Goal: Task Accomplishment & Management: Manage account settings

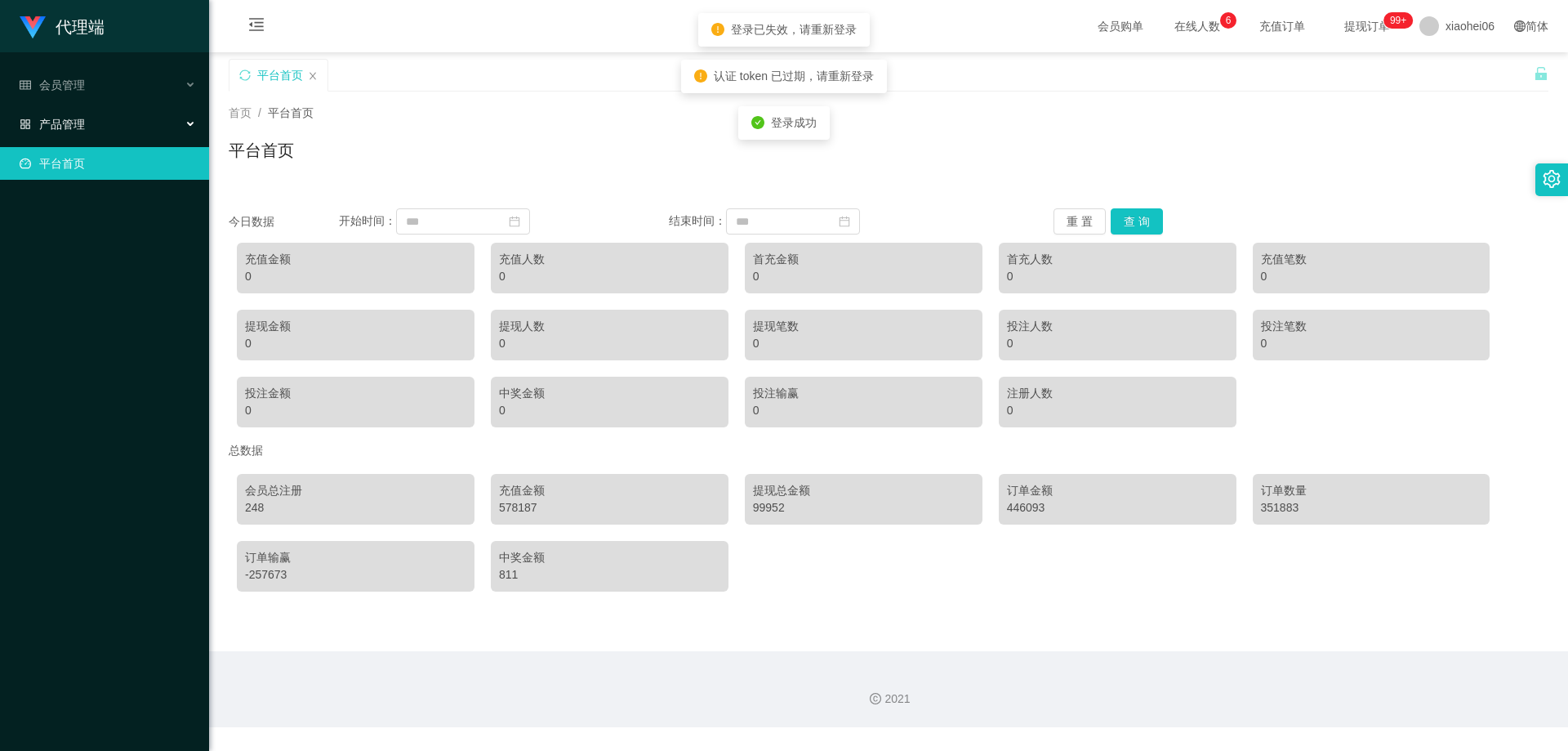
click at [112, 121] on div "产品管理" at bounding box center [104, 124] width 209 height 33
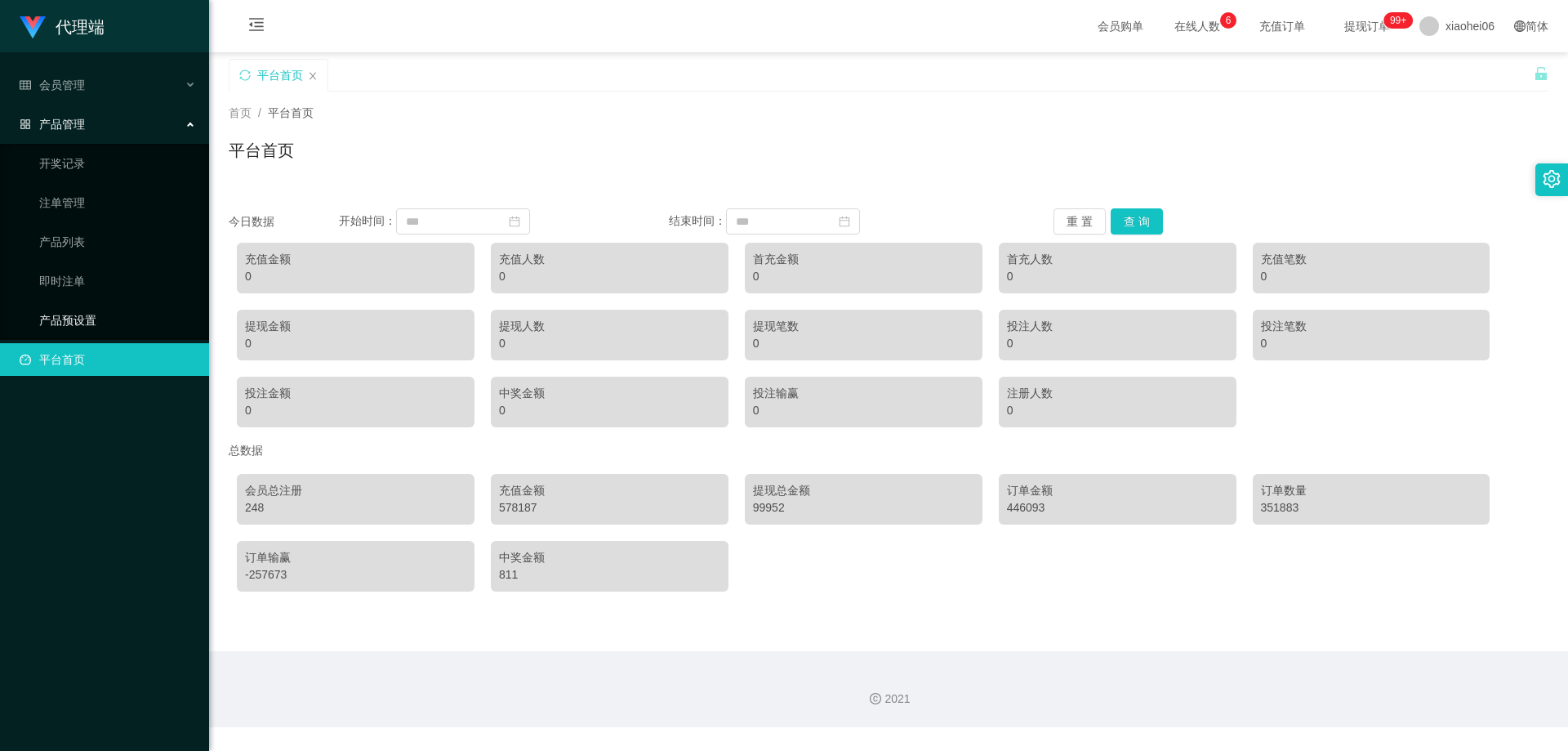
click at [97, 313] on link "产品预设置" at bounding box center [118, 319] width 157 height 33
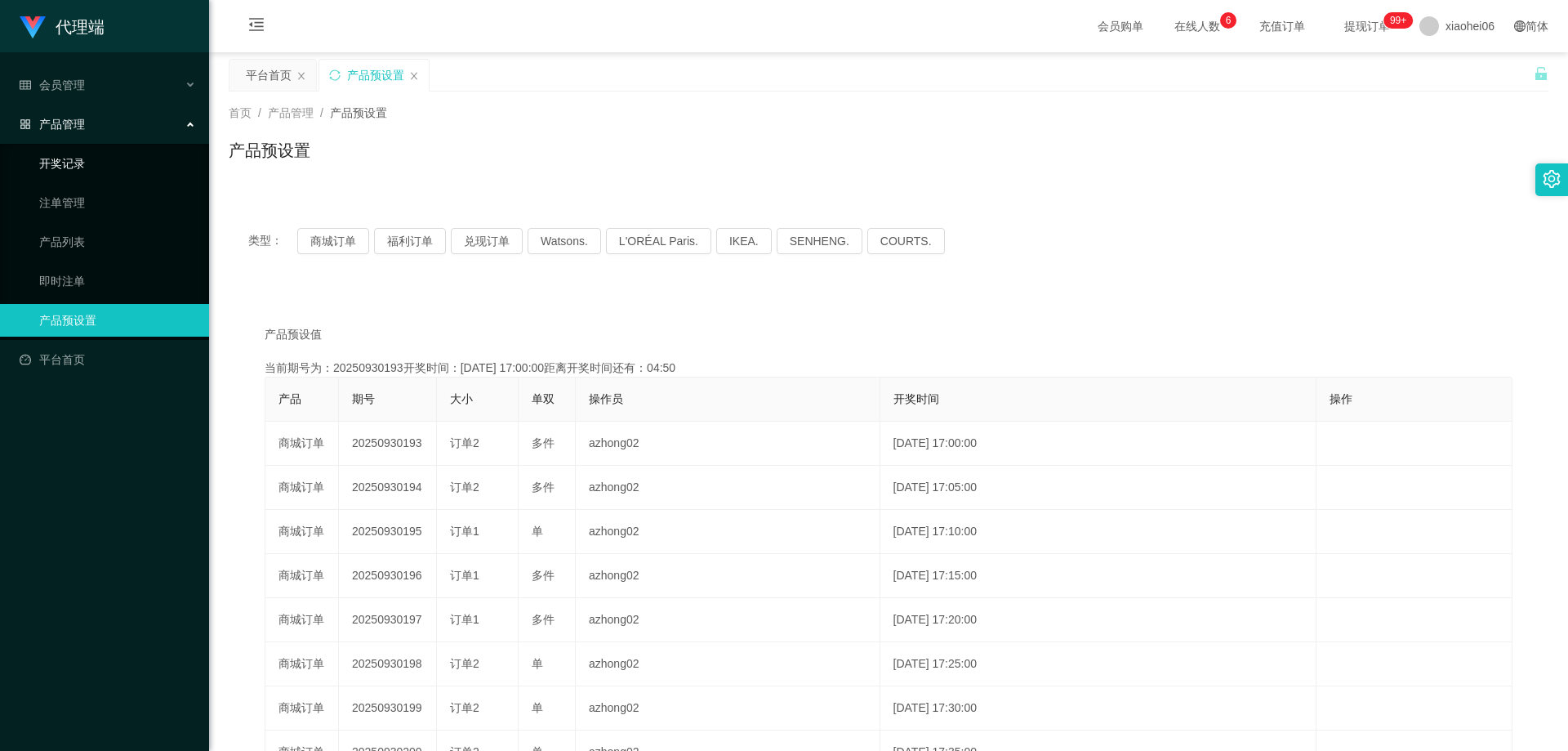
click at [89, 164] on link "开奖记录" at bounding box center [118, 163] width 157 height 33
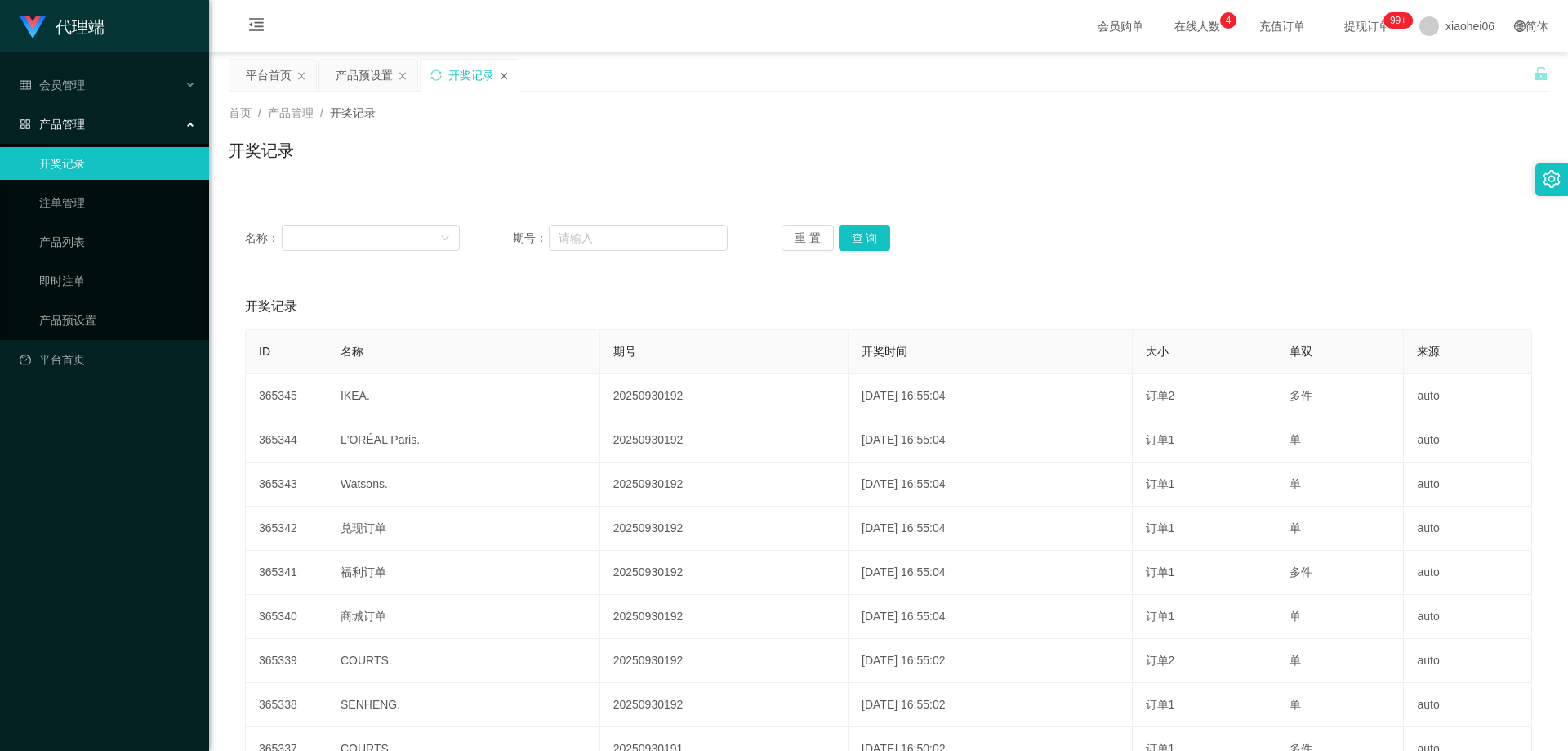
click at [502, 74] on icon "图标: close" at bounding box center [504, 75] width 7 height 8
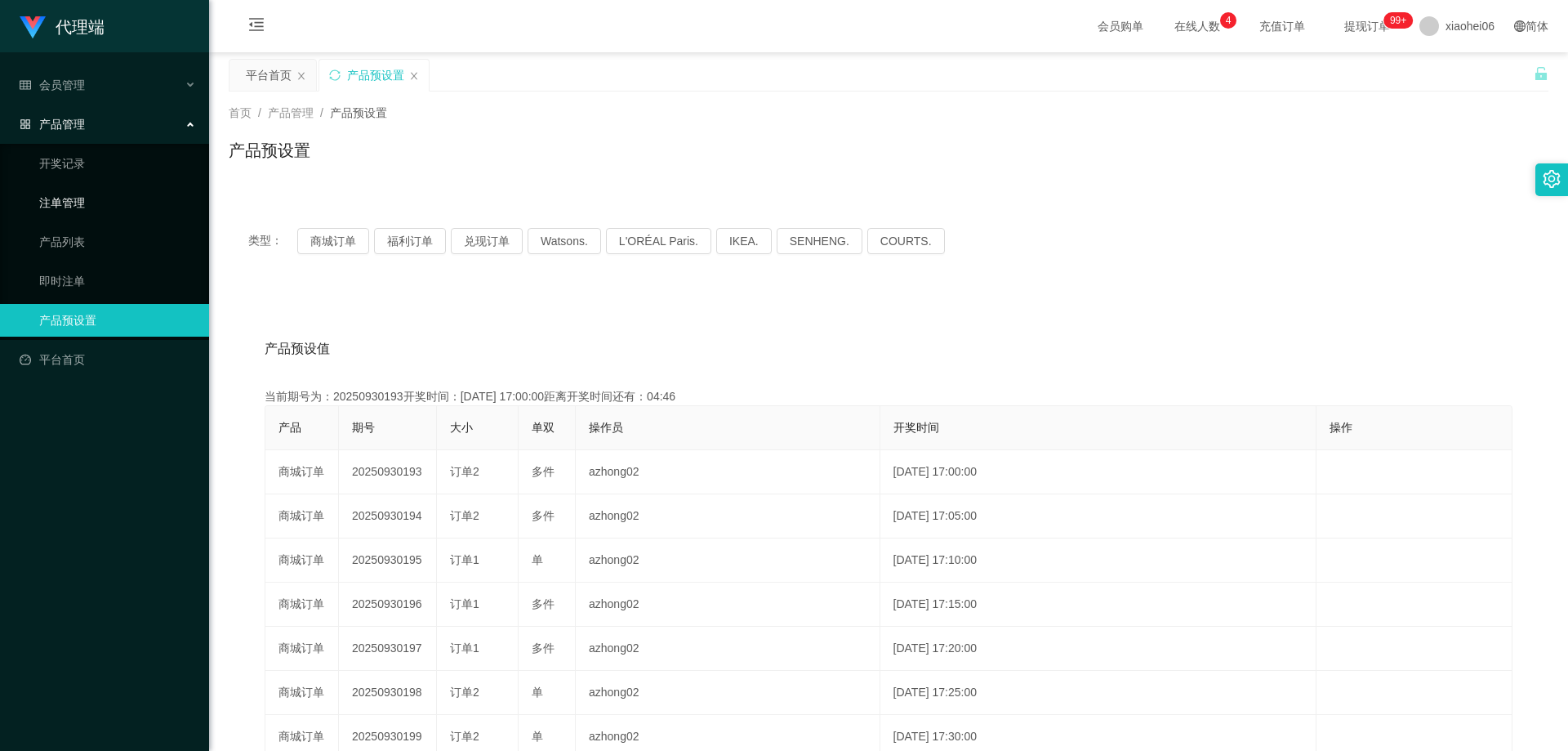
click at [96, 201] on link "注单管理" at bounding box center [118, 202] width 157 height 33
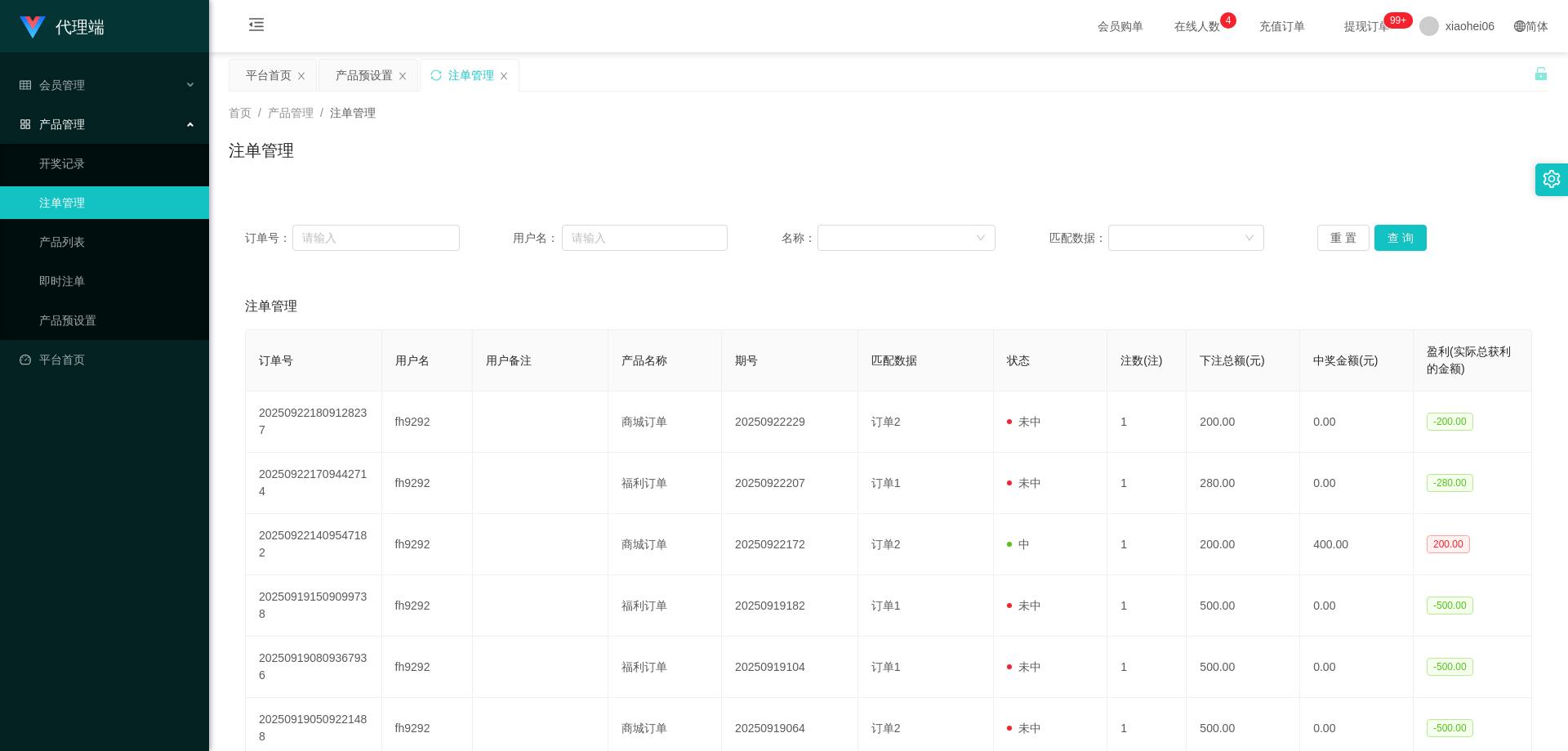
click at [128, 125] on div "产品管理" at bounding box center [104, 124] width 209 height 33
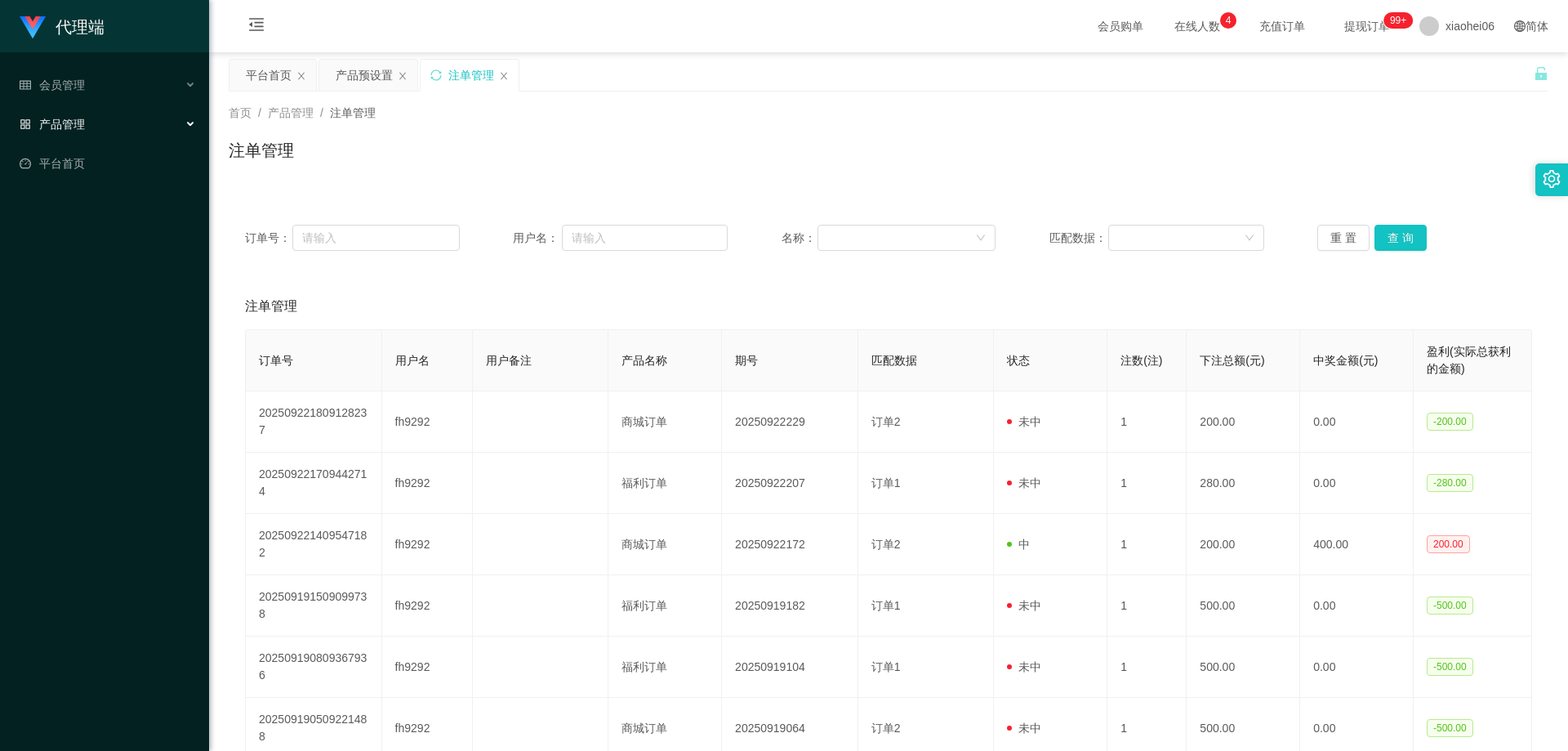
click at [135, 101] on li "会员管理" at bounding box center [104, 86] width 209 height 36
click at [138, 91] on div "会员管理" at bounding box center [104, 84] width 209 height 33
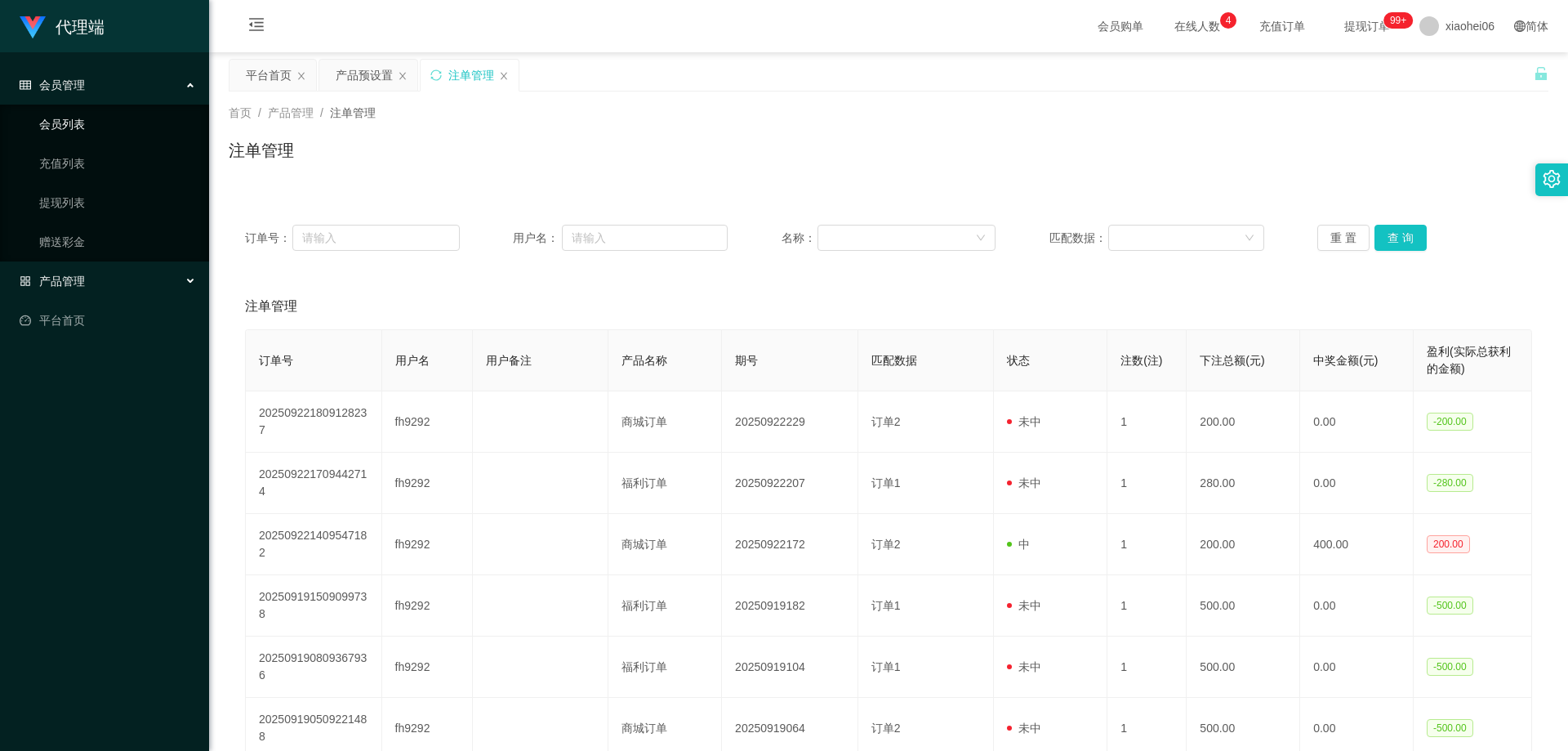
click at [99, 129] on link "会员列表" at bounding box center [118, 124] width 157 height 33
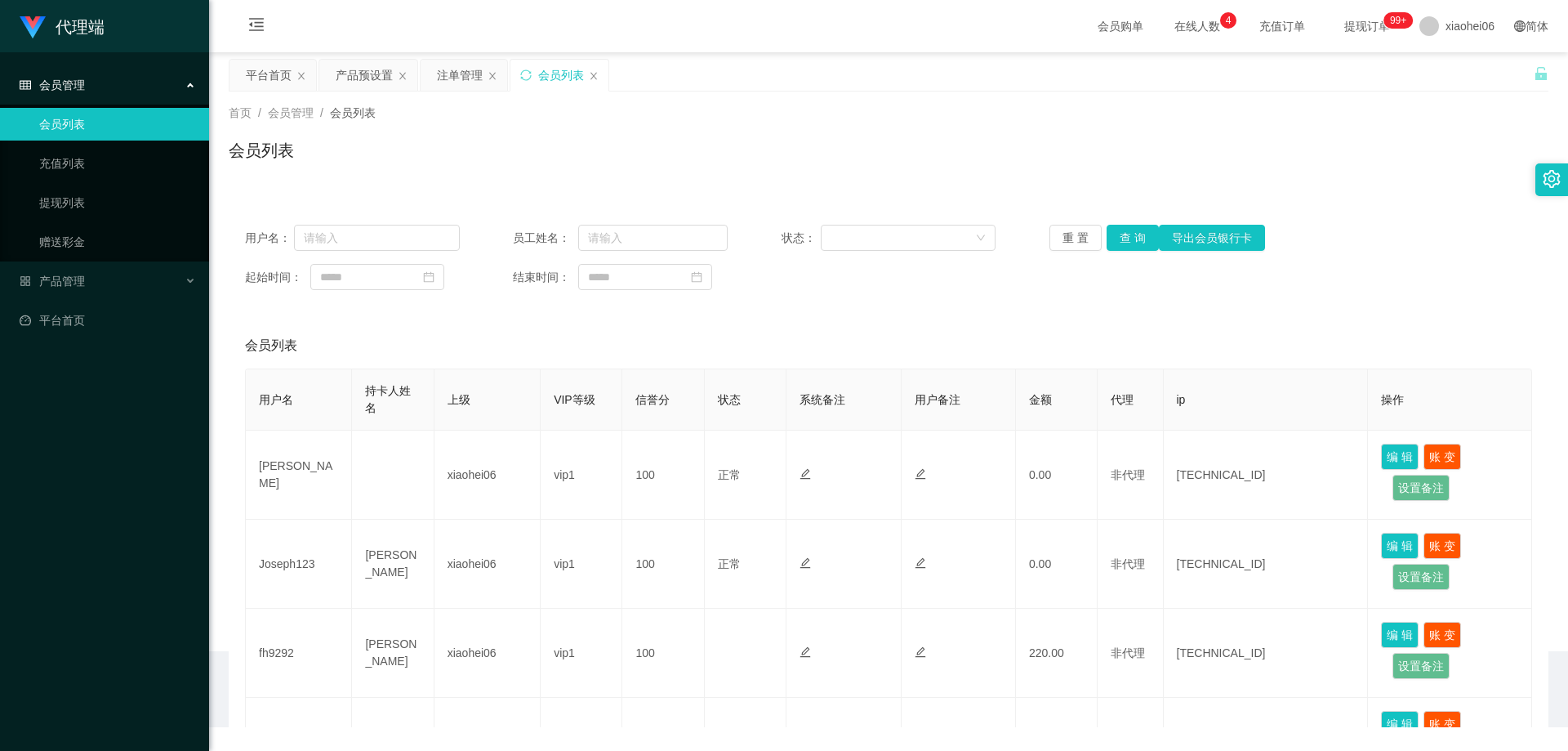
click at [131, 87] on div "会员管理" at bounding box center [104, 84] width 209 height 33
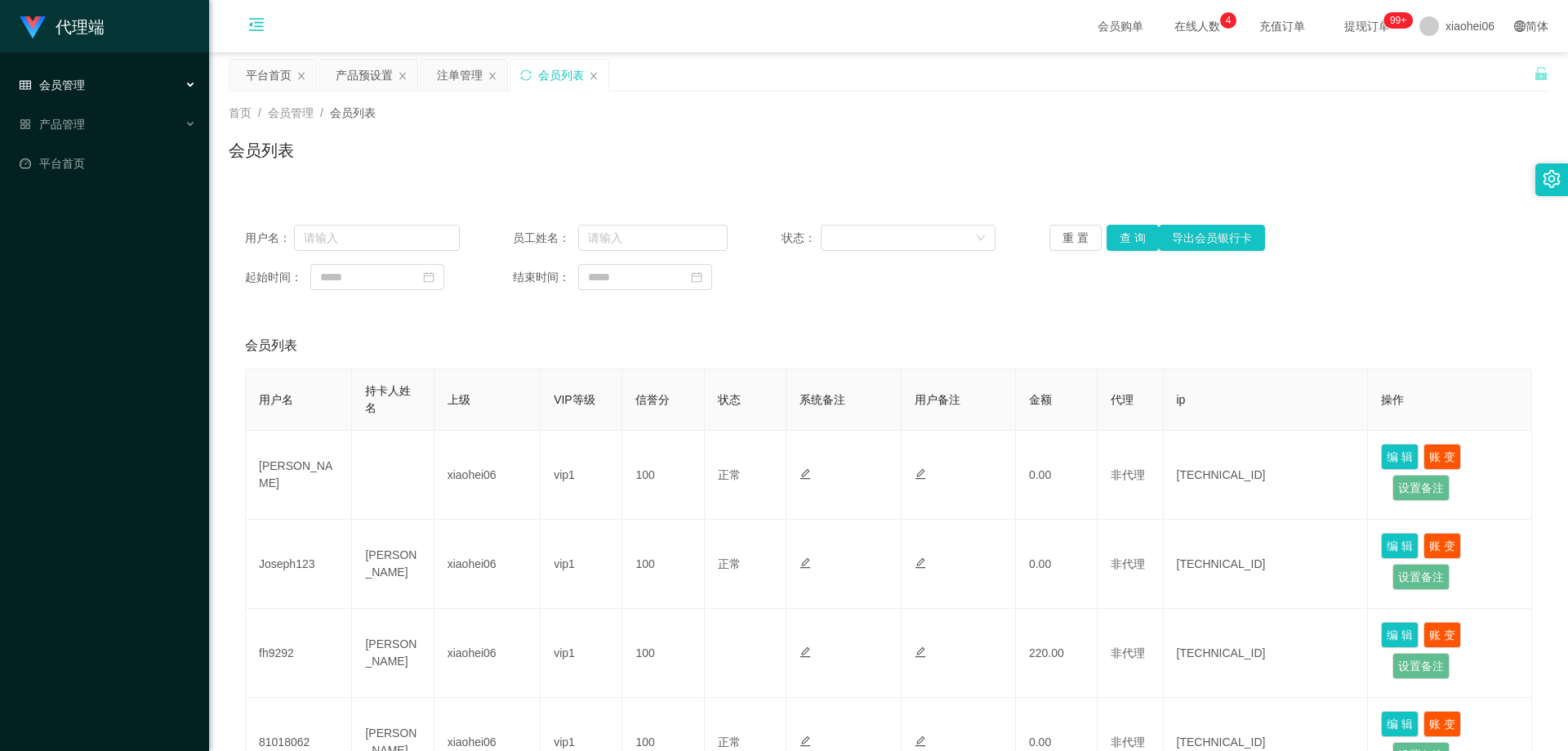
click at [258, 22] on icon "图标: menu-fold" at bounding box center [257, 24] width 15 height 13
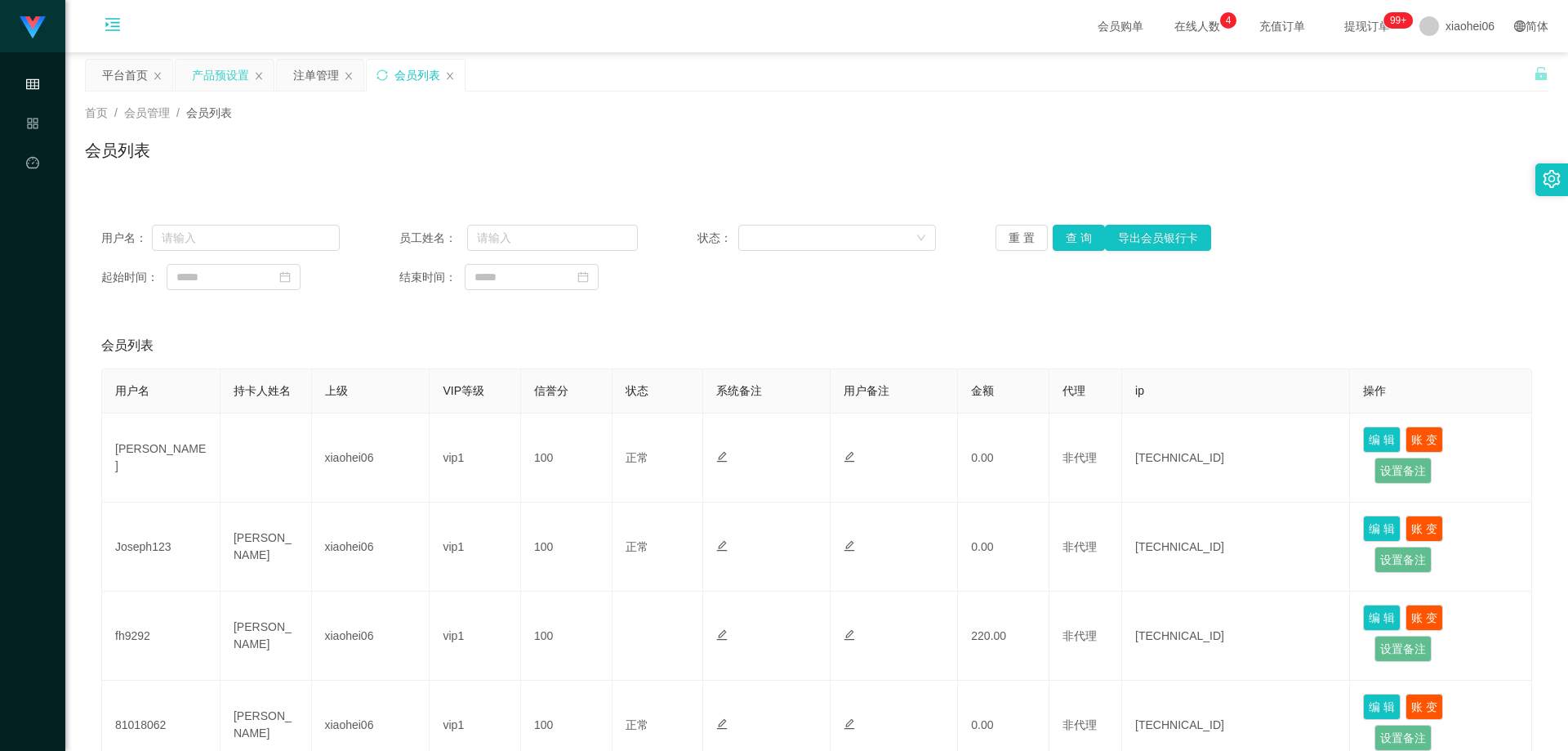
click at [210, 70] on div "产品预设置" at bounding box center [221, 74] width 57 height 31
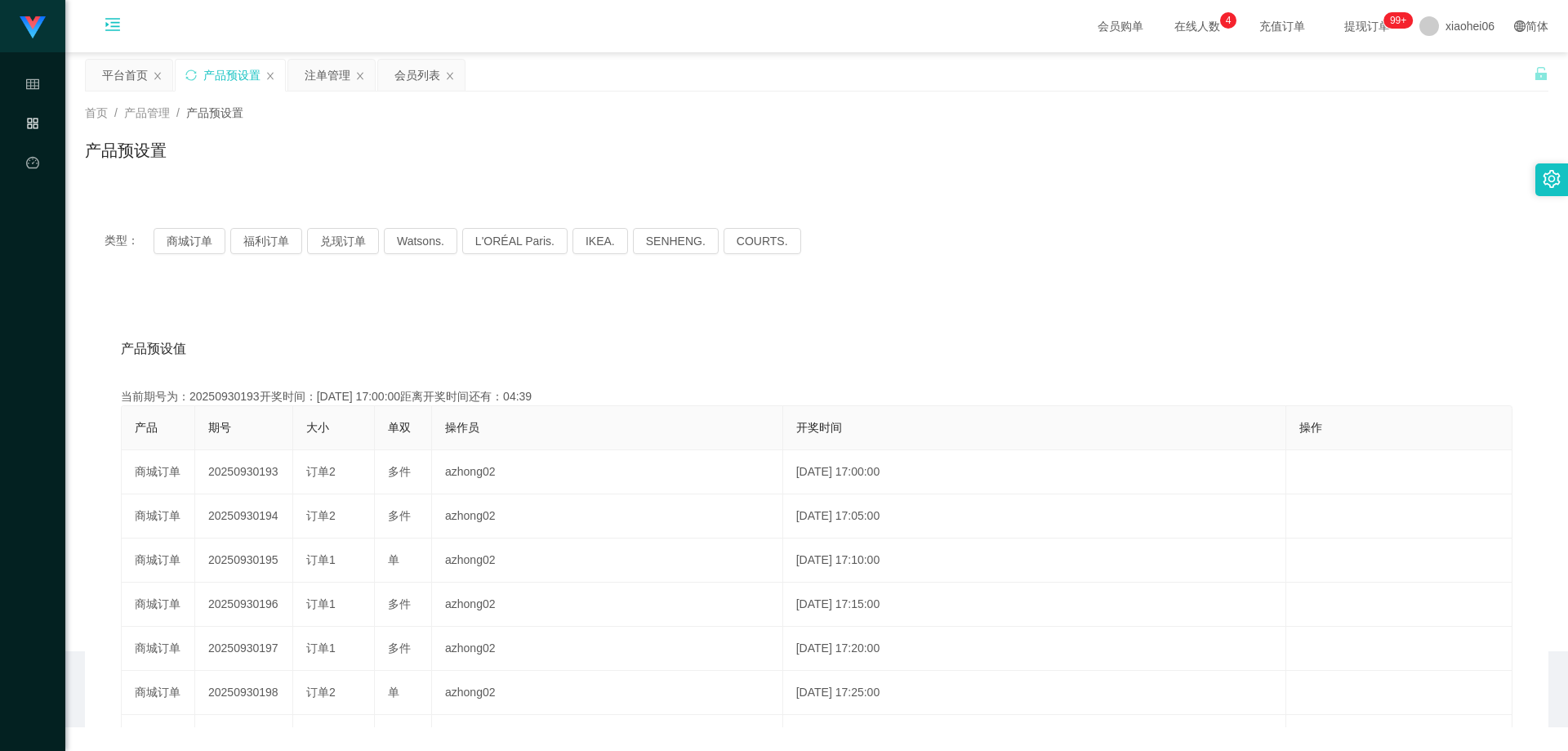
click at [667, 152] on div "产品预设置" at bounding box center [817, 156] width 1464 height 38
drag, startPoint x: 797, startPoint y: 294, endPoint x: 1063, endPoint y: 173, distance: 292.2
click at [798, 294] on div "产品预设值 添加期号 当前期号为：20250930193开奖时间：[DATE] 17:00:00距离开奖时间还有：04:38 产品 期号 大小 单双 操作员 …" at bounding box center [817, 626] width 1464 height 673
click at [979, 284] on div "类型： 商城订单 福利订单 兑现订单 Watsons. L'ORÉAL Paris. IKEA. [GEOGRAPHIC_DATA]. COURTS. 产品预…" at bounding box center [817, 585] width 1464 height 755
click at [181, 248] on button "商城订单" at bounding box center [190, 241] width 72 height 26
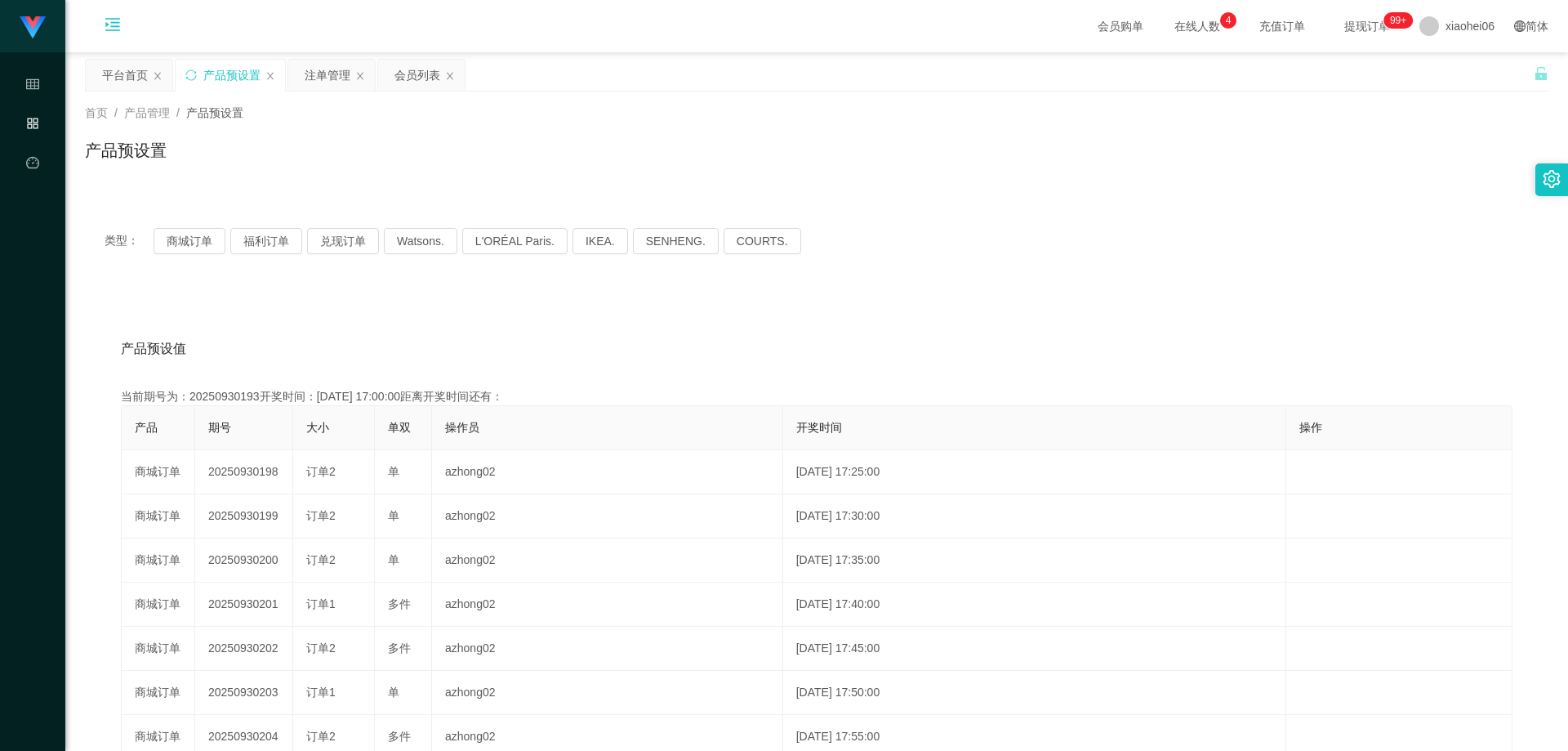
click at [613, 154] on div "产品预设置" at bounding box center [817, 156] width 1464 height 38
click at [572, 323] on div "产品预设值 添加期号 当前期号为：20250930198开奖时间：[DATE] 17:25:00距离开奖时间还有： 产品 期号 大小 单双 操作员 开奖时间 …" at bounding box center [817, 626] width 1464 height 673
click at [451, 303] on div "产品预设值 添加期号 当前期号为：20250930198开奖时间：[DATE] 17:25:00距离开奖时间还有： 产品 期号 大小 单双 操作员 开奖时间 …" at bounding box center [817, 626] width 1464 height 673
click at [435, 303] on div "产品预设值 添加期号 当前期号为：20250930198开奖时间：[DATE] 17:25:00距离开奖时间还有：02:43 产品 期号 大小 单双 操作员 …" at bounding box center [817, 626] width 1464 height 673
click at [306, 345] on div "产品预设值 添加期号" at bounding box center [817, 349] width 1392 height 46
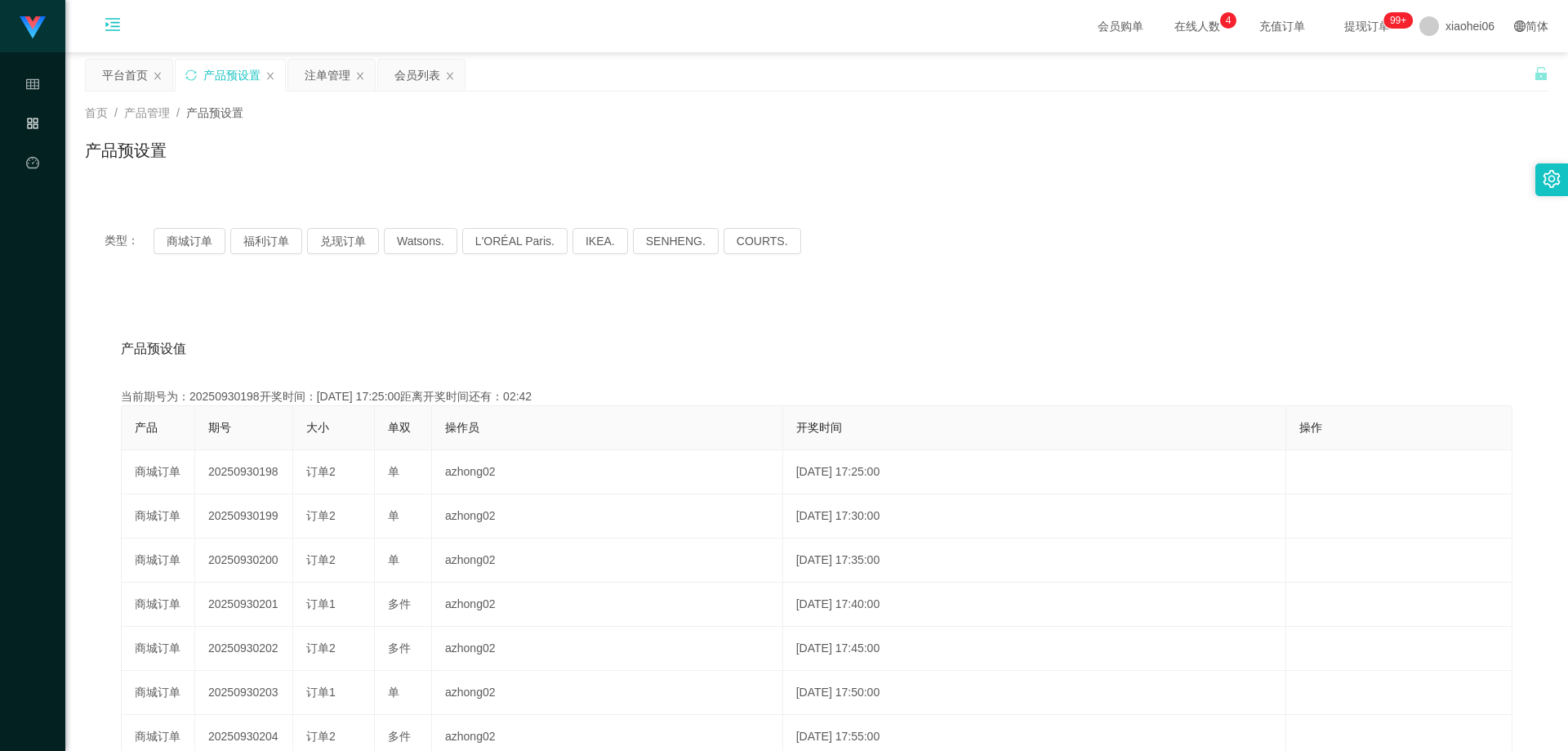
click at [298, 380] on div "产品预设值 添加期号 当前期号为：20250930198开奖时间：[DATE] 17:25:00距离开奖时间还有：02:42 产品 期号 大小 单双 操作员 …" at bounding box center [817, 635] width 1424 height 618
click at [230, 394] on div "当前期号为：20250930198开奖时间：[DATE] 17:25:00距离开奖时间还有：02:41" at bounding box center [817, 396] width 1392 height 18
click at [394, 350] on div "产品预设值 添加期号" at bounding box center [817, 349] width 1392 height 46
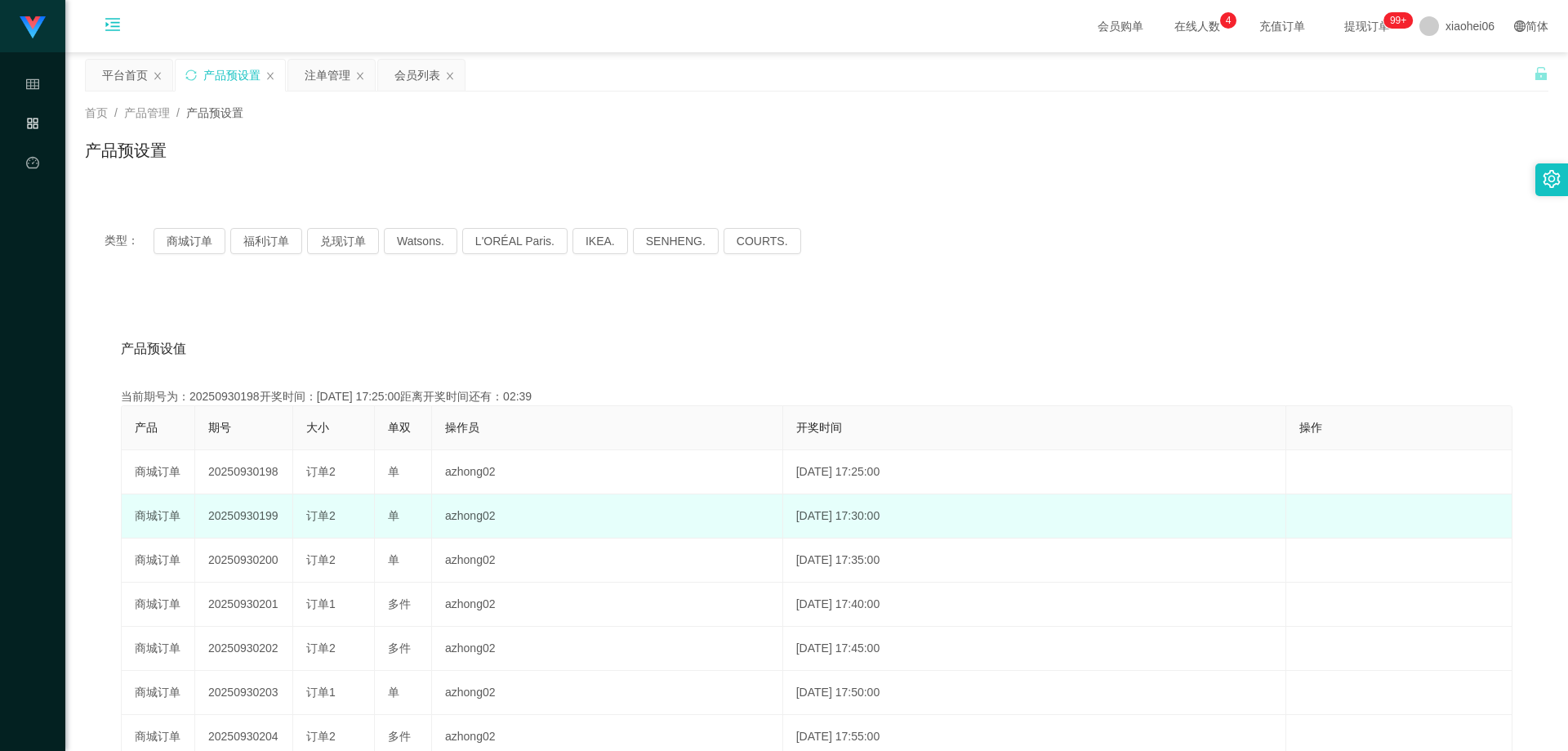
click at [257, 518] on td "20250930199" at bounding box center [244, 516] width 98 height 44
copy td "20250930199"
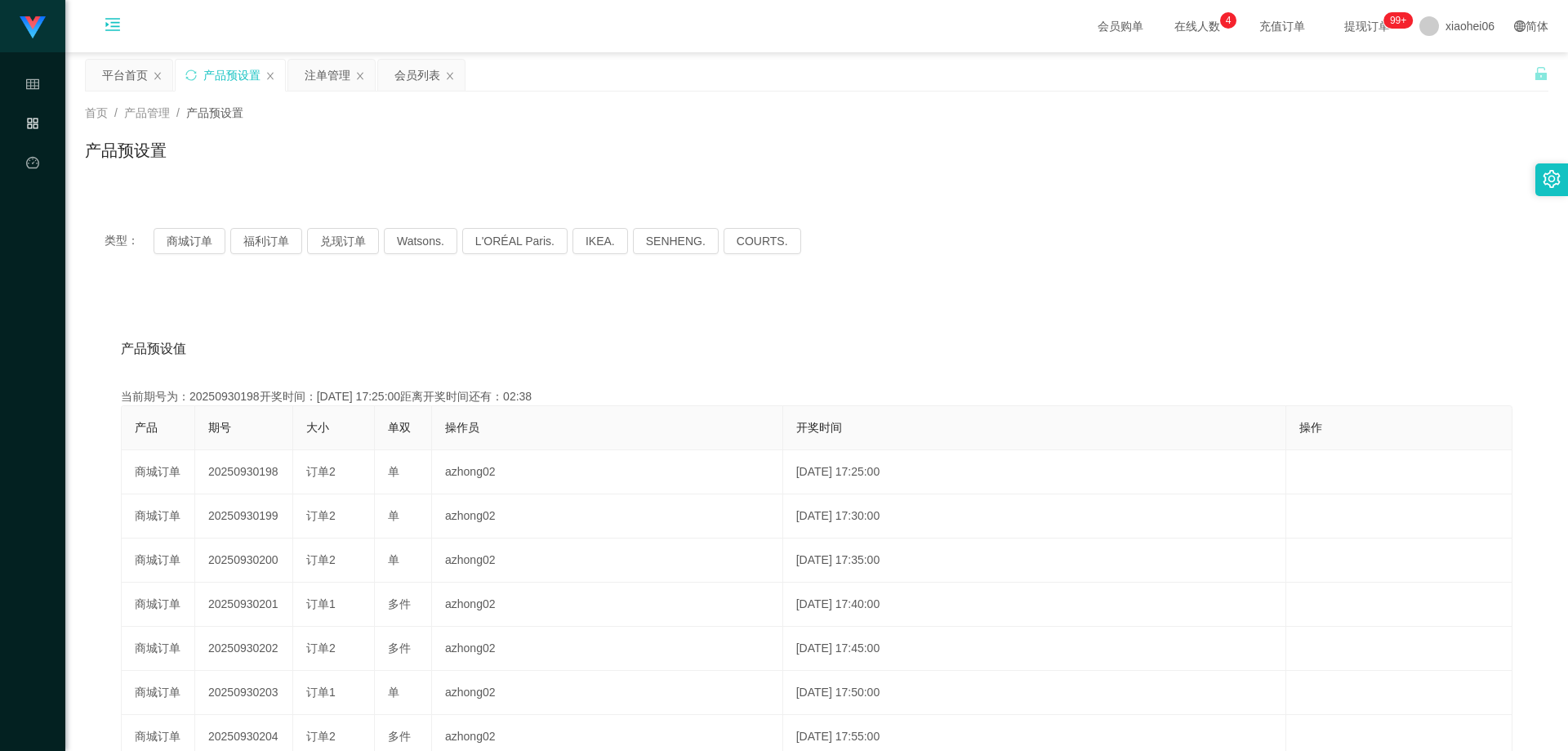
click at [637, 335] on div "产品预设值 添加期号" at bounding box center [817, 349] width 1392 height 46
click at [672, 330] on div "产品预设值 添加期号" at bounding box center [817, 349] width 1392 height 46
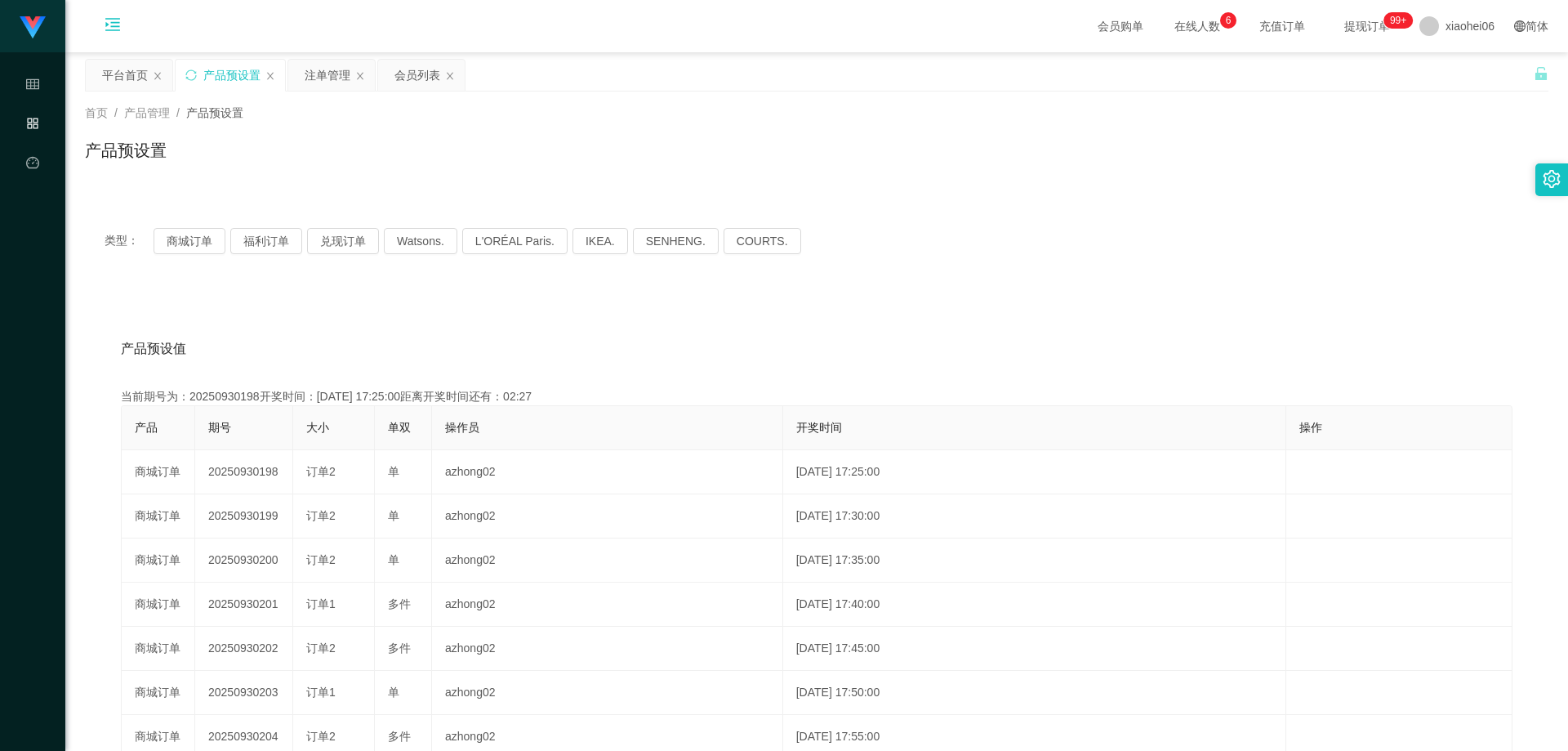
click at [672, 330] on div "产品预设值 添加期号" at bounding box center [817, 349] width 1392 height 46
click at [593, 357] on div "产品预设值 添加期号" at bounding box center [817, 349] width 1392 height 46
click at [691, 329] on div "产品预设值 添加期号" at bounding box center [817, 349] width 1392 height 46
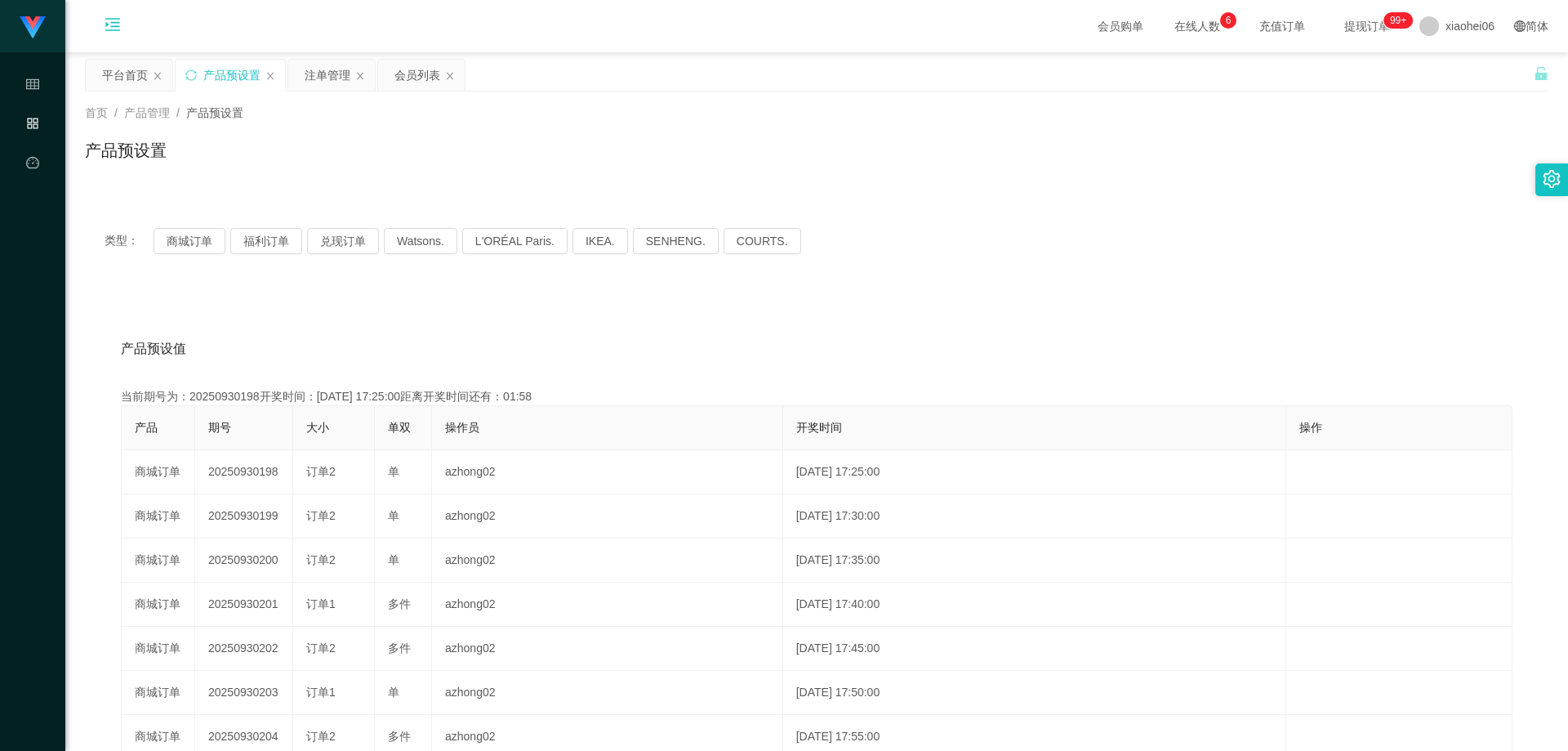
click at [444, 284] on div "类型： 商城订单 福利订单 兑现订单 Watsons. L'ORÉAL Paris. IKEA. [GEOGRAPHIC_DATA]. COURTS. 产品预…" at bounding box center [817, 585] width 1464 height 755
click at [308, 186] on div "首页 / 产品管理 / 产品预设置 / 产品预设置" at bounding box center [817, 140] width 1503 height 97
click at [267, 300] on div "产品预设值 添加期号 当前期号为：20250930198开奖时间：[DATE] 17:25:00距离开奖时间还有：01:56 产品 期号 大小 单双 操作员 …" at bounding box center [817, 626] width 1464 height 673
click at [341, 282] on div "类型： 商城订单 福利订单 兑现订单 Watsons. L'ORÉAL Paris. IKEA. [GEOGRAPHIC_DATA]. COURTS. 产品预…" at bounding box center [817, 585] width 1464 height 755
click at [662, 330] on div "产品预设值 添加期号" at bounding box center [817, 349] width 1392 height 46
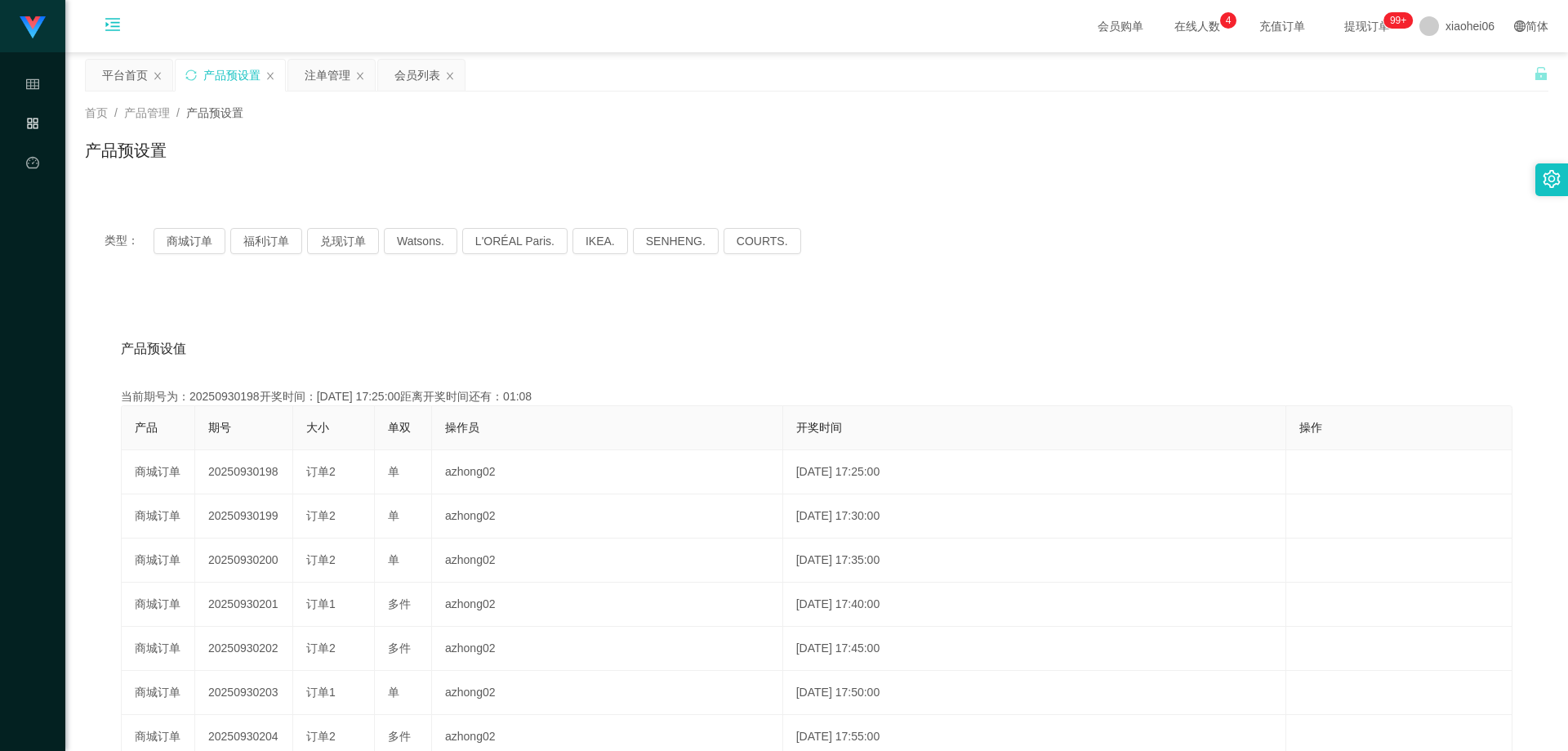
click at [710, 324] on div "产品预设值 添加期号 当前期号为：20250930198开奖时间：[DATE] 17:25:00距离开奖时间还有：01:08 产品 期号 大小 单双 操作员 …" at bounding box center [817, 626] width 1464 height 673
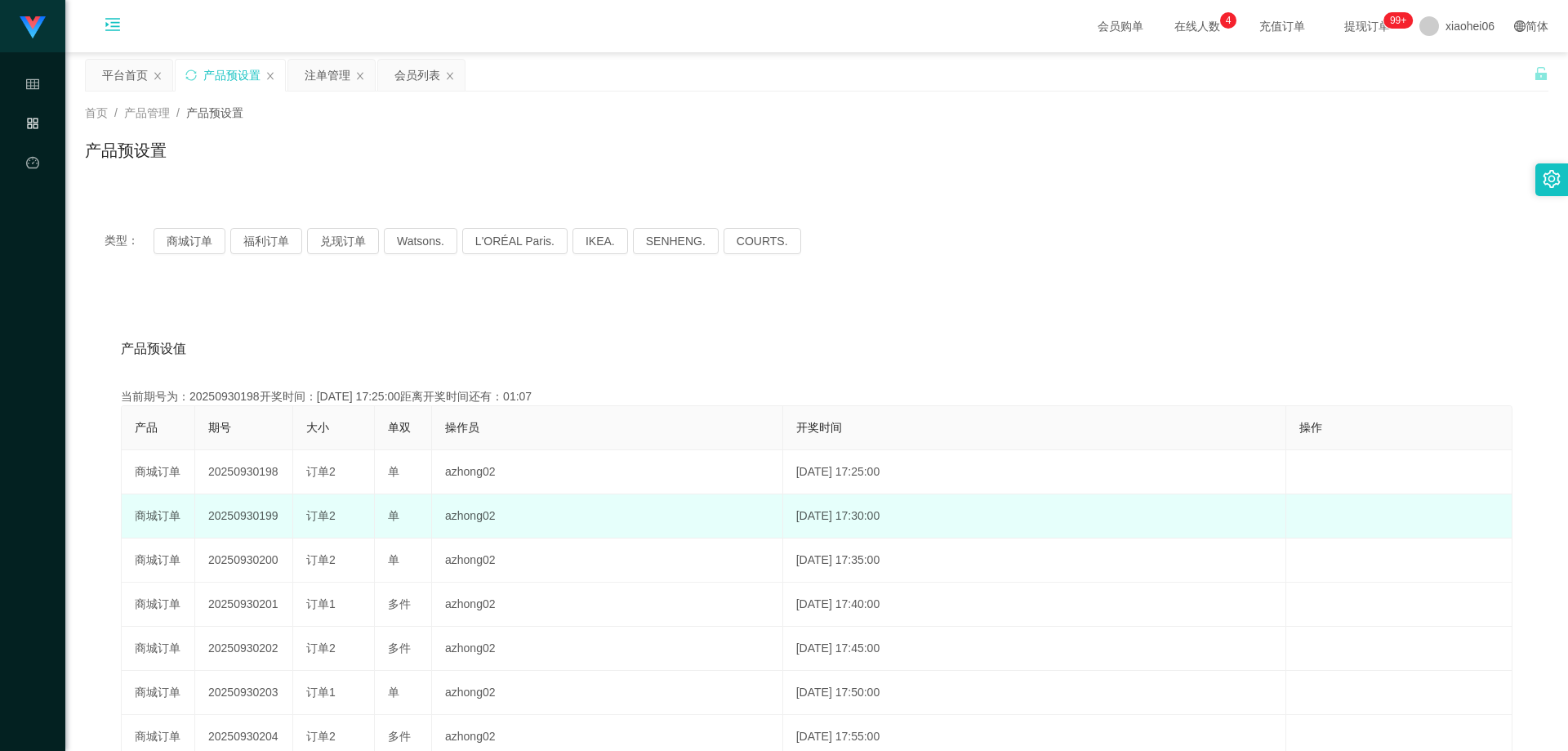
click at [243, 525] on td "20250930199" at bounding box center [244, 516] width 98 height 44
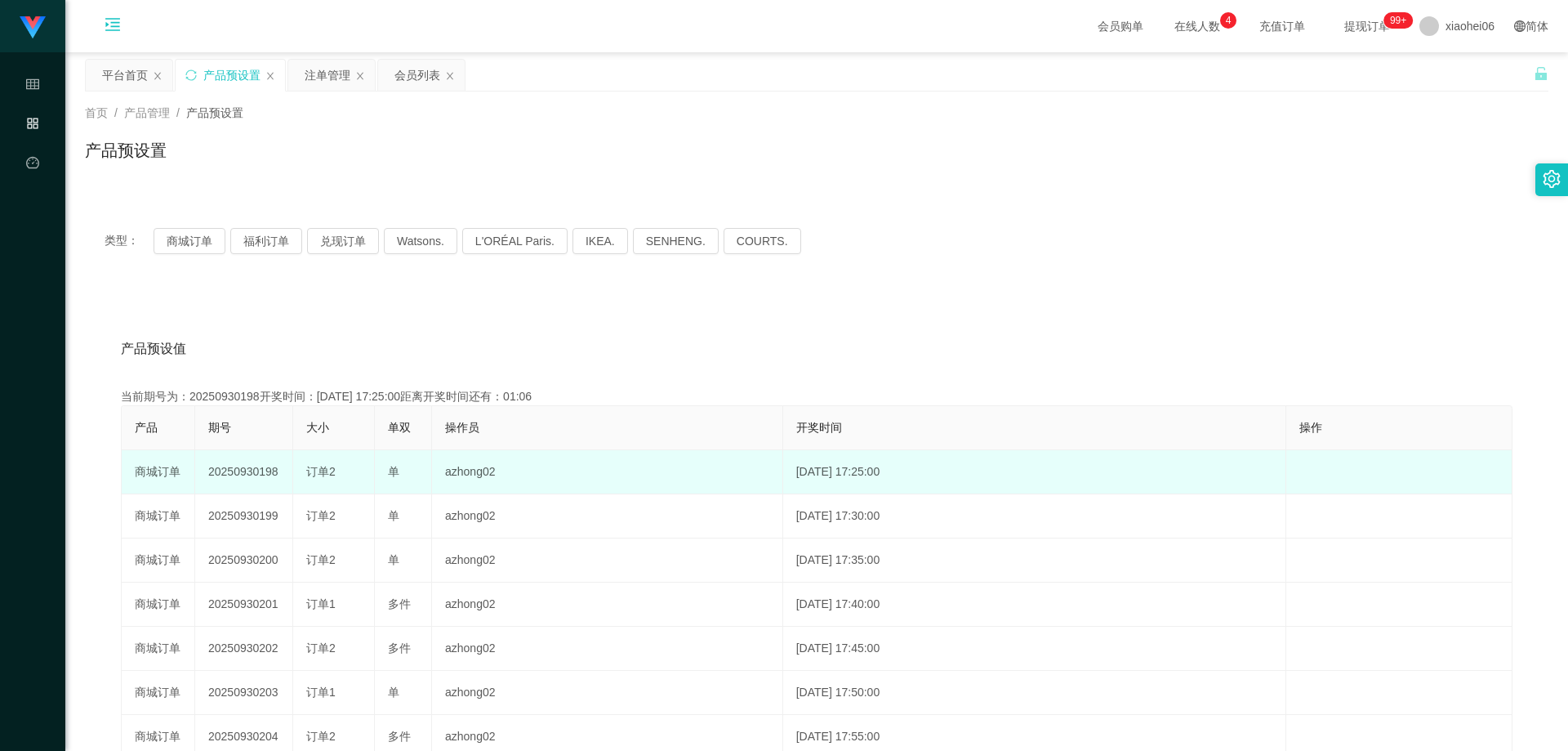
copy td "20250930199"
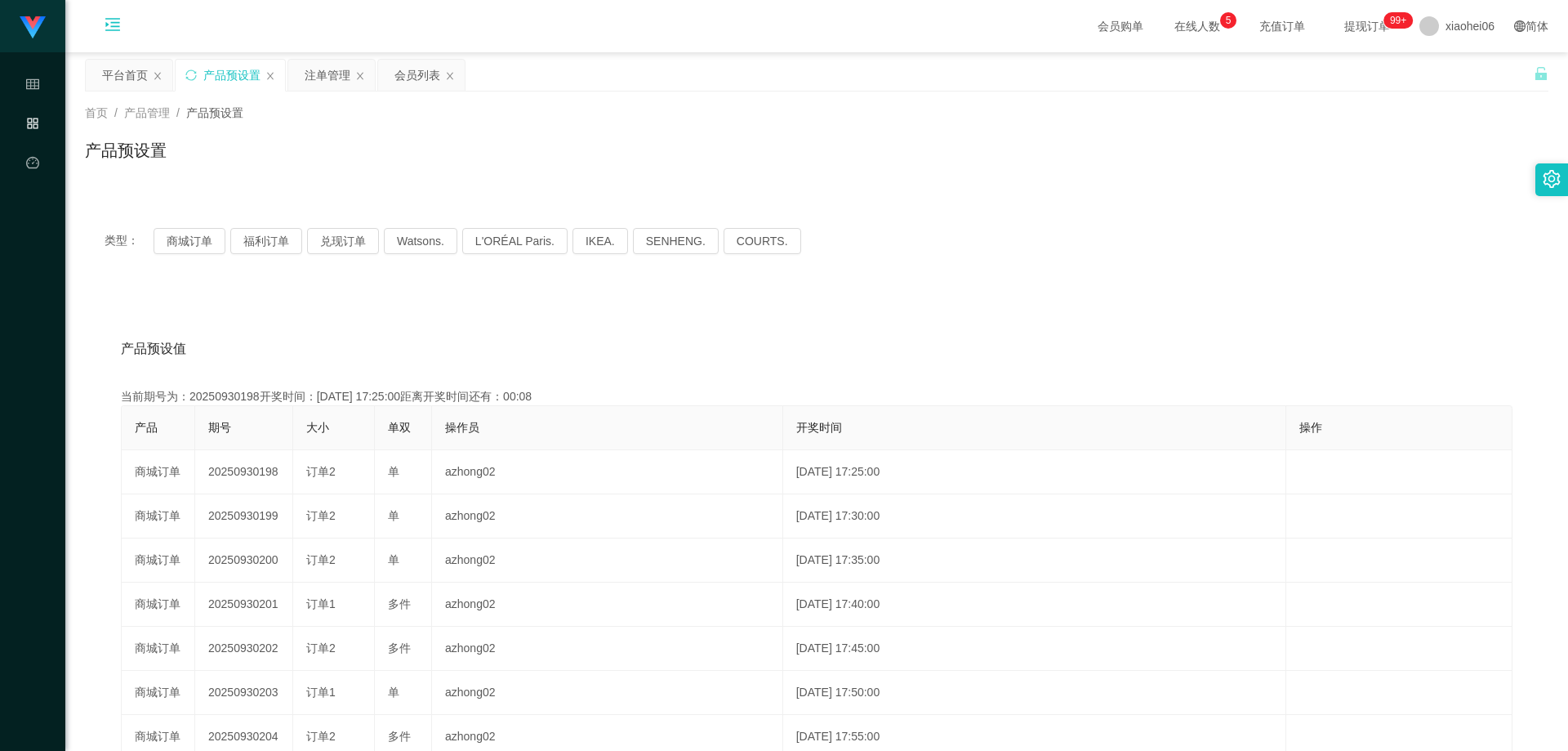
click at [653, 331] on div "产品预设值 添加期号" at bounding box center [817, 349] width 1392 height 46
click at [828, 279] on div "类型： 商城订单 福利订单 兑现订单 Watsons. L'ORÉAL Paris. IKEA. [GEOGRAPHIC_DATA]. COURTS. 产品预…" at bounding box center [817, 585] width 1464 height 755
click at [694, 339] on div "产品预设值 添加期号" at bounding box center [817, 349] width 1392 height 46
click at [174, 238] on button "商城订单" at bounding box center [190, 241] width 72 height 26
click at [539, 315] on div "产品预设值 添加期号 当前期号为：20250930198开奖时间：[DATE] 17:25:00距离开奖时间还有：00:0-168 产品 期号 大小 单双 操…" at bounding box center [817, 626] width 1464 height 673
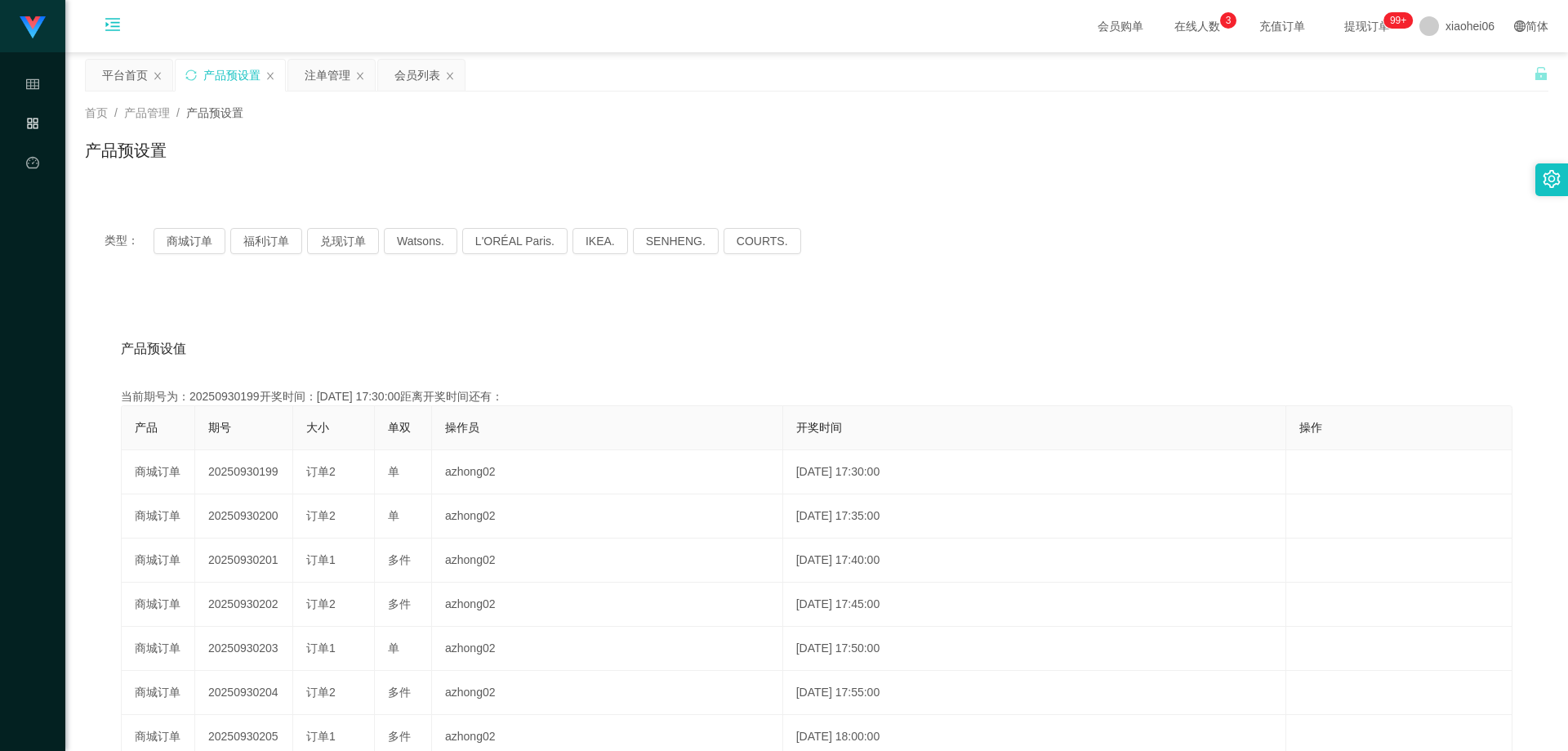
click at [679, 280] on div "类型： 商城订单 福利订单 兑现订单 Watsons. L'ORÉAL Paris. IKEA. [GEOGRAPHIC_DATA]. COURTS. 产品预…" at bounding box center [817, 585] width 1464 height 755
click at [829, 310] on div "产品预设值 添加期号 当前期号为：20250930199开奖时间：[DATE] 17:30:00距离开奖时间还有：02:09 产品 期号 大小 单双 操作员 …" at bounding box center [817, 626] width 1464 height 673
drag, startPoint x: 482, startPoint y: 122, endPoint x: 456, endPoint y: 120, distance: 26.1
click at [482, 122] on div "首页 / 产品管理 / 产品预设置 / 产品预设置" at bounding box center [817, 140] width 1464 height 71
click at [315, 68] on div "注单管理" at bounding box center [327, 74] width 46 height 31
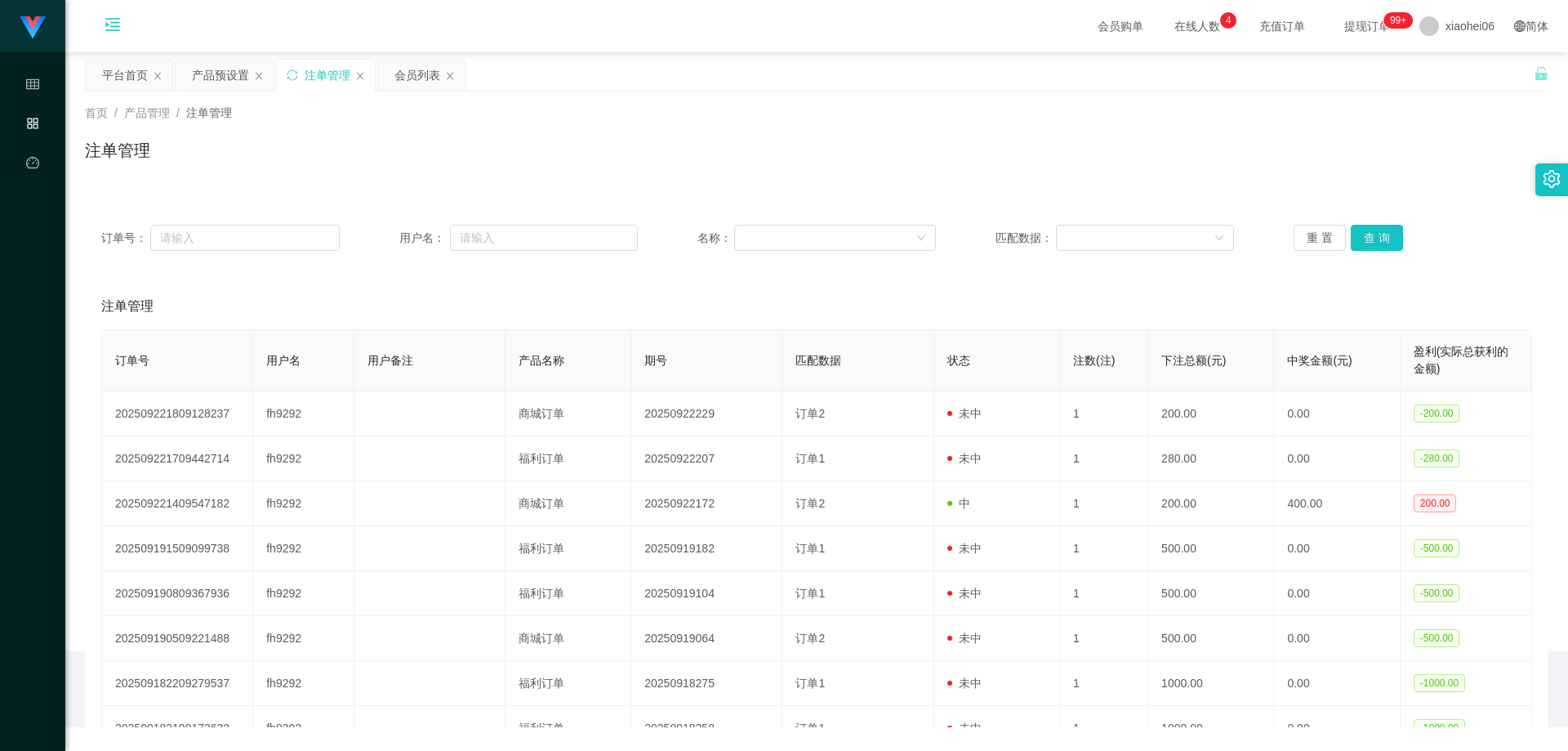
click at [837, 176] on div "首页 / 产品管理 / 注单管理 / 注单管理" at bounding box center [817, 140] width 1503 height 97
click at [1372, 238] on button "查 询" at bounding box center [1377, 238] width 53 height 26
click at [1387, 253] on div "订单号： 用户名： 名称： 匹配数据： 重 置 查 询" at bounding box center [817, 238] width 1464 height 59
click at [1387, 242] on button "查 询" at bounding box center [1377, 238] width 53 height 26
click at [1383, 238] on button "查 询" at bounding box center [1377, 238] width 53 height 26
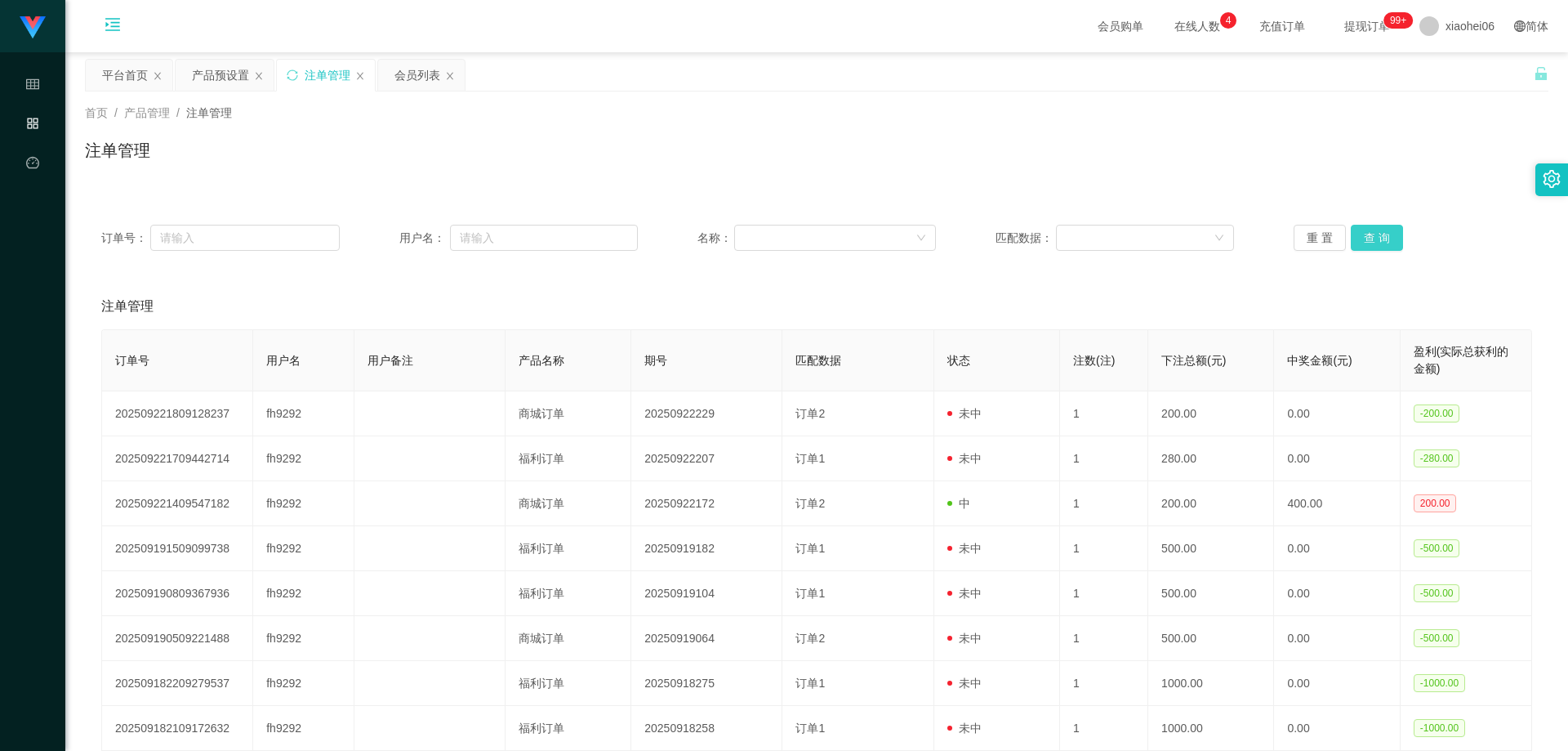
click at [1383, 238] on button "查 询" at bounding box center [1377, 238] width 53 height 26
click at [1382, 238] on button "查 询" at bounding box center [1377, 238] width 53 height 26
click at [1382, 241] on button "查 询" at bounding box center [1377, 238] width 53 height 26
drag, startPoint x: 802, startPoint y: 289, endPoint x: 1097, endPoint y: 285, distance: 295.0
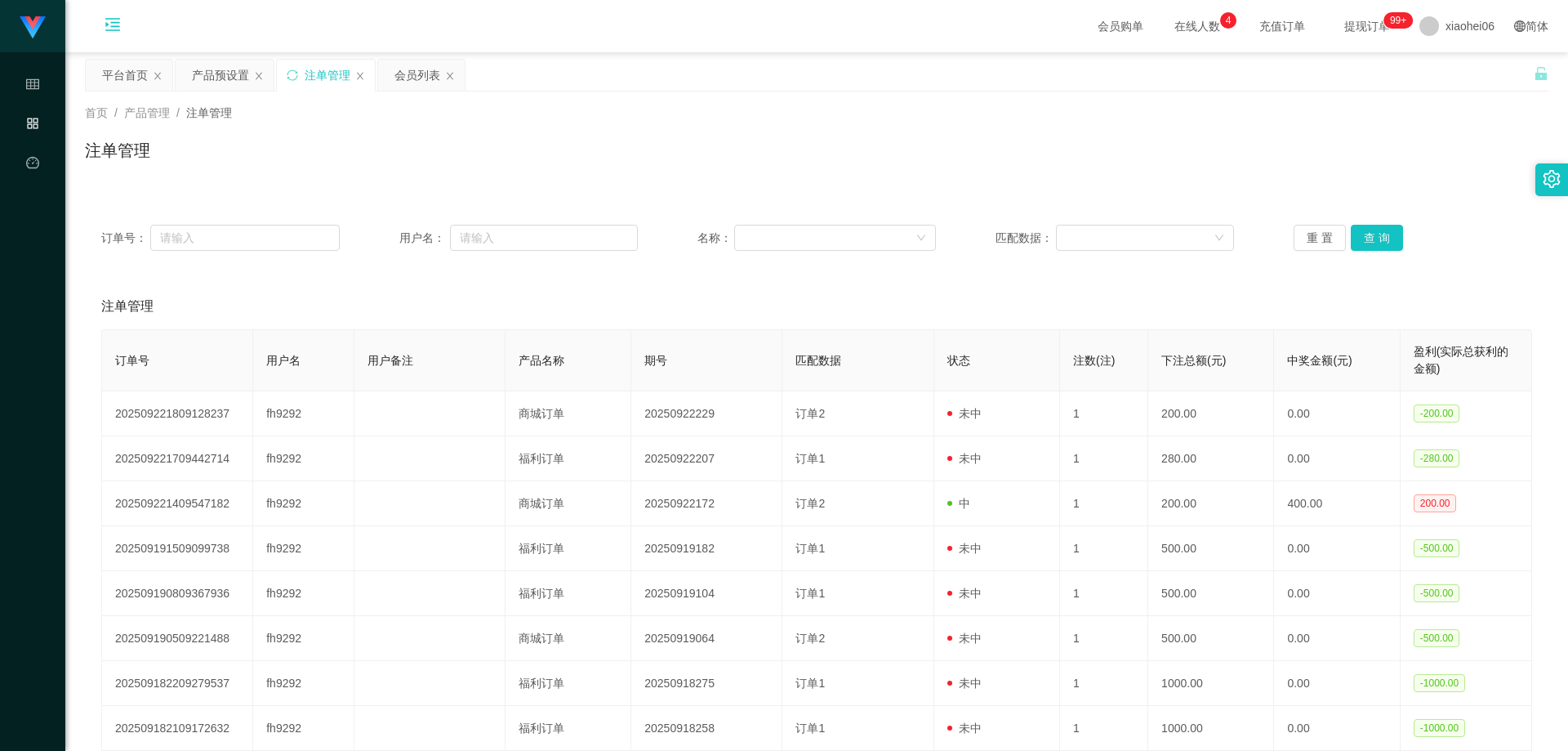
click at [807, 284] on div "注单管理" at bounding box center [817, 306] width 1431 height 46
click at [1402, 218] on div "订单号： 用户名： 名称： 匹配数据： 重 置 查 询" at bounding box center [817, 238] width 1464 height 59
click at [1356, 236] on button "查 询" at bounding box center [1377, 238] width 53 height 26
click at [1351, 296] on div "注单管理" at bounding box center [817, 306] width 1431 height 46
click at [1358, 171] on div "注单管理" at bounding box center [817, 156] width 1464 height 38
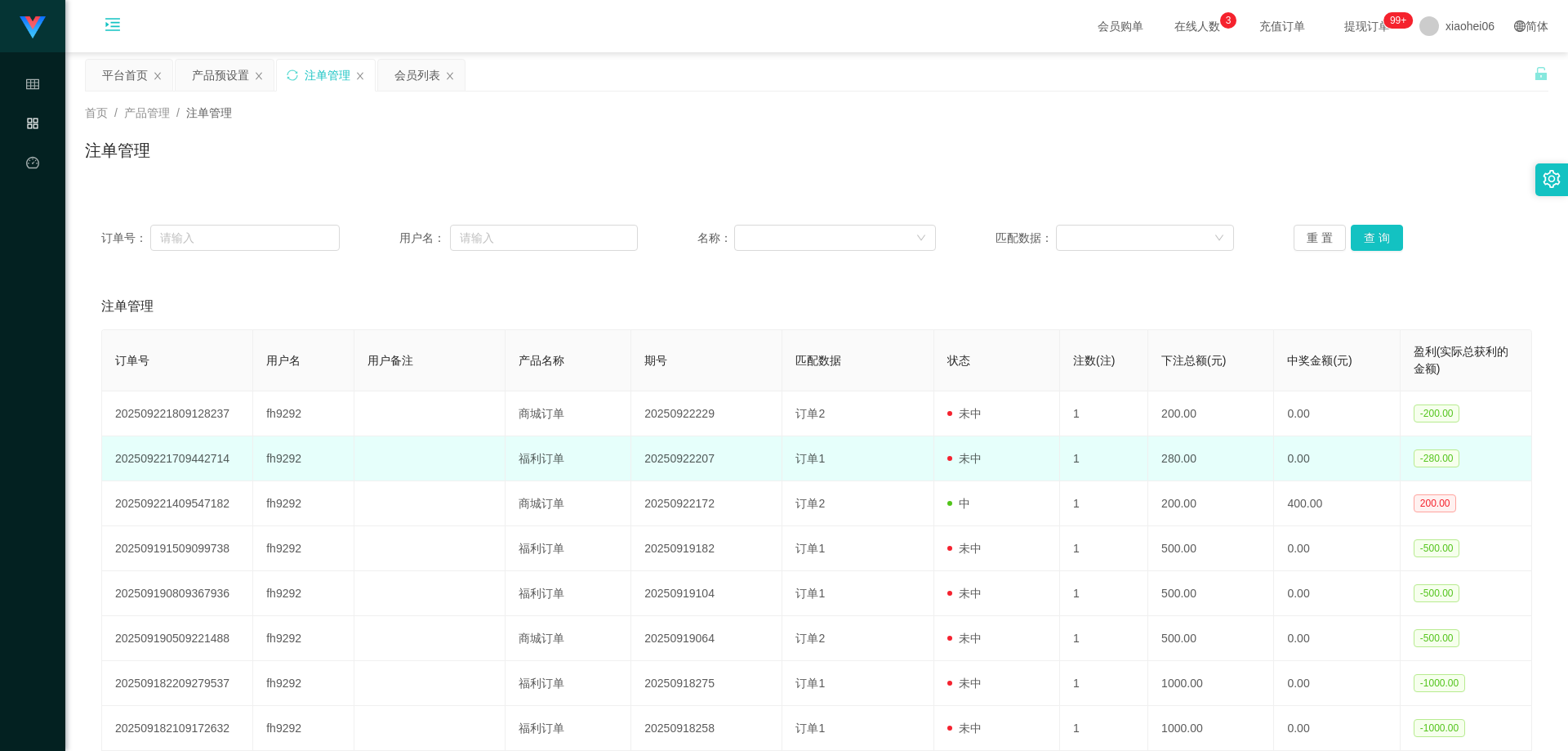
drag, startPoint x: 597, startPoint y: 467, endPoint x: 639, endPoint y: 467, distance: 42.0
click at [598, 467] on td "福利订单" at bounding box center [568, 459] width 125 height 45
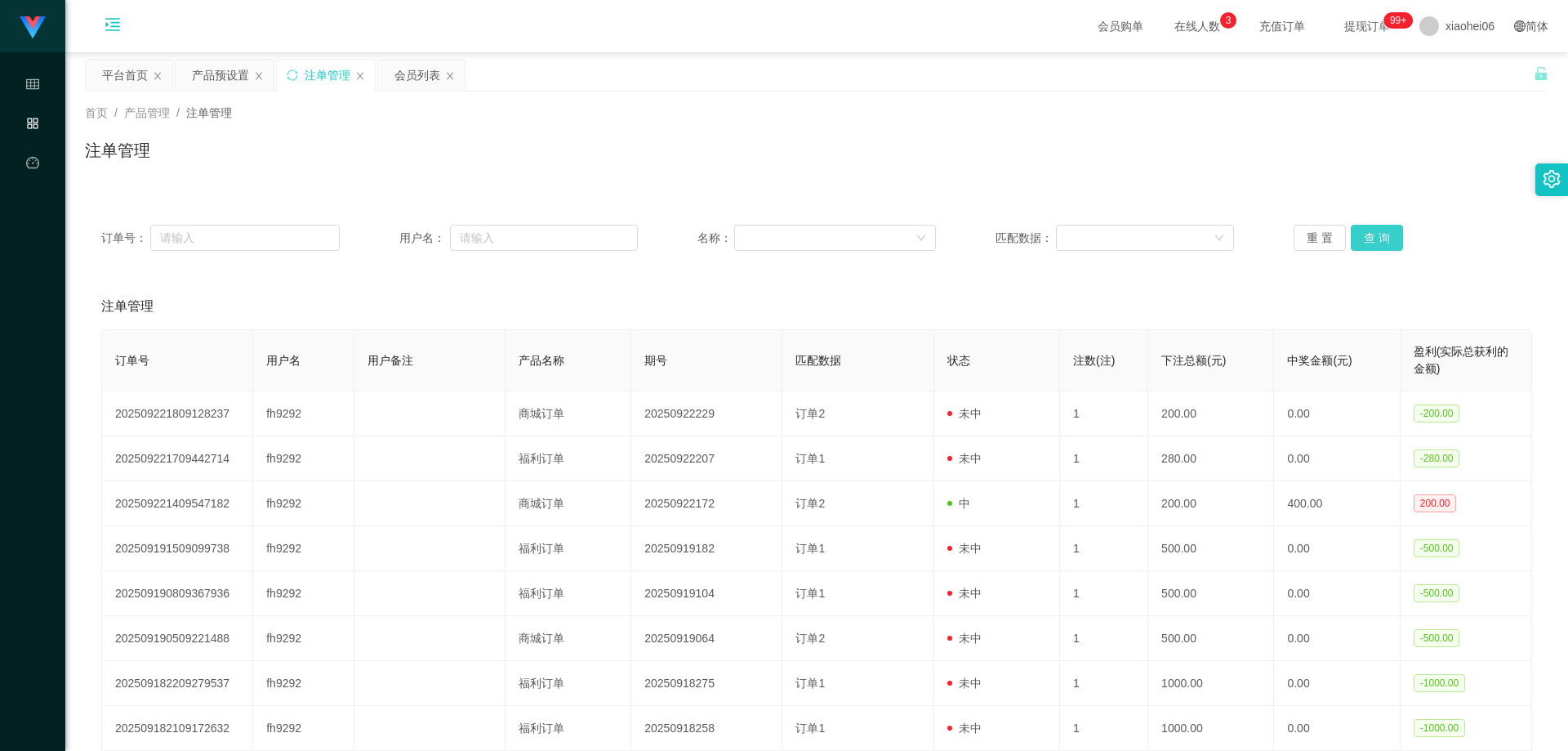
click at [1368, 242] on button "查 询" at bounding box center [1377, 238] width 53 height 26
click at [1294, 293] on div "注单管理" at bounding box center [817, 306] width 1431 height 46
click at [1387, 240] on button "查 询" at bounding box center [1377, 238] width 53 height 26
click at [1333, 273] on div "订单号： 用户名： 名称： 匹配数据： 重 置 查 询 注单管理 订单号 用户名 用户备注 产品名称 期号 匹配数据 状态 注数(注) 下注总额(元) 中奖金…" at bounding box center [817, 550] width 1464 height 685
drag, startPoint x: 1366, startPoint y: 232, endPoint x: 1357, endPoint y: 271, distance: 40.0
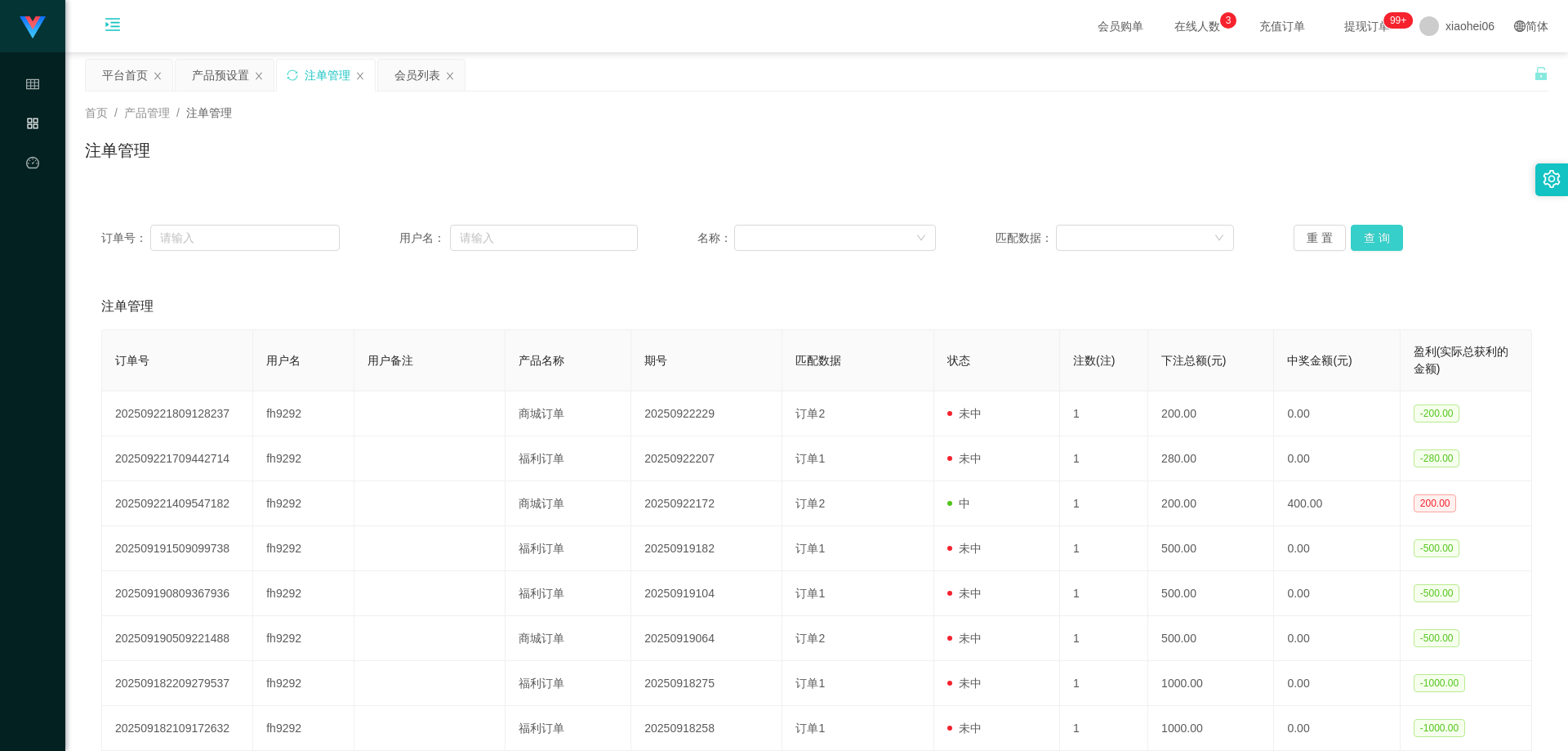
click at [1366, 232] on button "查 询" at bounding box center [1377, 238] width 53 height 26
click at [1342, 294] on div "注单管理" at bounding box center [817, 306] width 1431 height 46
click at [1367, 238] on button "查 询" at bounding box center [1377, 238] width 53 height 26
click at [1361, 286] on div "注单管理" at bounding box center [817, 306] width 1431 height 46
click at [1377, 233] on button "查 询" at bounding box center [1377, 238] width 53 height 26
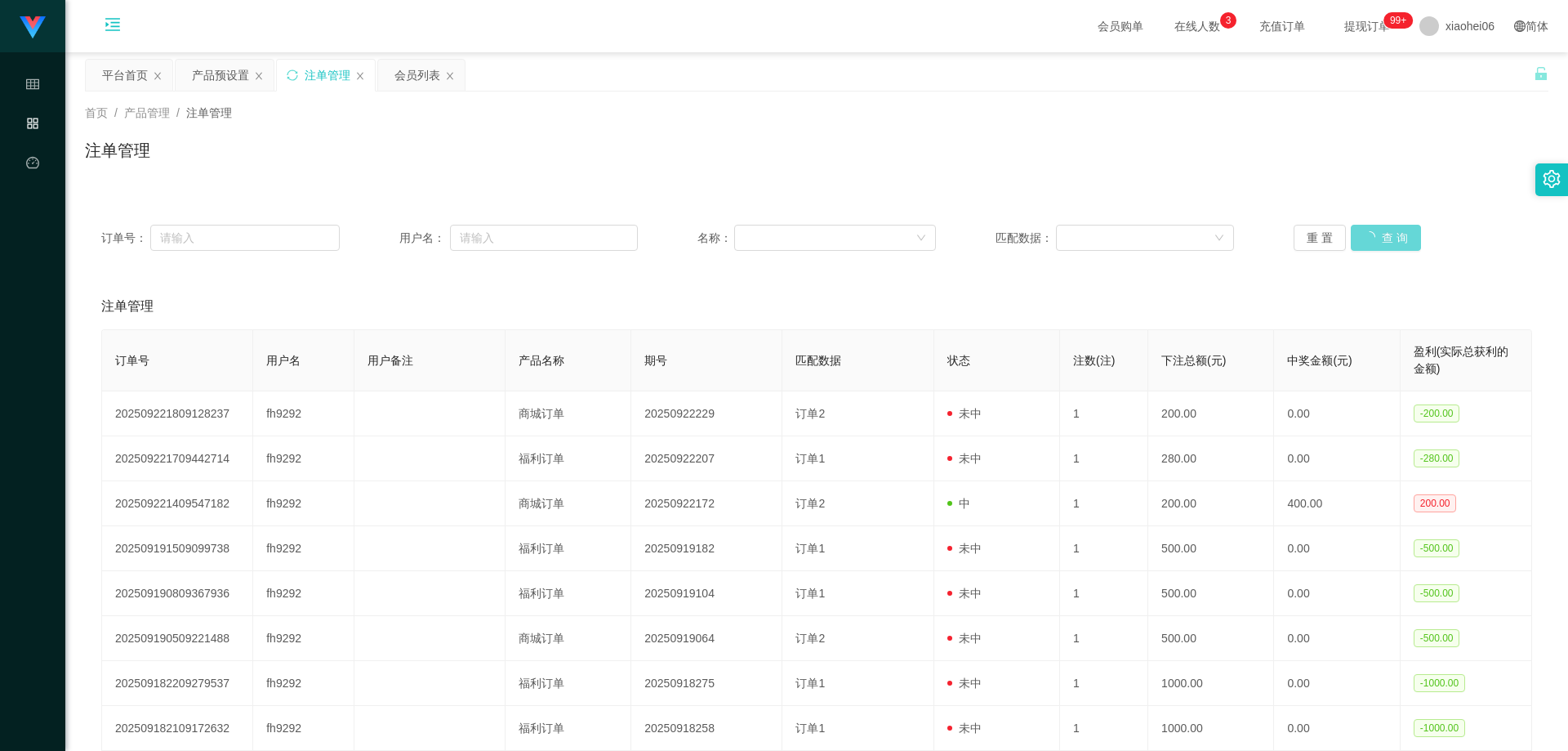
click at [1363, 296] on div "注单管理" at bounding box center [817, 306] width 1431 height 46
drag, startPoint x: 1383, startPoint y: 232, endPoint x: 1377, endPoint y: 283, distance: 51.4
click at [1383, 232] on button "查 询" at bounding box center [1377, 238] width 53 height 26
click at [1377, 283] on div "订单号： 用户名： 名称： 匹配数据： 重 置 查 询 注单管理 订单号 用户名 用户备注 产品名称 期号 匹配数据 状态 注数(注) 下注总额(元) 中奖金…" at bounding box center [817, 550] width 1464 height 685
drag, startPoint x: 1385, startPoint y: 235, endPoint x: 1384, endPoint y: 264, distance: 29.0
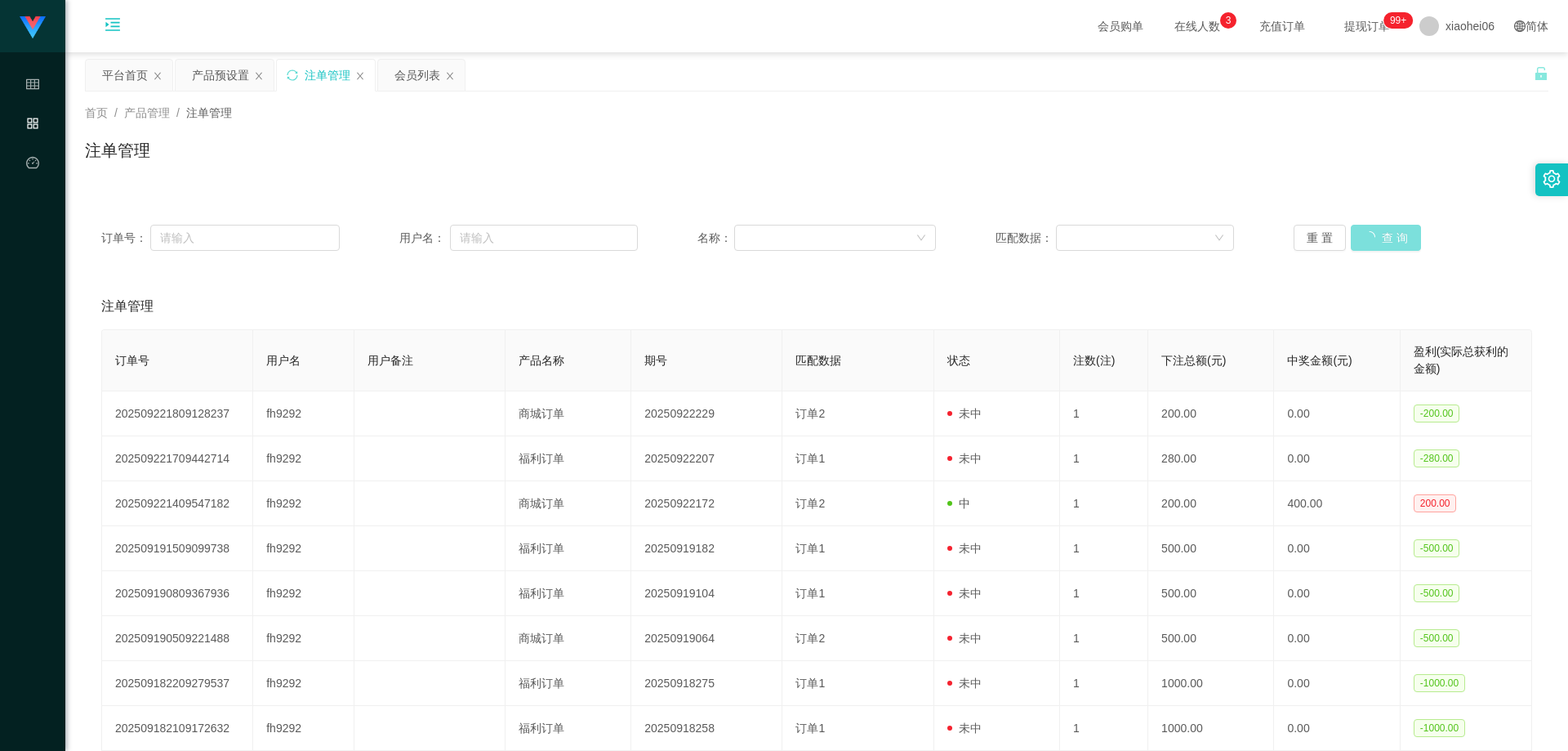
click at [1385, 236] on button "查 询" at bounding box center [1386, 238] width 70 height 26
click at [1382, 305] on div "注单管理" at bounding box center [817, 306] width 1431 height 46
drag, startPoint x: 1387, startPoint y: 232, endPoint x: 1382, endPoint y: 285, distance: 53.2
click at [1387, 239] on button "查 询" at bounding box center [1377, 238] width 53 height 26
click at [1382, 285] on div "注单管理" at bounding box center [817, 306] width 1431 height 46
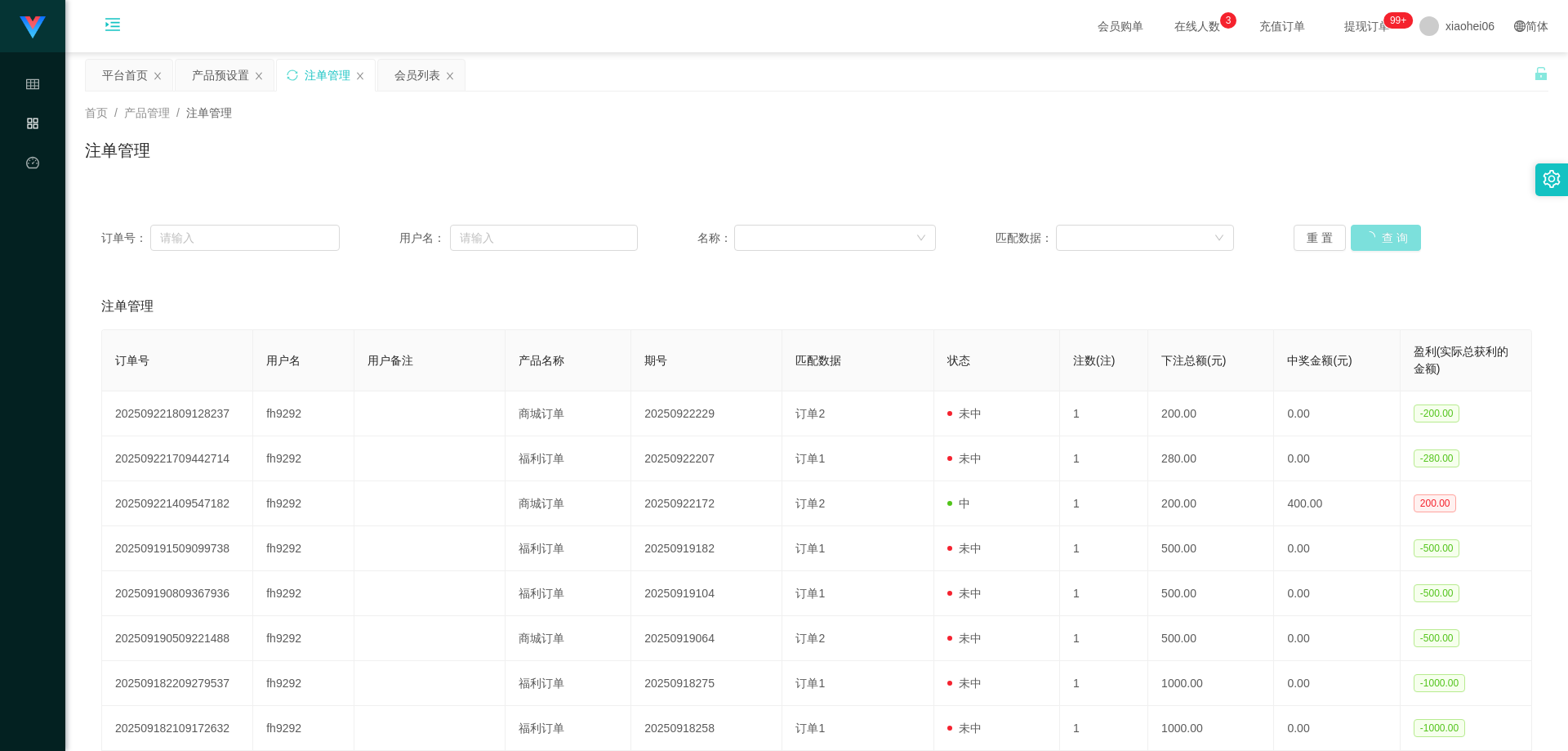
drag, startPoint x: 1382, startPoint y: 243, endPoint x: 1382, endPoint y: 266, distance: 23.0
click at [1382, 259] on div "订单号： 用户名： 名称： 匹配数据： 重 置 查 询" at bounding box center [817, 238] width 1464 height 59
click at [1381, 270] on div "订单号： 用户名： 名称： 匹配数据： 重 置 查 询 注单管理 订单号 用户名 用户备注 产品名称 期号 匹配数据 状态 注数(注) 下注总额(元) 中奖金…" at bounding box center [817, 550] width 1464 height 685
click at [1382, 230] on button "查 询" at bounding box center [1377, 238] width 53 height 26
click at [812, 167] on div "注单管理" at bounding box center [817, 156] width 1464 height 38
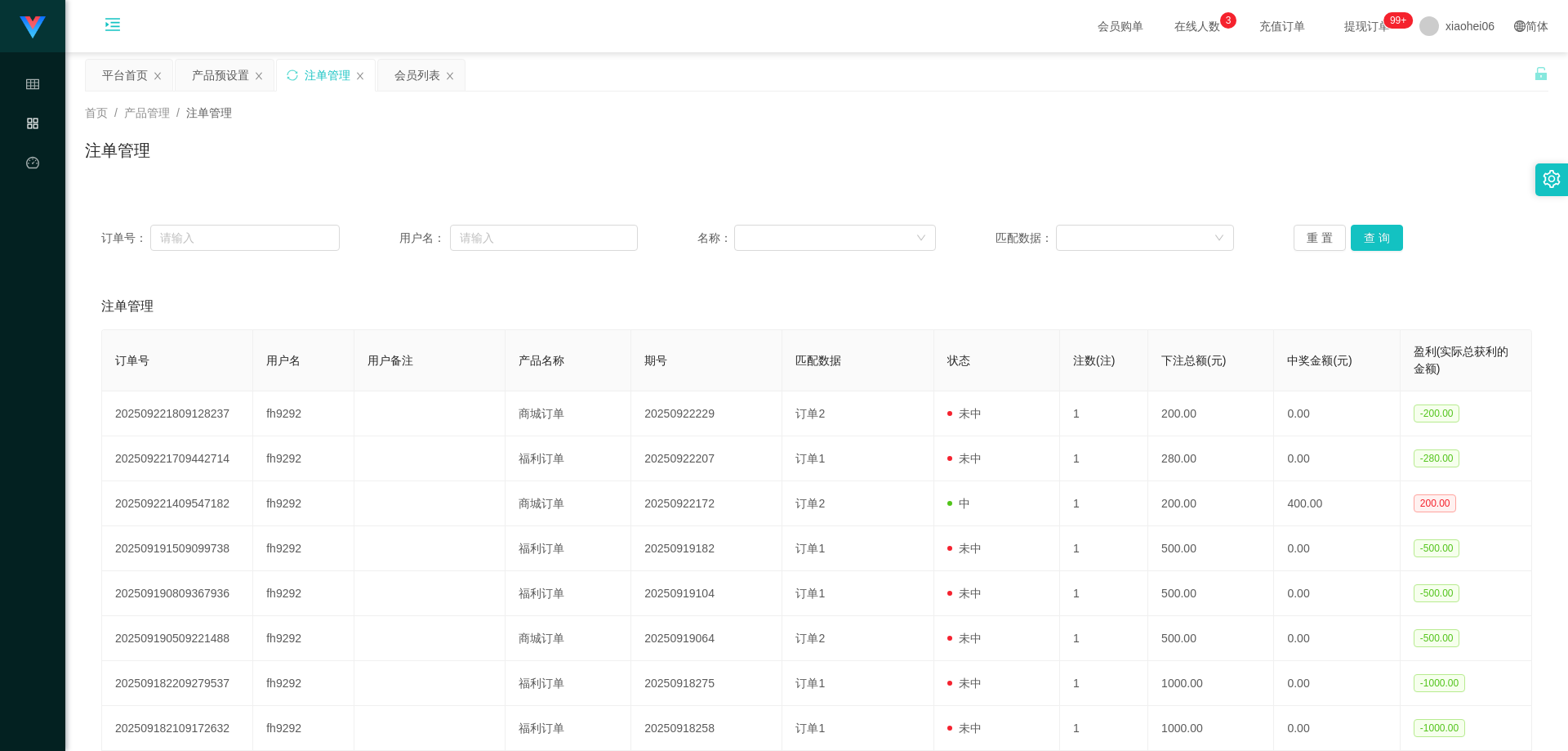
click at [501, 161] on div "注单管理" at bounding box center [817, 156] width 1464 height 38
click at [409, 83] on div "会员列表" at bounding box center [417, 74] width 46 height 31
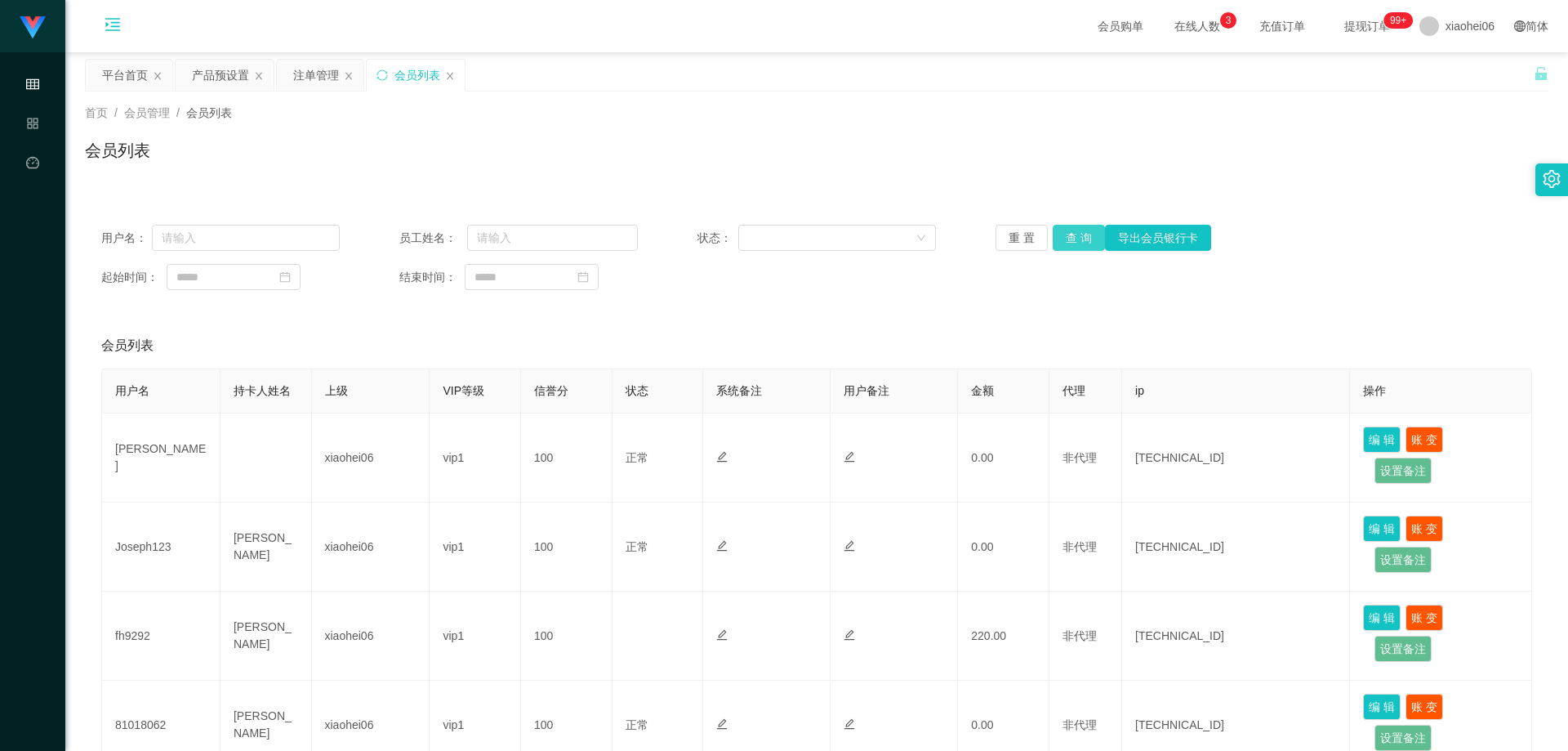
click at [1064, 227] on button "查 询" at bounding box center [1078, 238] width 53 height 26
click at [795, 125] on div "首页 / 会员管理 / 会员列表 / 会员列表" at bounding box center [817, 140] width 1464 height 71
click at [310, 65] on div "注单管理" at bounding box center [316, 74] width 46 height 31
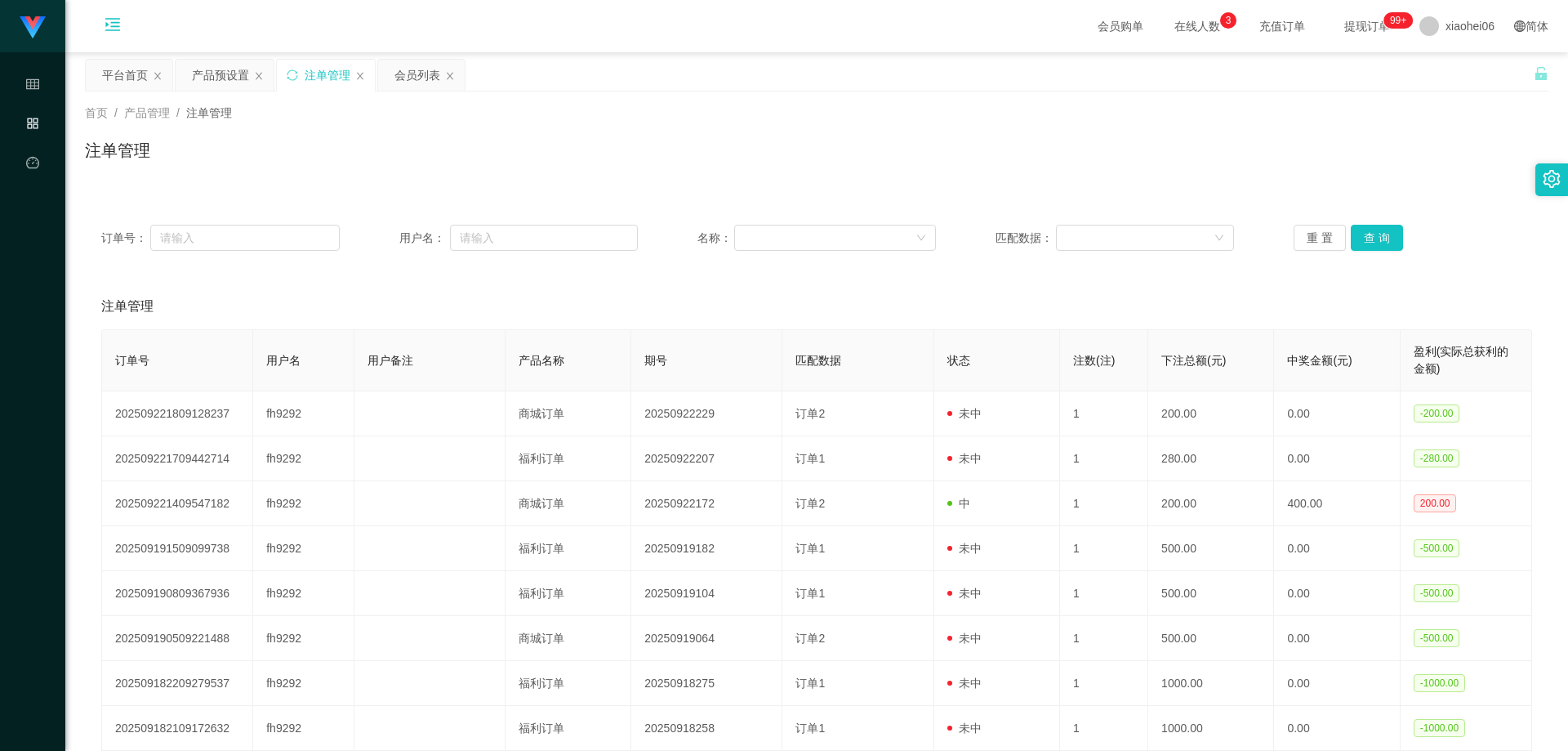
click at [409, 116] on div "首页 / 产品管理 / 注单管理 /" at bounding box center [817, 113] width 1464 height 18
click at [223, 73] on div "产品预设置" at bounding box center [221, 74] width 57 height 31
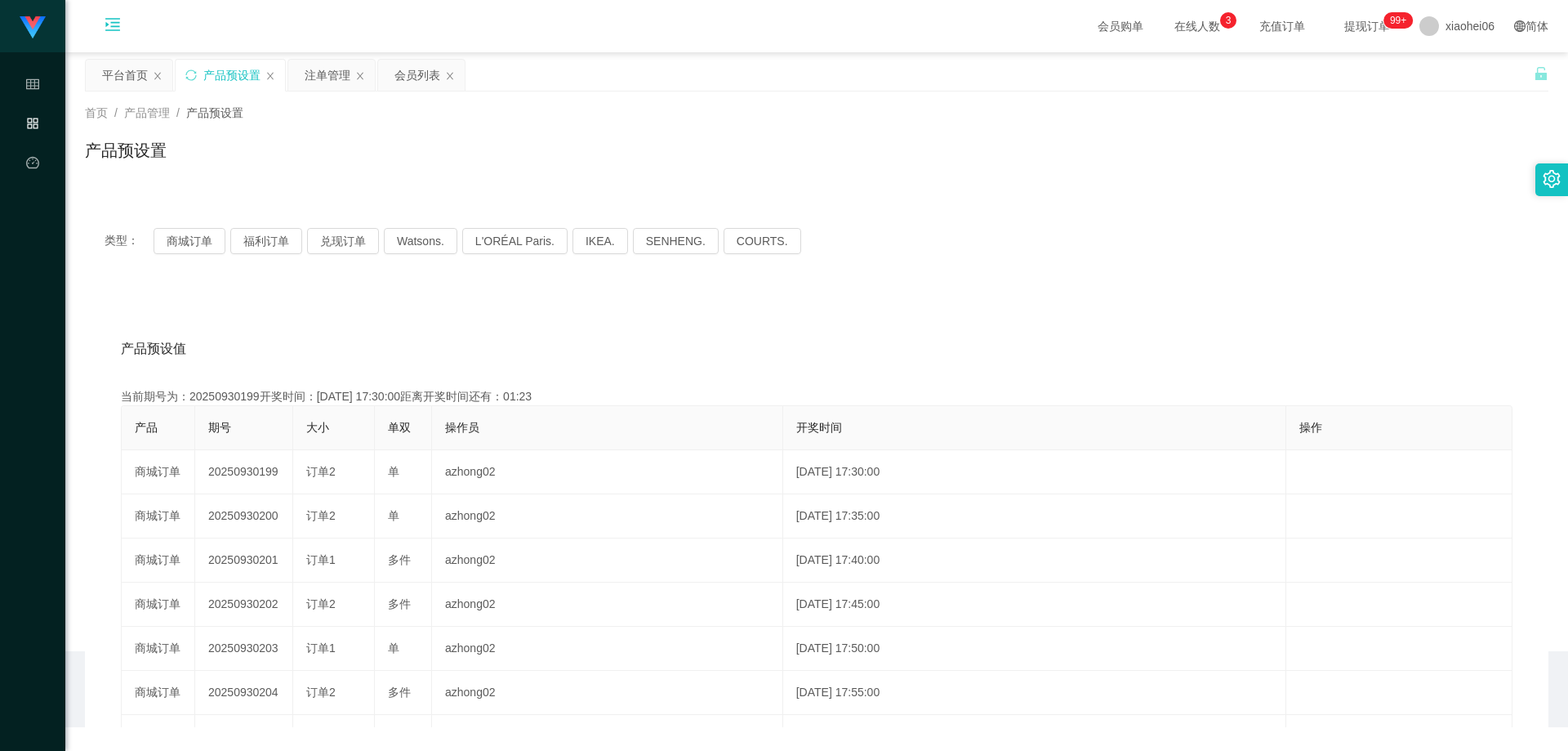
drag, startPoint x: 855, startPoint y: 168, endPoint x: 680, endPoint y: 145, distance: 176.5
click at [854, 168] on div "产品预设置" at bounding box center [817, 156] width 1464 height 38
drag, startPoint x: 309, startPoint y: 84, endPoint x: 320, endPoint y: 85, distance: 11.0
click at [310, 84] on div "注单管理" at bounding box center [327, 74] width 46 height 31
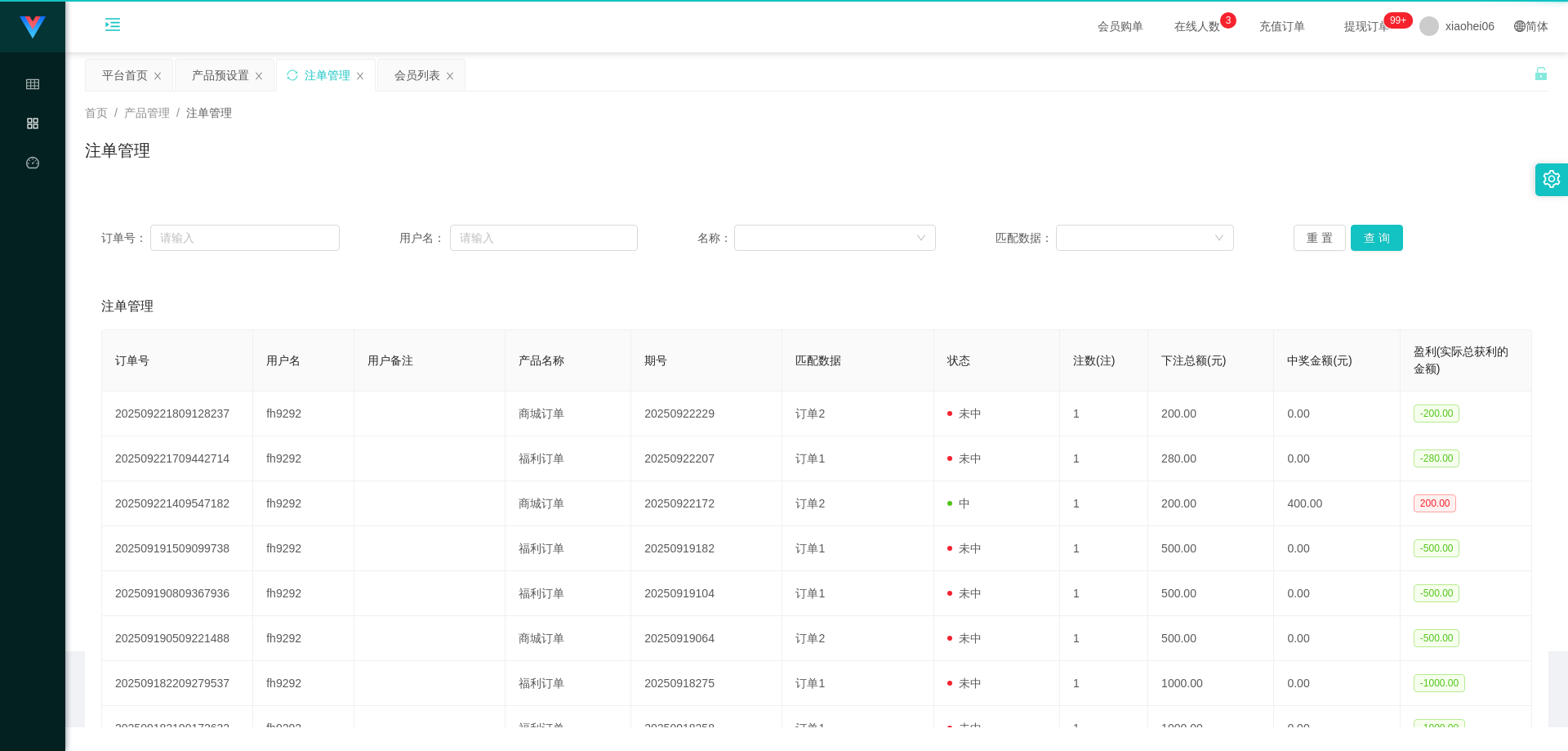
click at [683, 145] on div "注单管理" at bounding box center [817, 156] width 1464 height 38
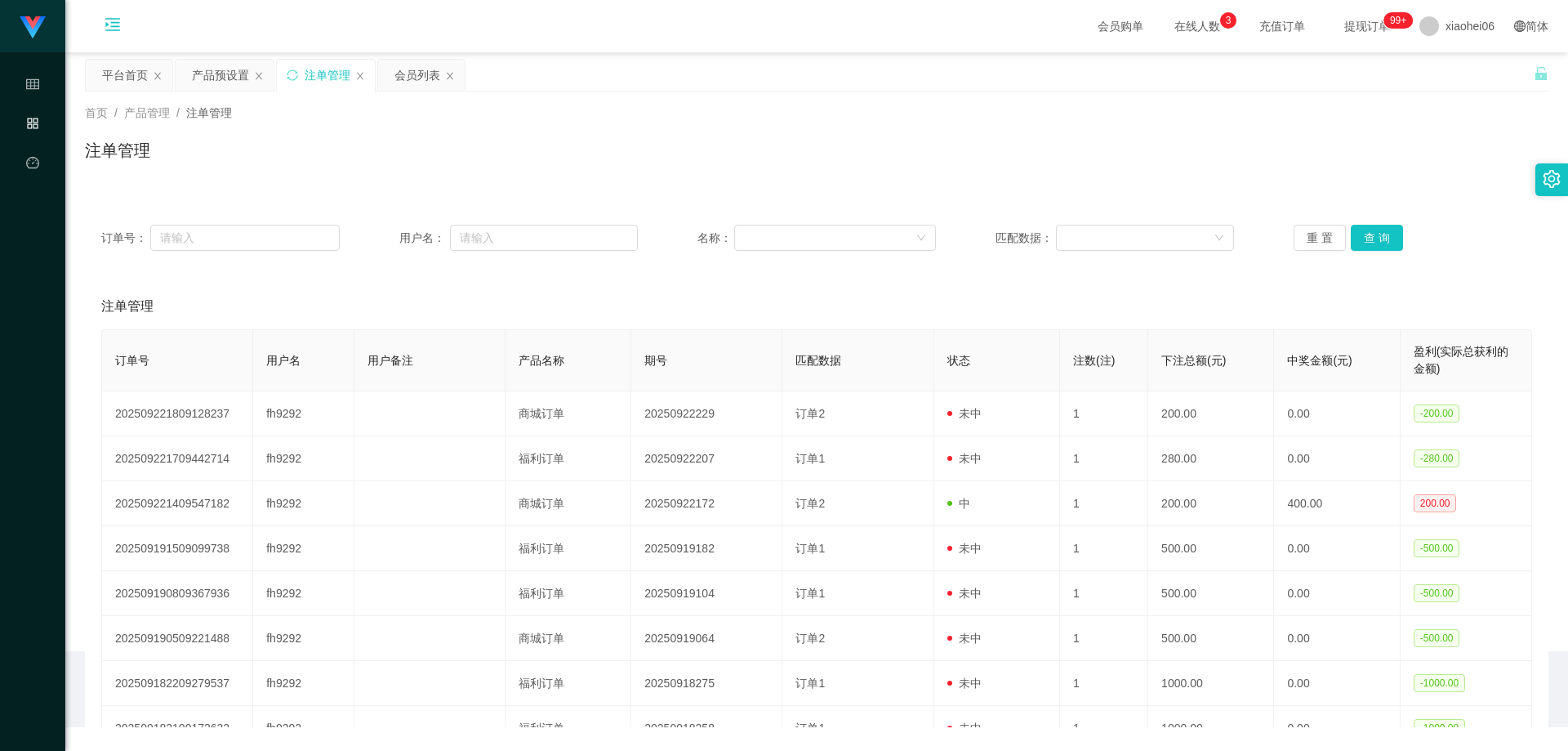
click at [904, 135] on div "首页 / 产品管理 / 注单管理 / 注单管理" at bounding box center [817, 140] width 1464 height 71
click at [1366, 232] on button "查 询" at bounding box center [1377, 238] width 53 height 26
click at [1347, 177] on div "首页 / 产品管理 / 注单管理 / 注单管理" at bounding box center [817, 140] width 1503 height 97
click at [1366, 253] on div "订单号： 用户名： 名称： 匹配数据： 重 置 查 询" at bounding box center [817, 238] width 1464 height 59
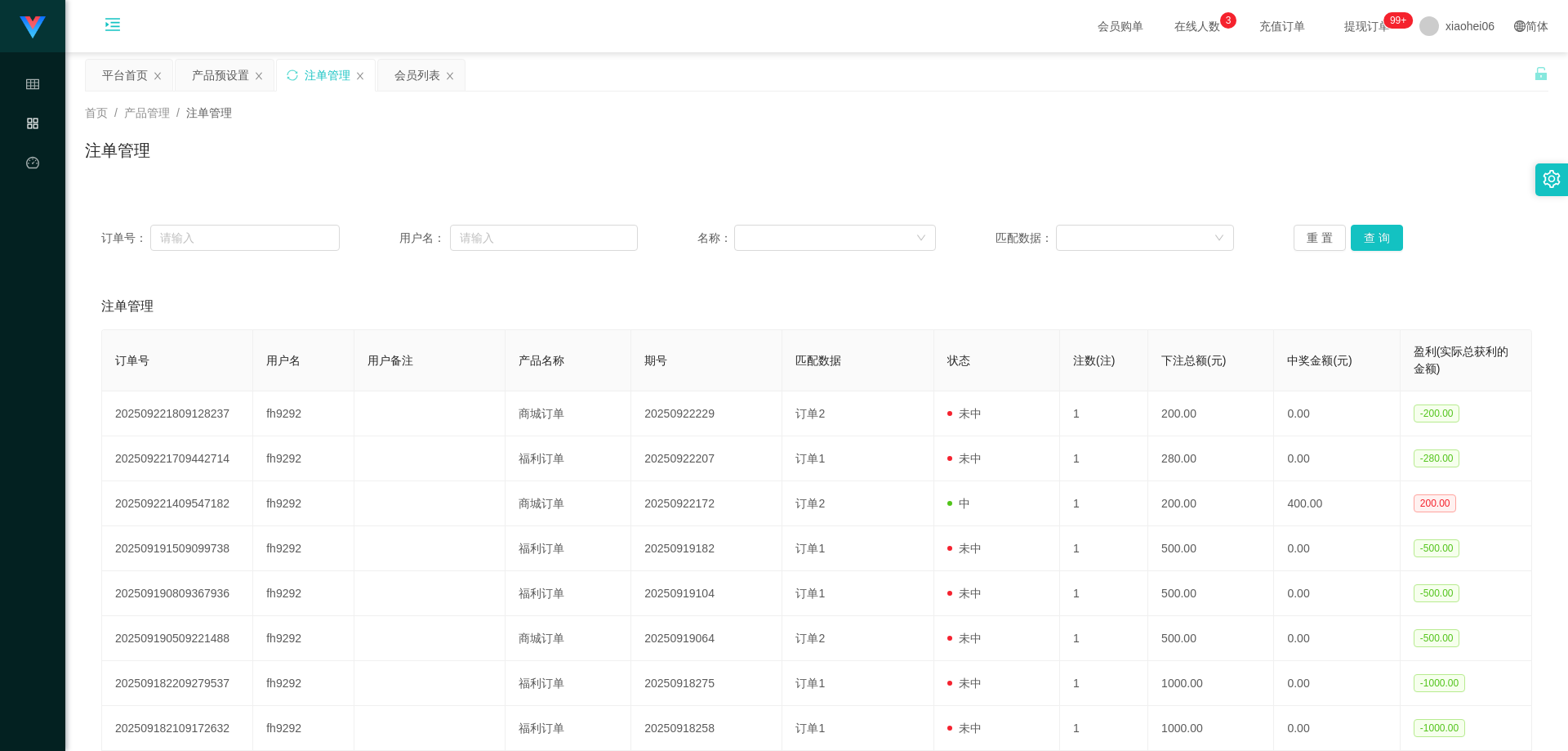
click at [1371, 224] on div "订单号： 用户名： 名称： 匹配数据： 重 置 查 询" at bounding box center [817, 238] width 1464 height 59
click at [1338, 170] on div "注单管理" at bounding box center [817, 156] width 1464 height 38
click at [1391, 232] on button "查 询" at bounding box center [1377, 238] width 53 height 26
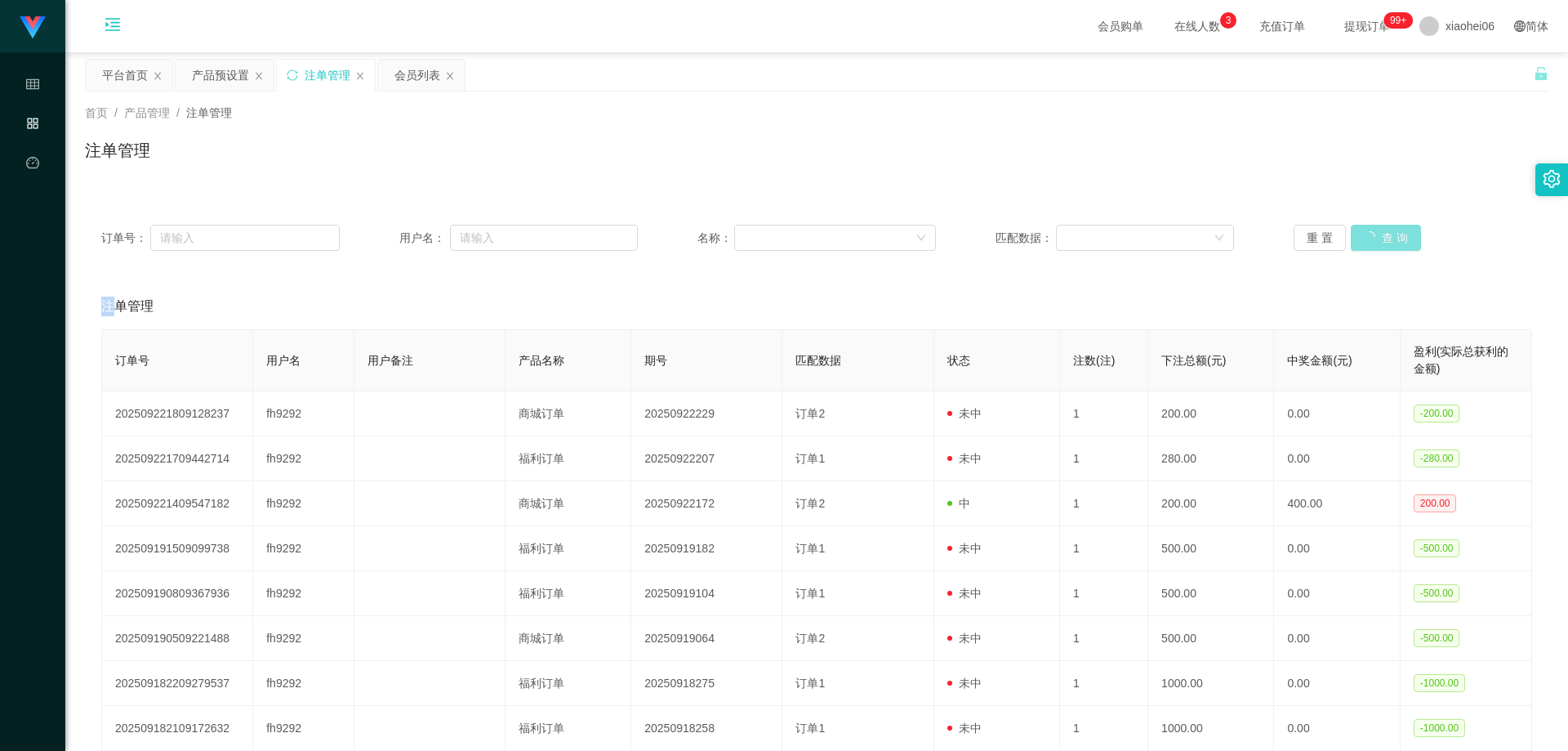
click at [1391, 232] on div "重 置 查 询" at bounding box center [1413, 238] width 238 height 26
click at [1391, 232] on button "查 询" at bounding box center [1377, 238] width 53 height 26
click at [1391, 232] on div "重 置 查 询" at bounding box center [1413, 238] width 238 height 26
click at [1391, 232] on button "查 询" at bounding box center [1377, 238] width 53 height 26
click at [1138, 306] on div "注单管理" at bounding box center [817, 306] width 1431 height 46
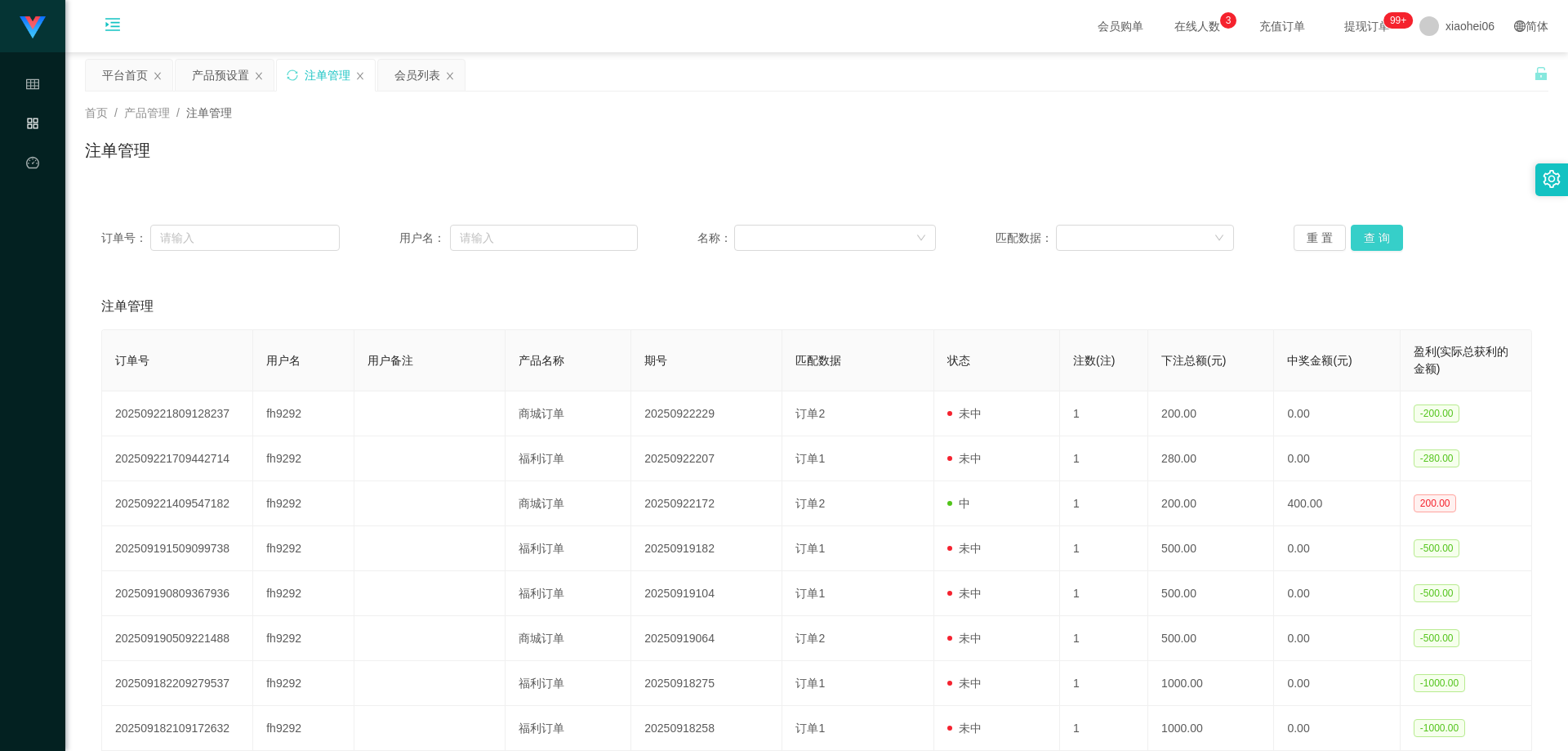
click at [1354, 236] on button "查 询" at bounding box center [1377, 238] width 53 height 26
click at [1271, 263] on div "订单号： 用户名： 名称： 匹配数据： 重 置 查 询" at bounding box center [817, 238] width 1464 height 59
click at [1362, 236] on button "查 询" at bounding box center [1377, 238] width 53 height 26
click at [1457, 28] on span "xiaohei06" at bounding box center [1469, 26] width 49 height 53
click at [1463, 66] on span "退出登录" at bounding box center [1446, 72] width 46 height 13
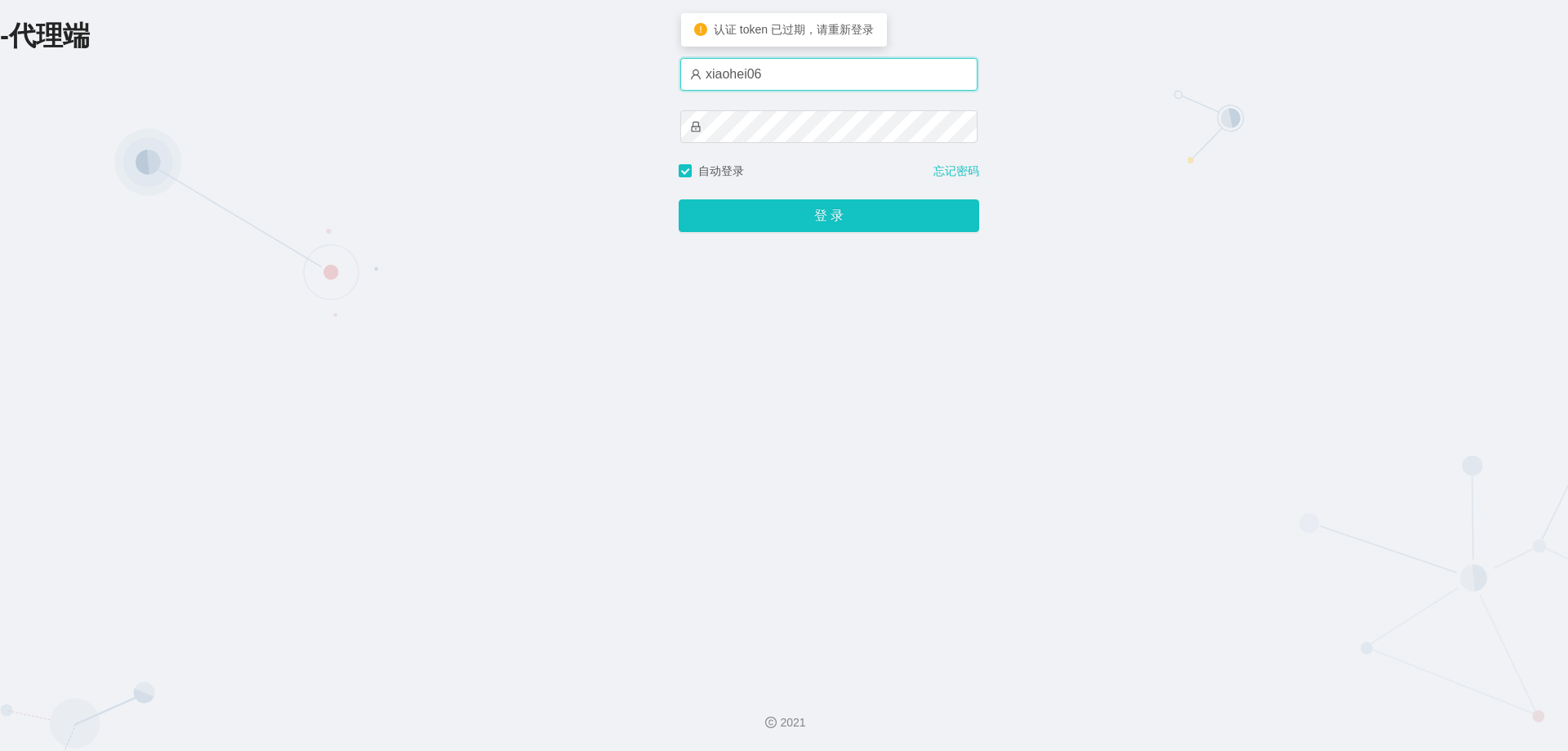
click at [821, 62] on input "xiaohei06" at bounding box center [829, 74] width 298 height 33
type input "xiaohei03"
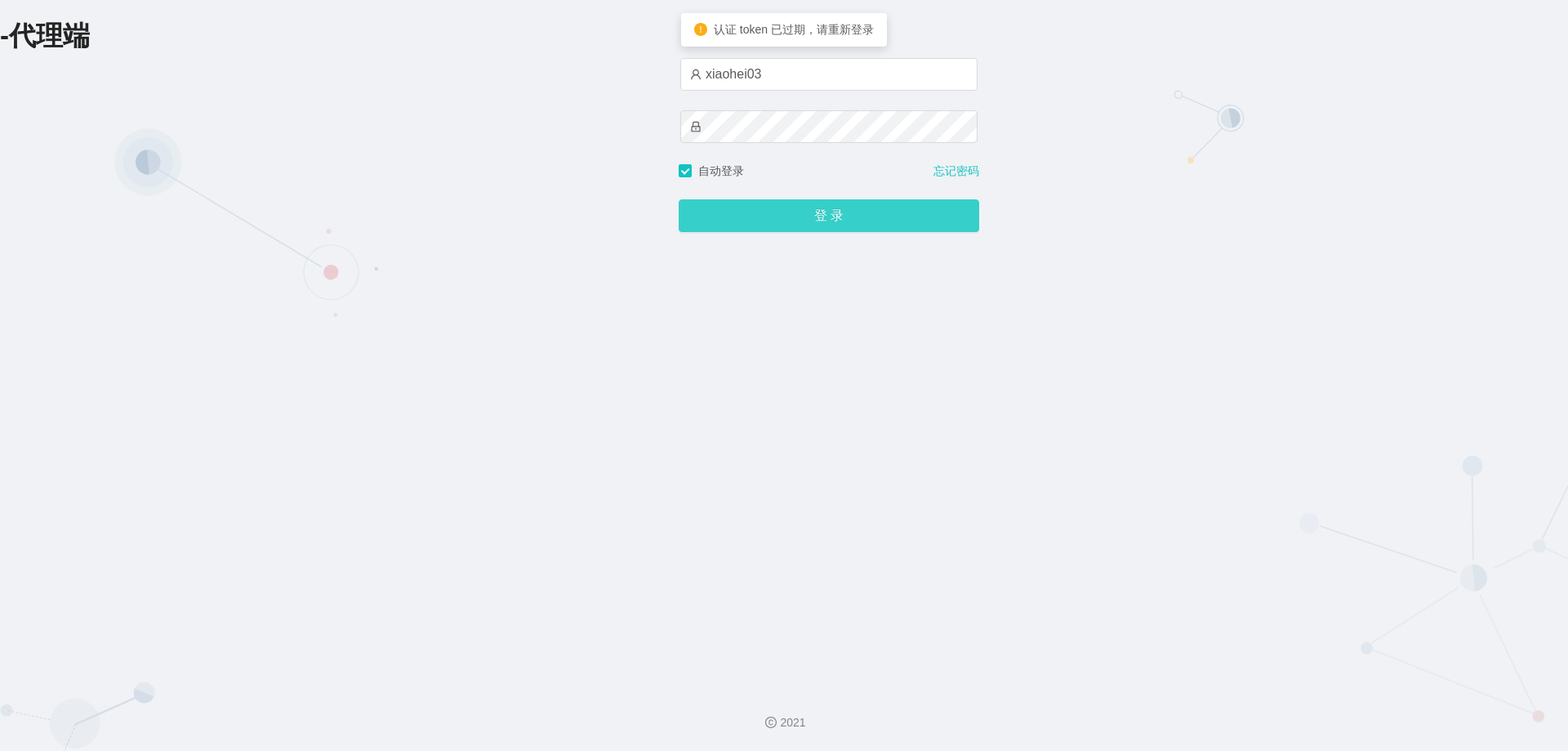
click at [853, 227] on button "登 录" at bounding box center [829, 215] width 301 height 33
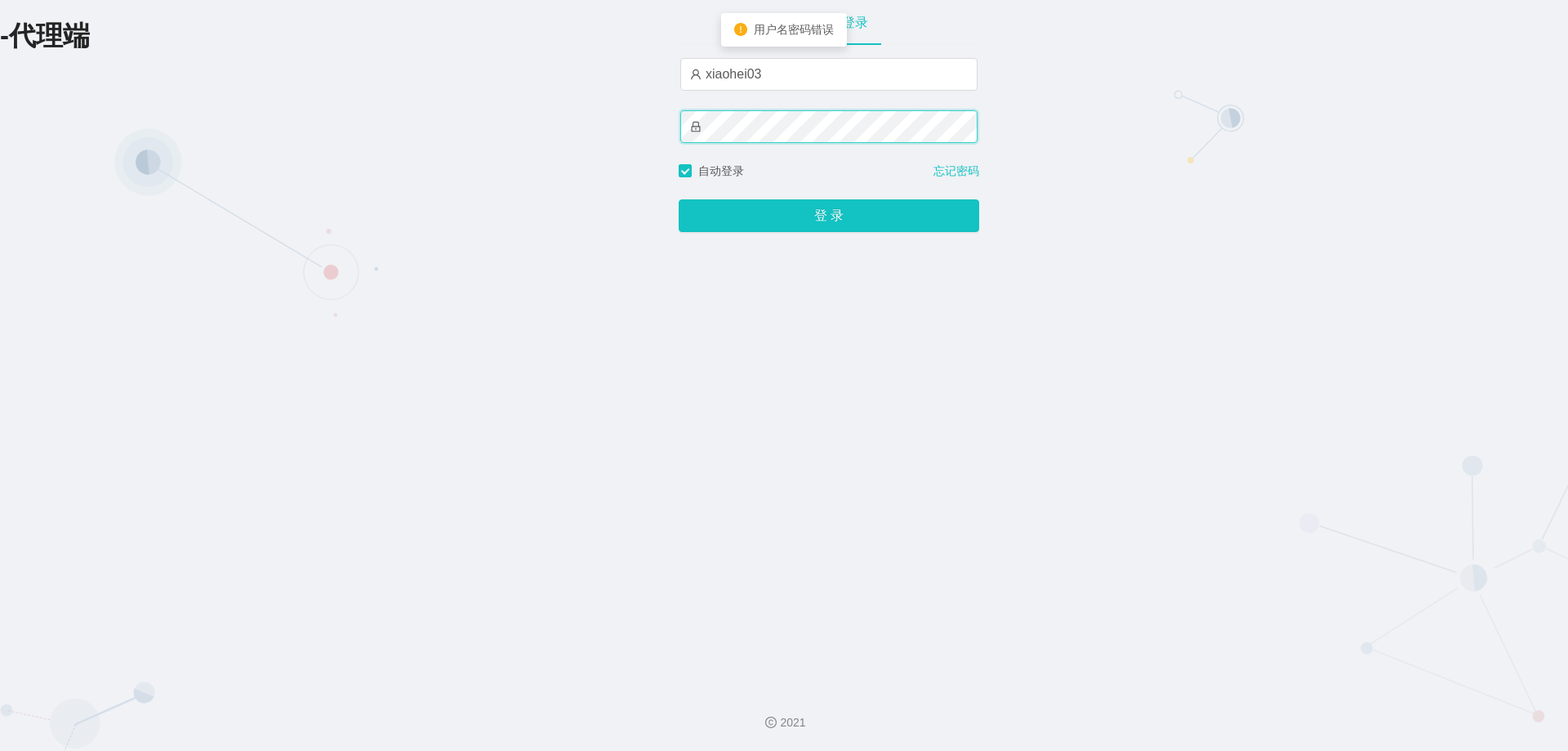
click at [663, 128] on div "-代理端 账户密码登录 xiaohei03 自动登录 忘记密码 登 录" at bounding box center [784, 337] width 1568 height 675
click at [679, 199] on button "登 录" at bounding box center [829, 215] width 301 height 33
click at [663, 115] on div "-代理端 账户密码登录 xiaohei03 自动登录 忘记密码 登 录" at bounding box center [784, 337] width 1568 height 675
click at [679, 199] on button "登 录" at bounding box center [829, 215] width 301 height 33
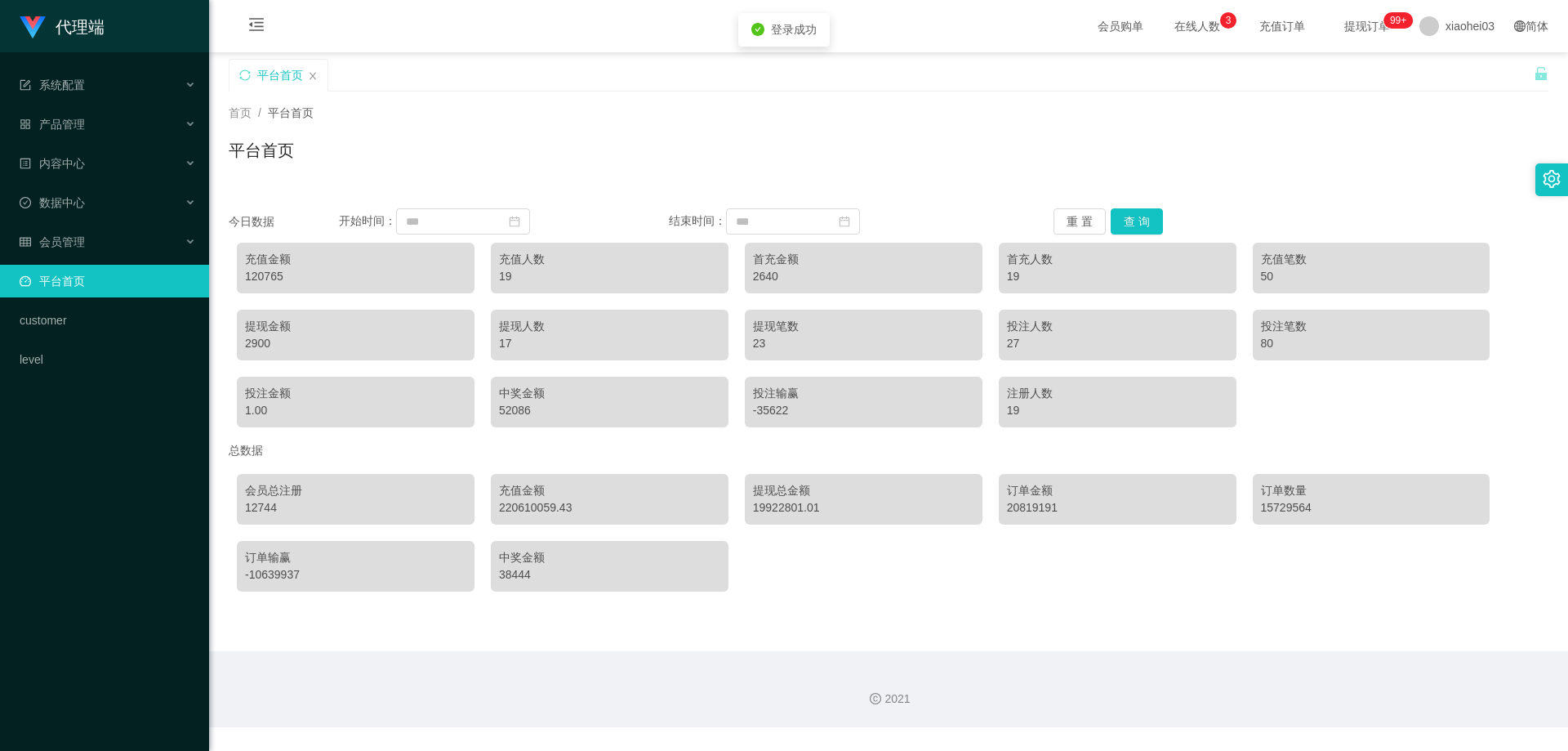
click at [785, 125] on div "首页 / 平台首页 / 平台首页" at bounding box center [888, 140] width 1320 height 71
click at [89, 124] on div "产品管理" at bounding box center [104, 124] width 209 height 33
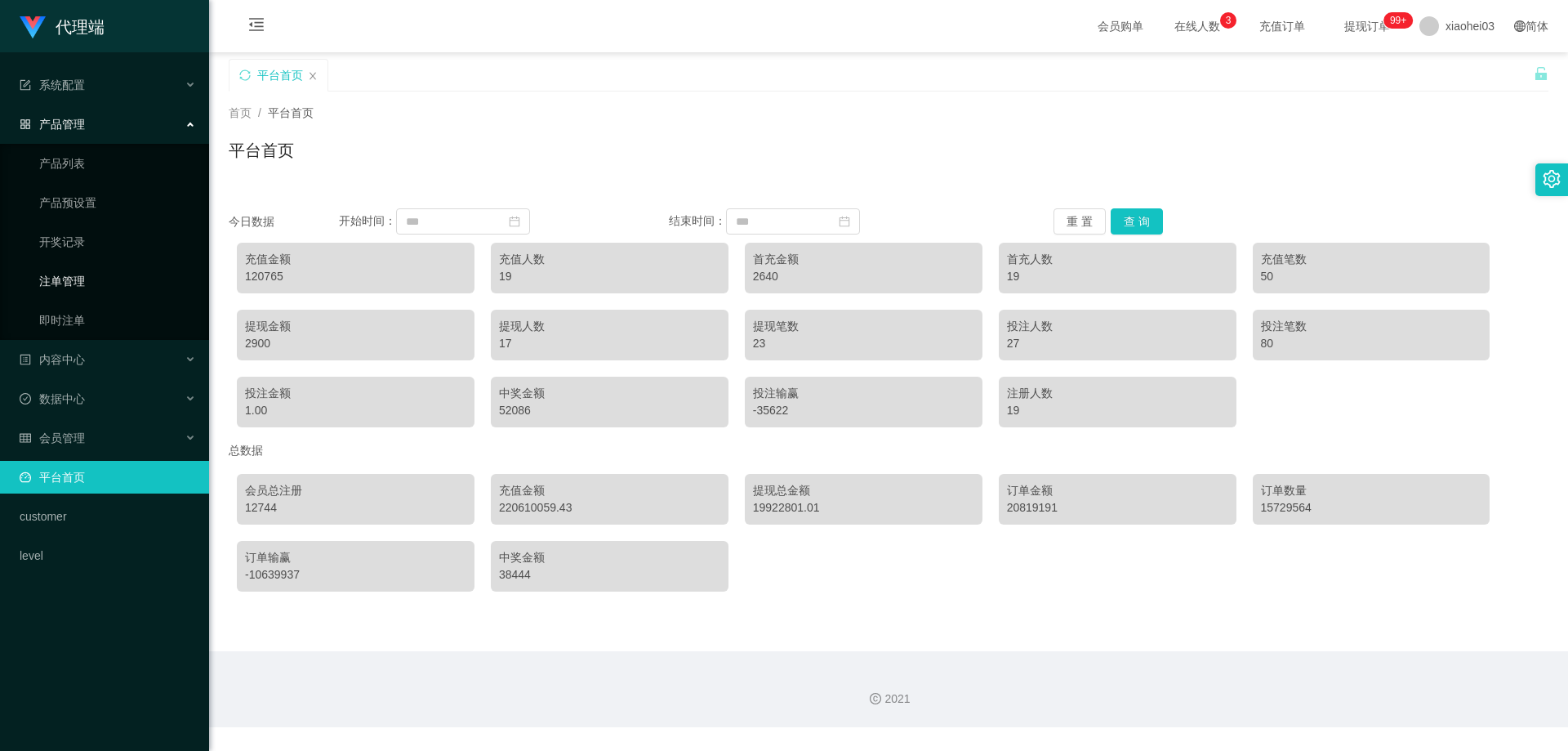
click at [80, 284] on link "注单管理" at bounding box center [118, 281] width 157 height 33
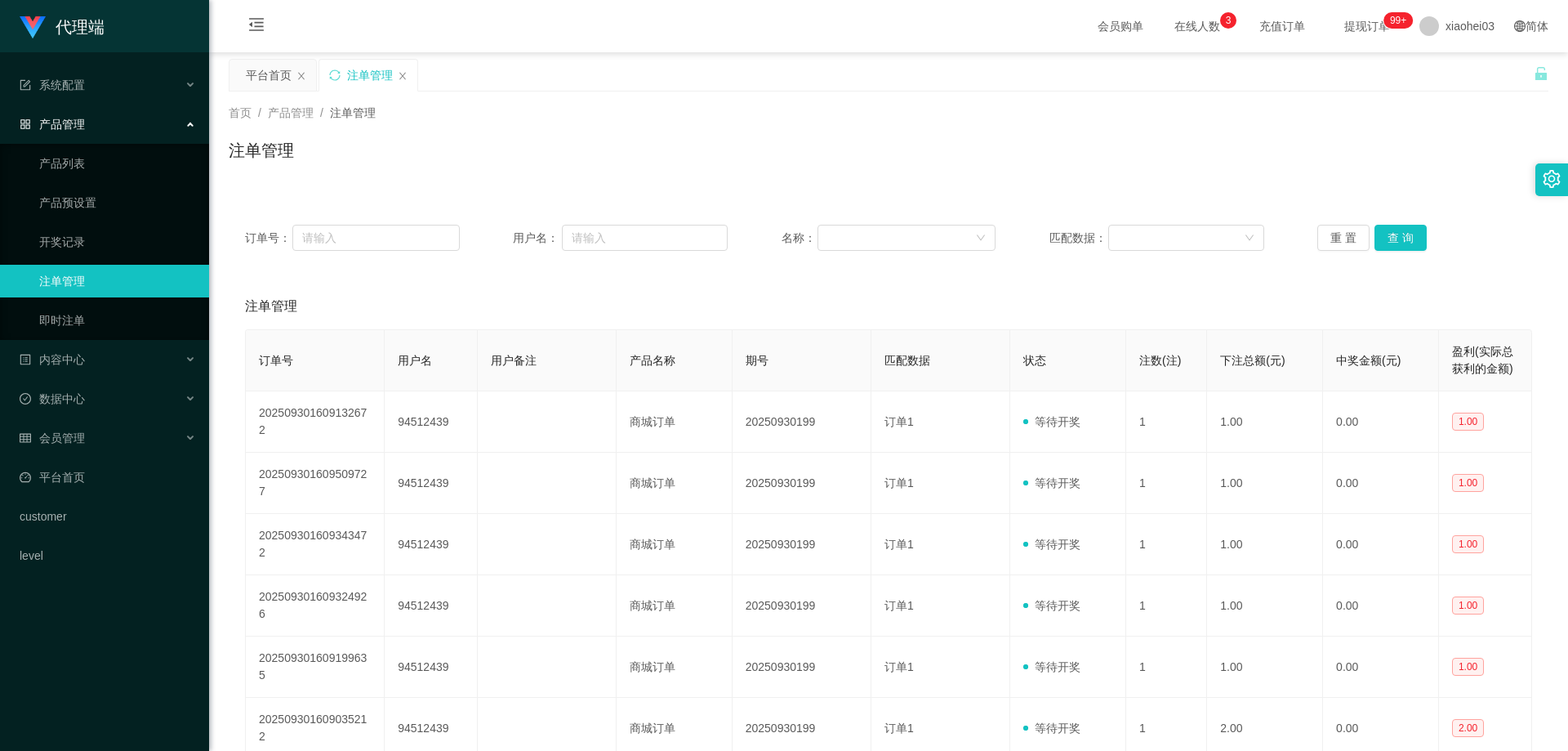
click at [1168, 292] on div "注单管理" at bounding box center [888, 306] width 1287 height 46
click at [1393, 227] on button "查 询" at bounding box center [1400, 238] width 53 height 26
click at [1274, 295] on div "注单管理" at bounding box center [888, 306] width 1287 height 46
click at [1041, 311] on div "注单管理" at bounding box center [888, 306] width 1287 height 46
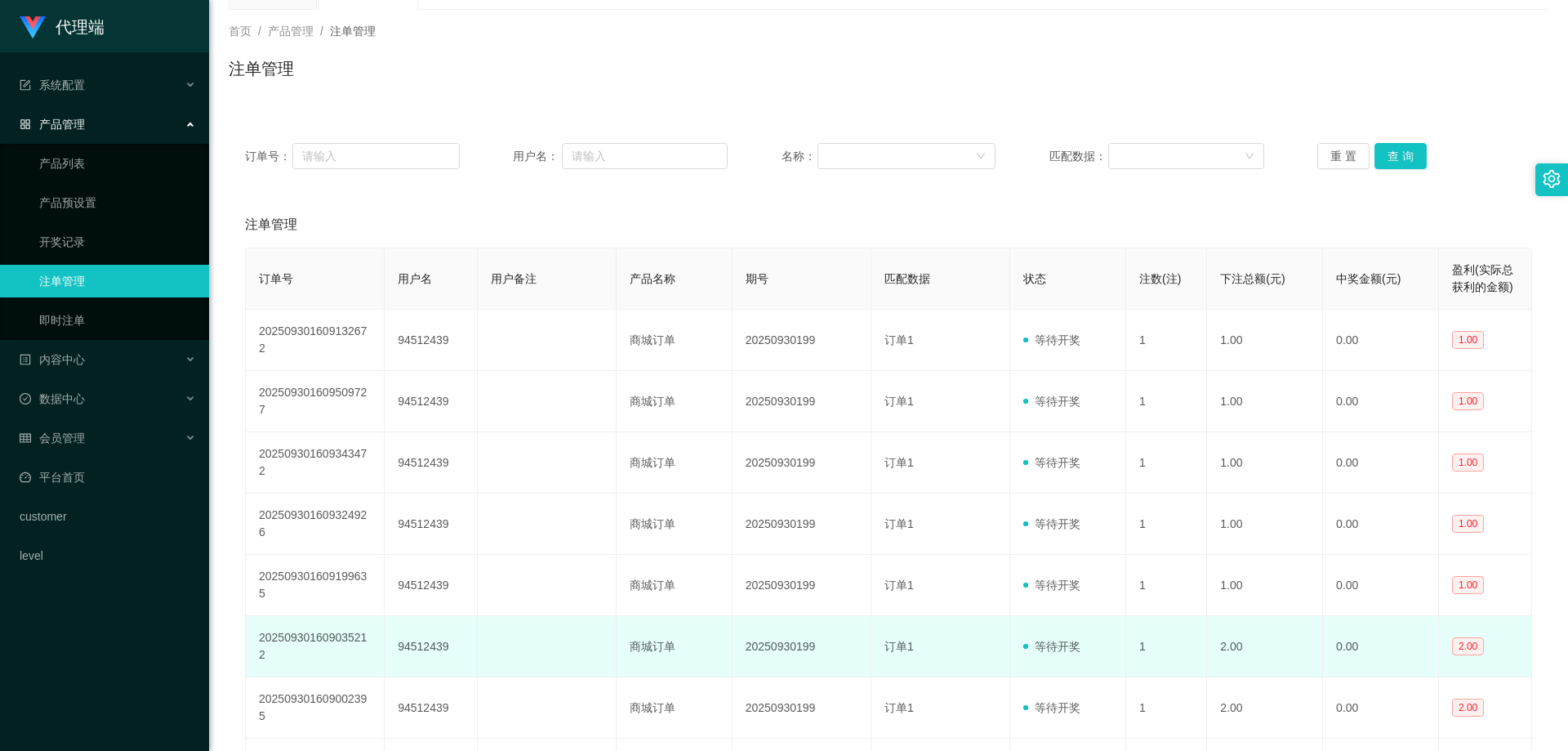
scroll to position [163, 0]
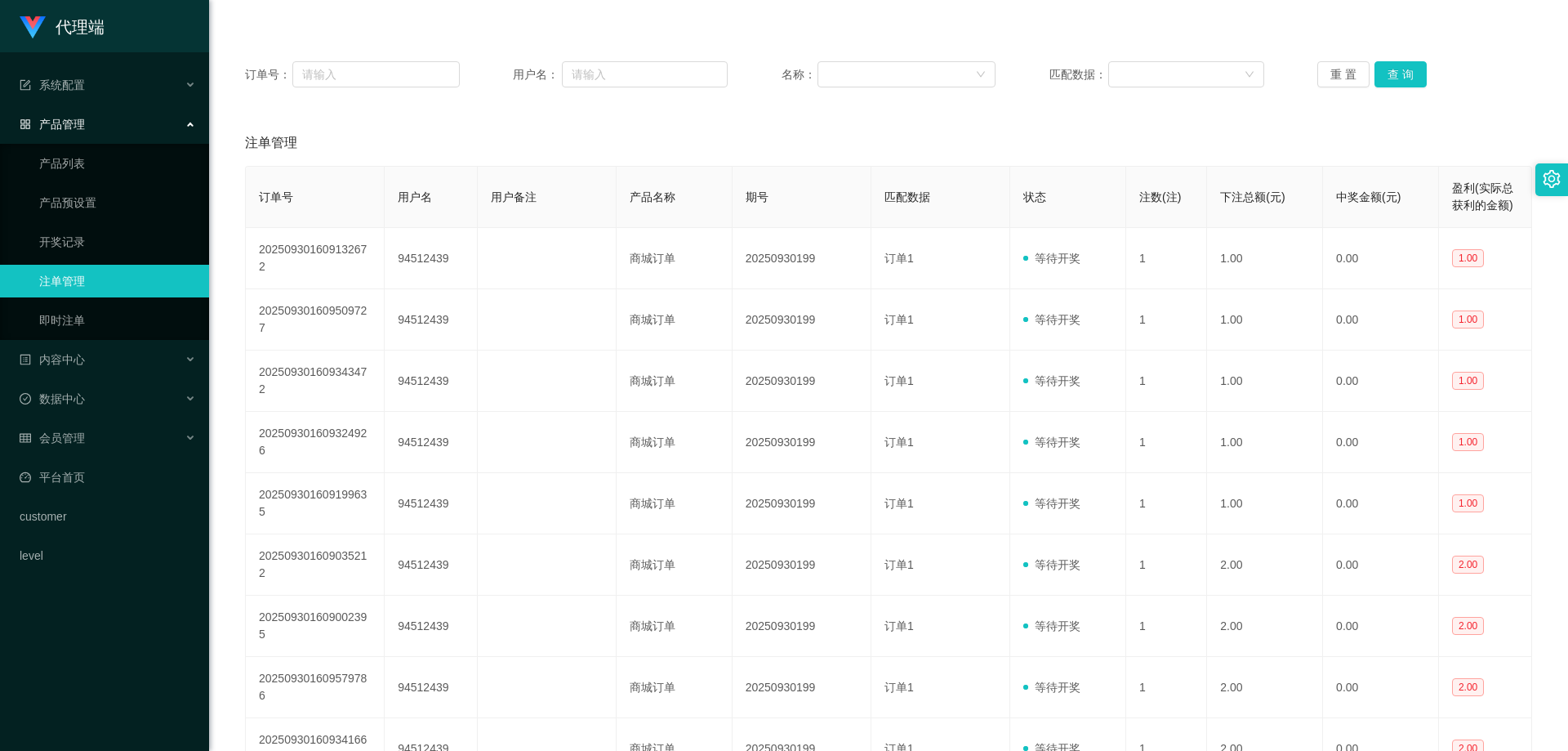
click at [1387, 677] on li "100 条/页" at bounding box center [1392, 673] width 73 height 26
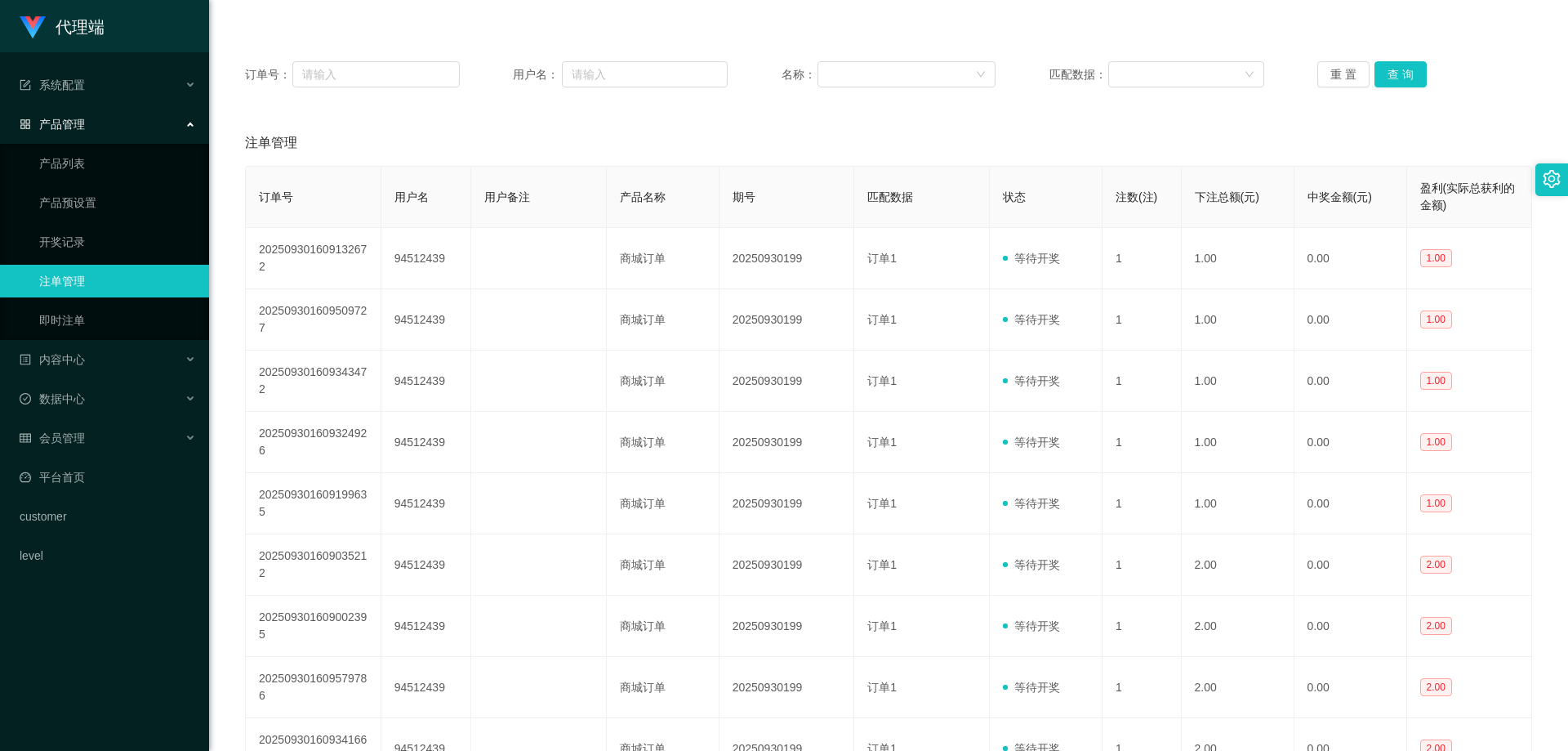
click at [867, 147] on div "注单管理" at bounding box center [888, 143] width 1287 height 46
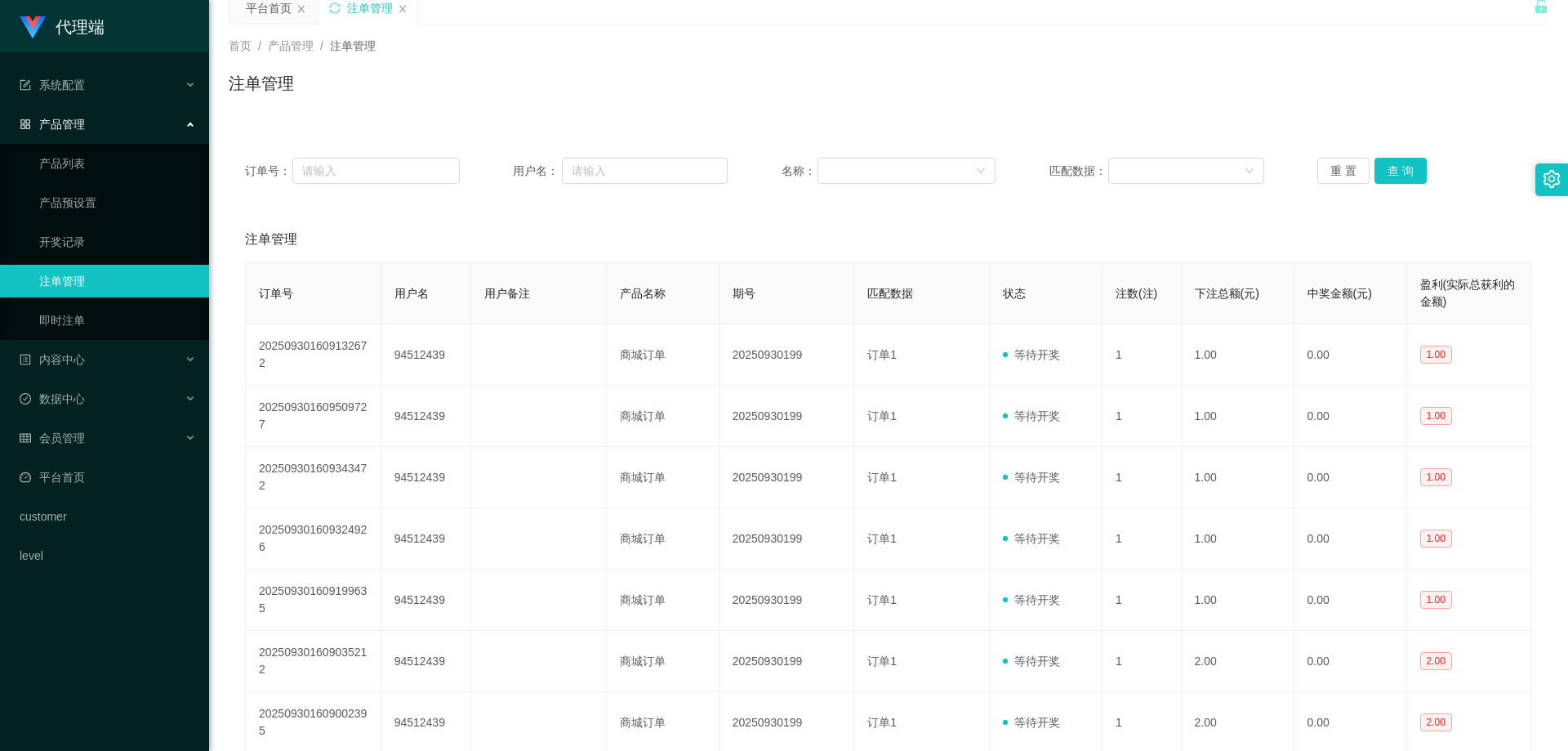
scroll to position [0, 0]
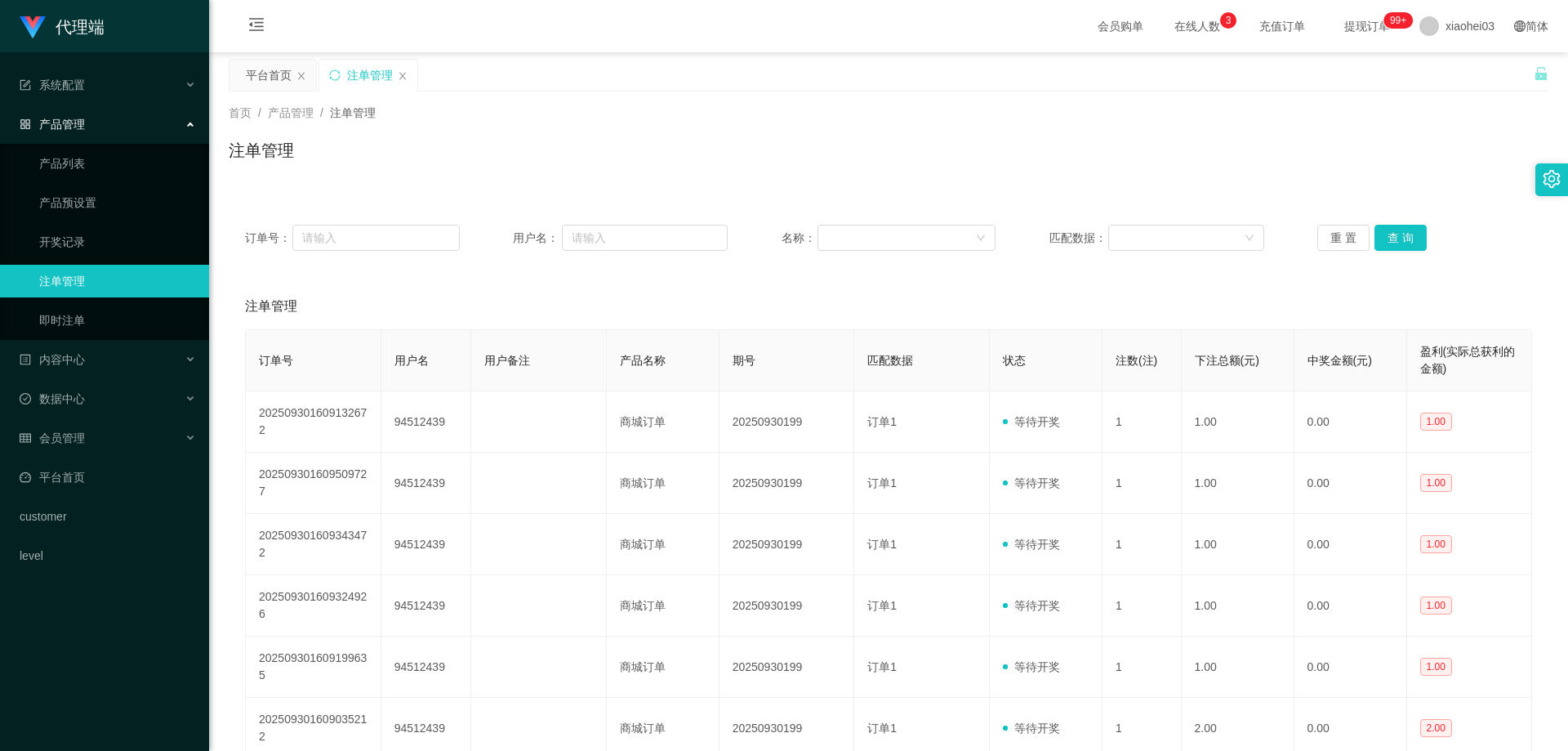
click at [253, 14] on icon "图标: menu-fold" at bounding box center [257, 27] width 55 height 53
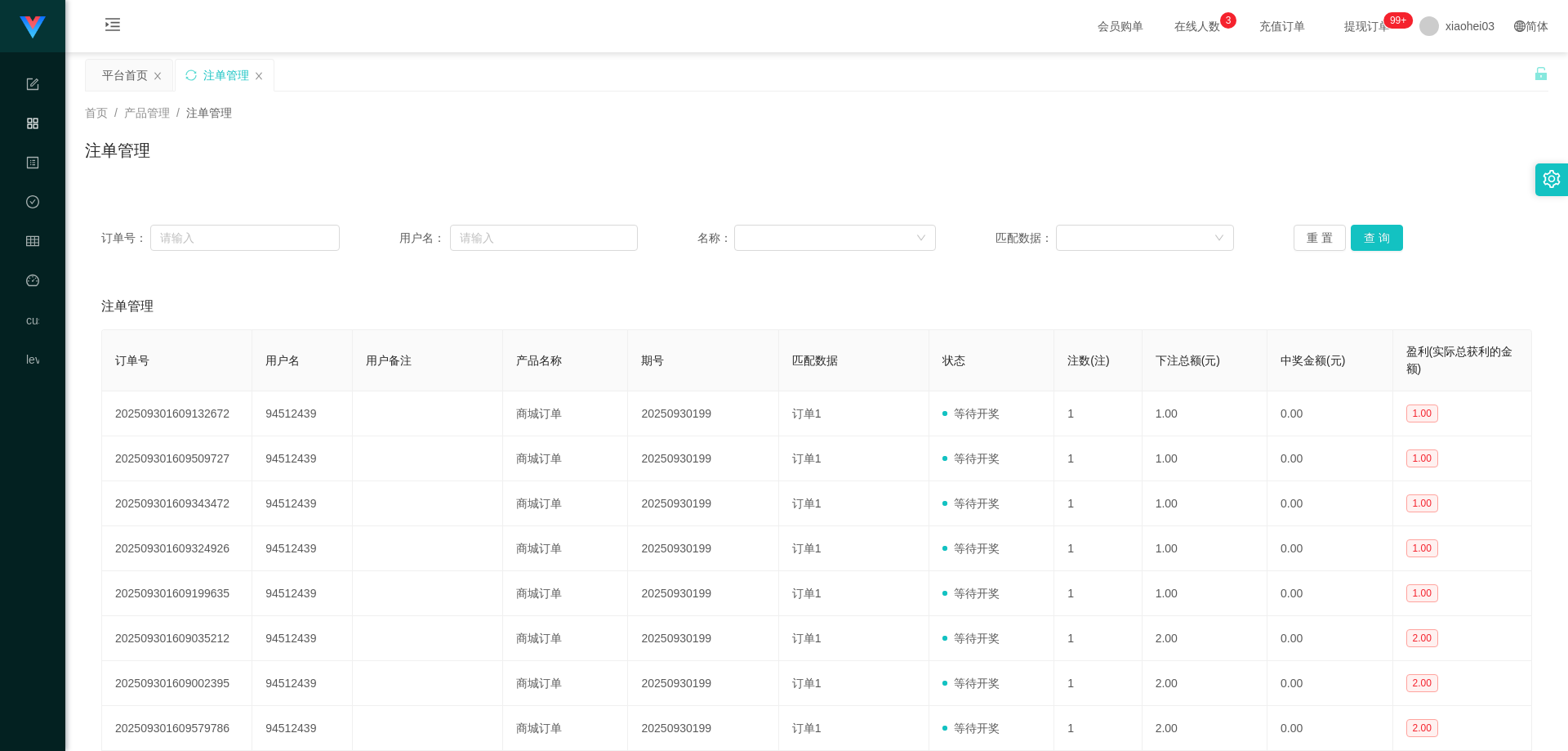
click at [1012, 171] on div "注单管理" at bounding box center [817, 156] width 1464 height 38
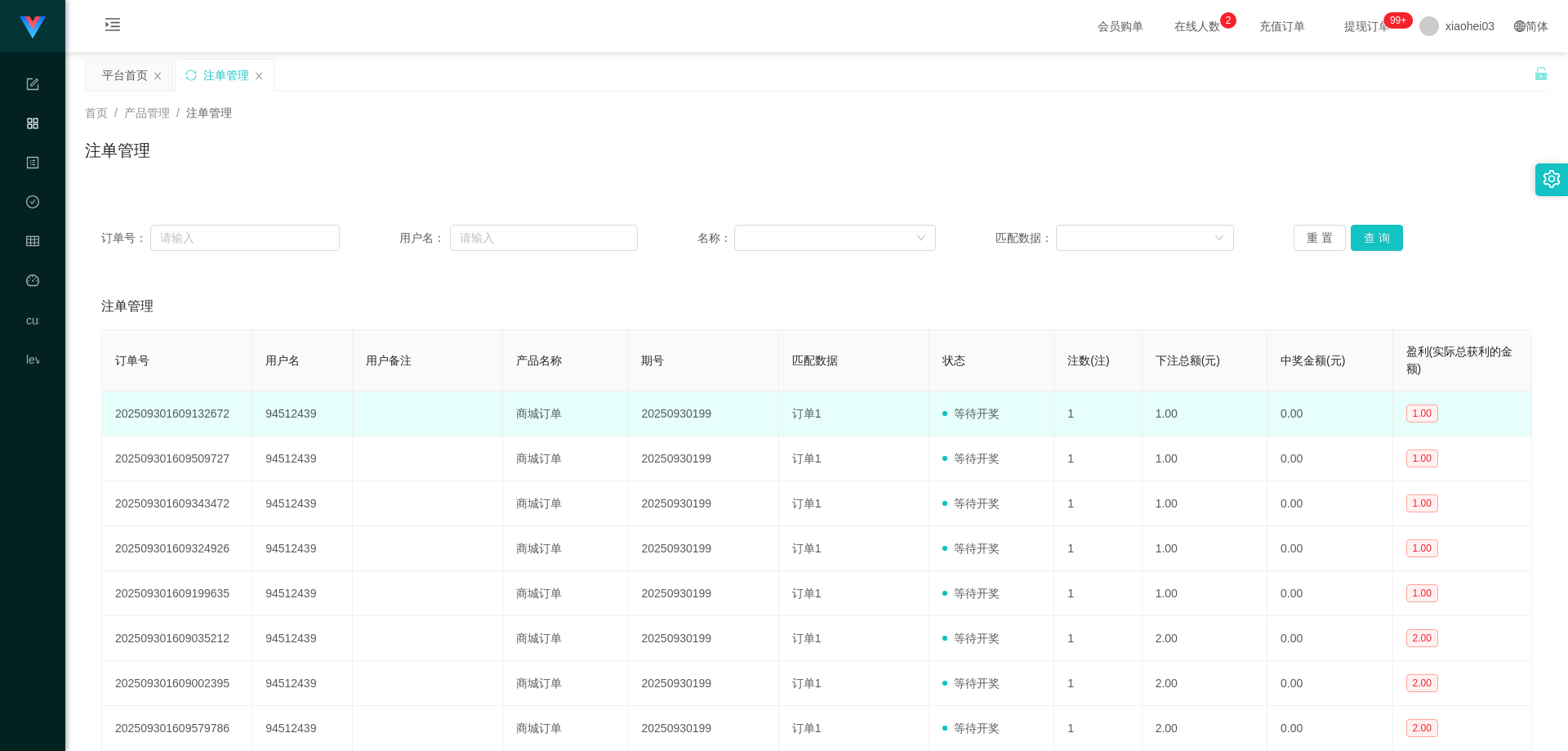
drag, startPoint x: 927, startPoint y: 436, endPoint x: 947, endPoint y: 432, distance: 20.4
click at [936, 436] on td "等待开奖" at bounding box center [991, 414] width 125 height 45
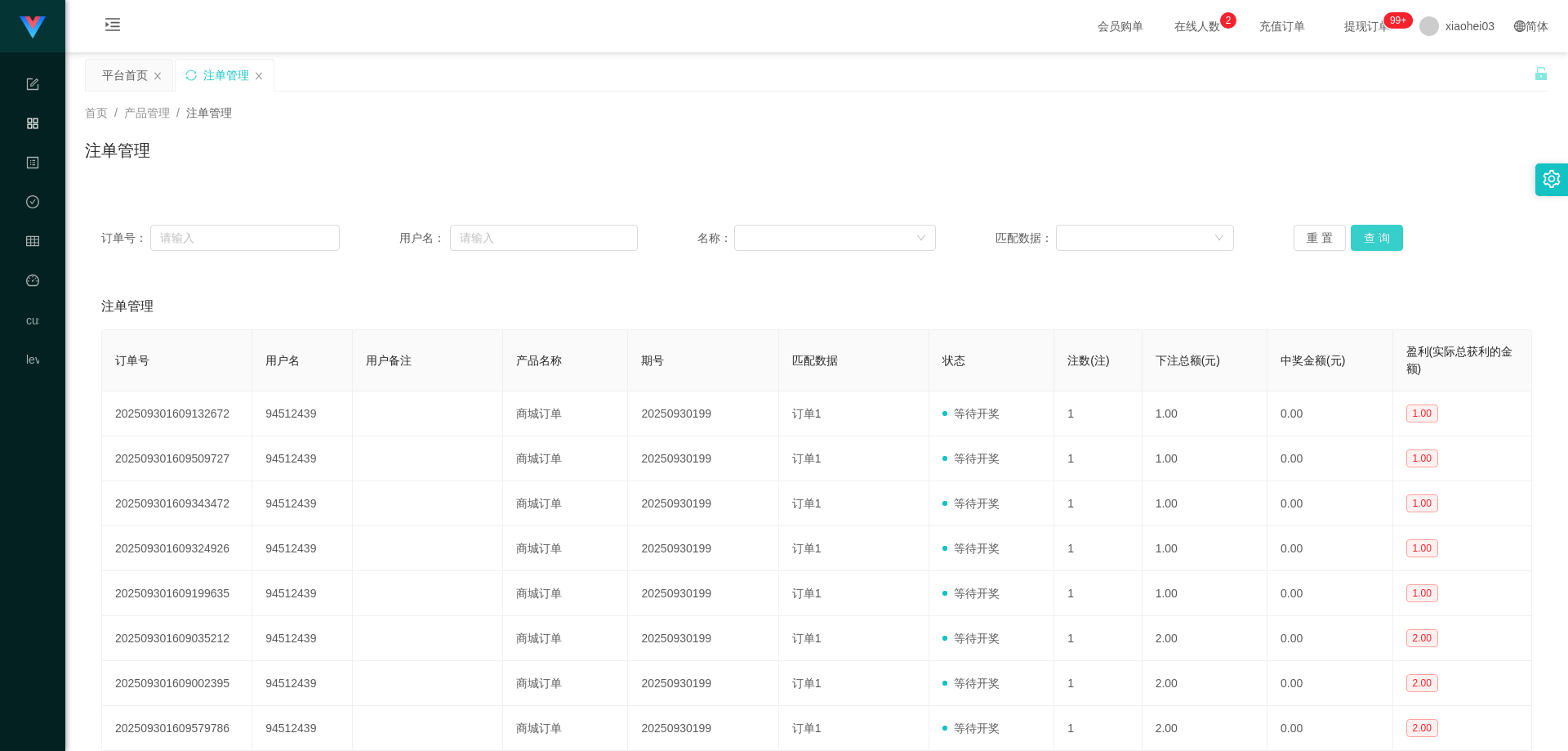
click at [1382, 243] on button "查 询" at bounding box center [1377, 238] width 53 height 26
click at [1382, 243] on div "重 置 查 询" at bounding box center [1413, 238] width 238 height 26
click at [1136, 289] on div "注单管理" at bounding box center [817, 306] width 1431 height 46
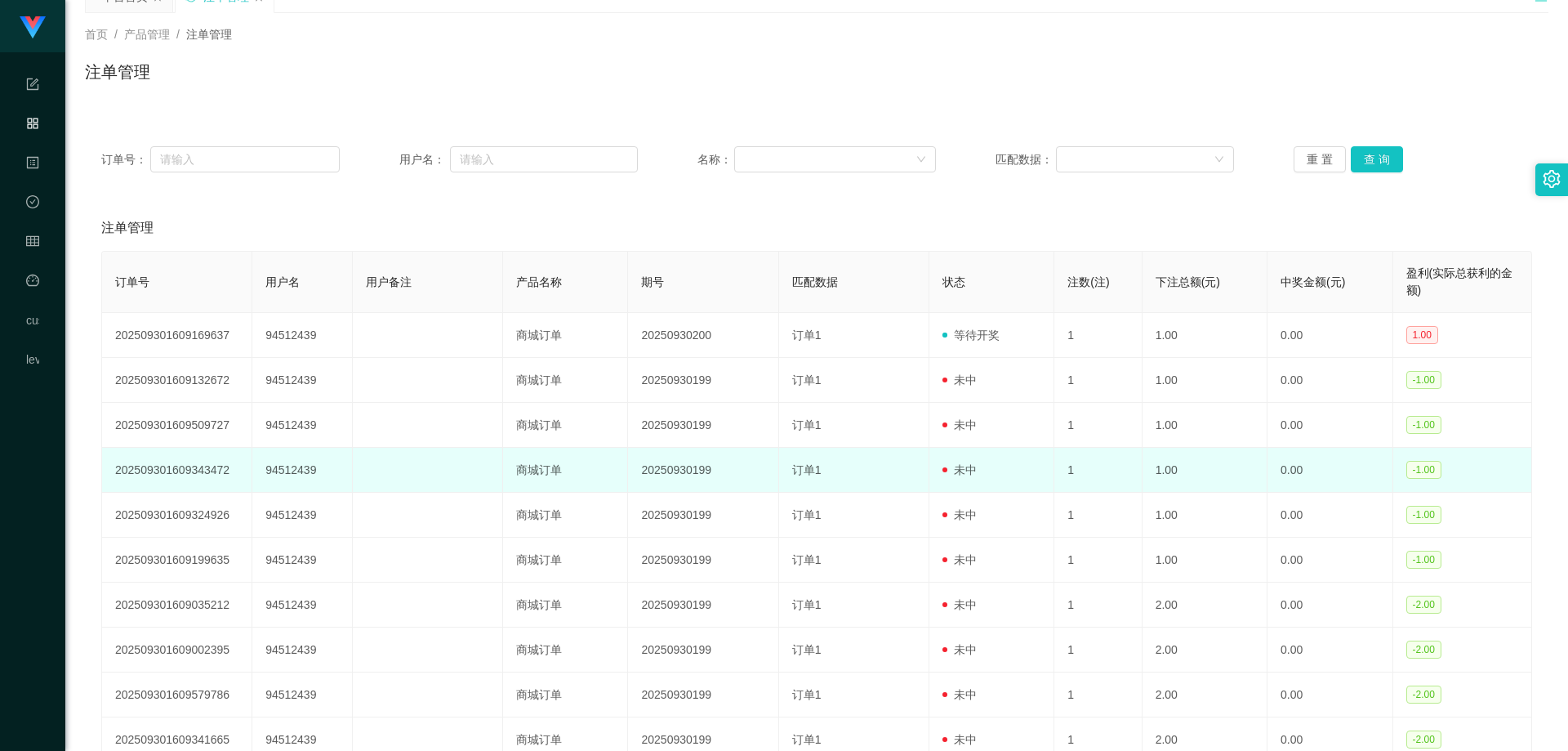
scroll to position [163, 0]
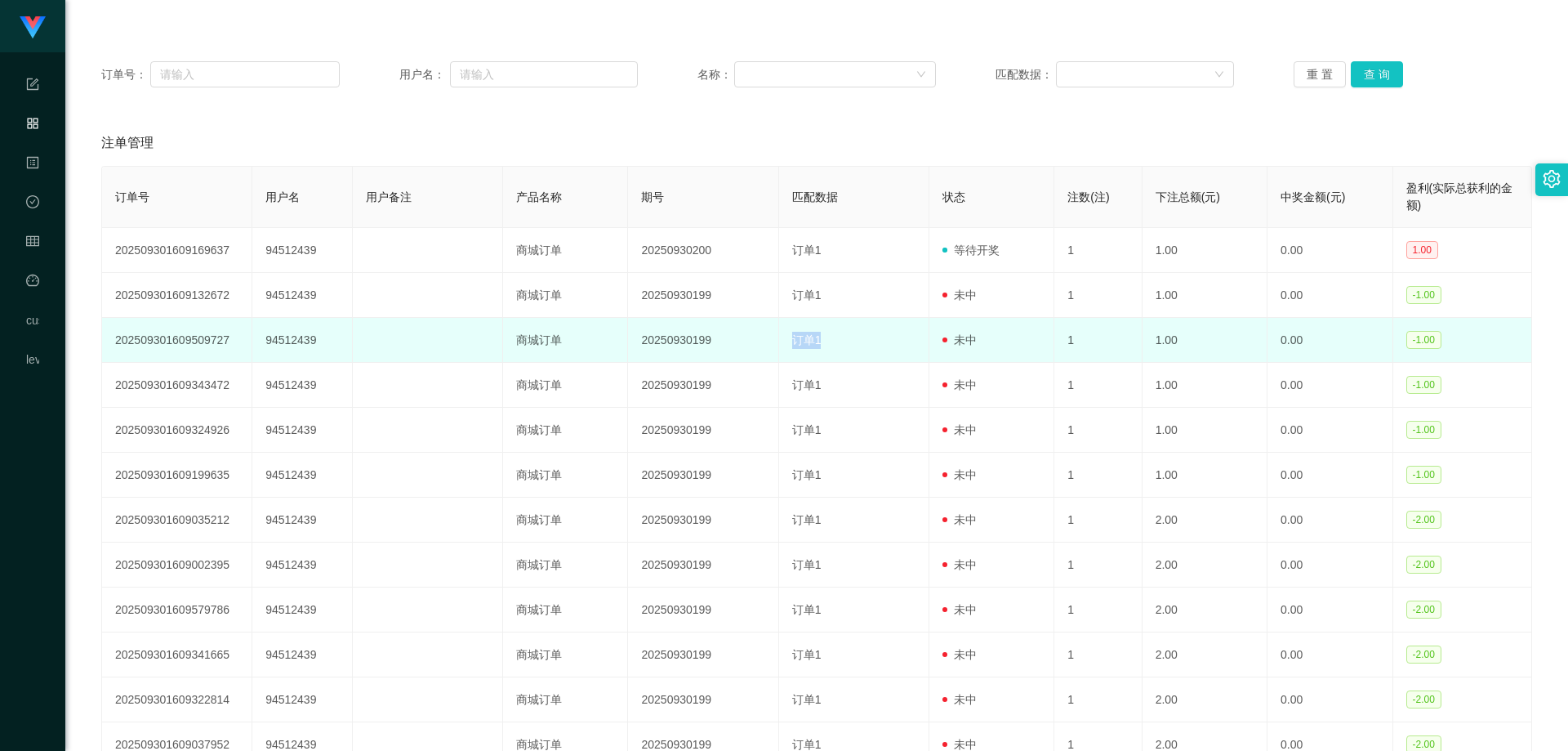
drag, startPoint x: 829, startPoint y: 321, endPoint x: 769, endPoint y: 324, distance: 60.1
click at [769, 324] on tr "202509301609509727 94512439 商城订单 20250930199 订单1 未中 1 1.00 0.00 -1.00" at bounding box center [817, 340] width 1430 height 45
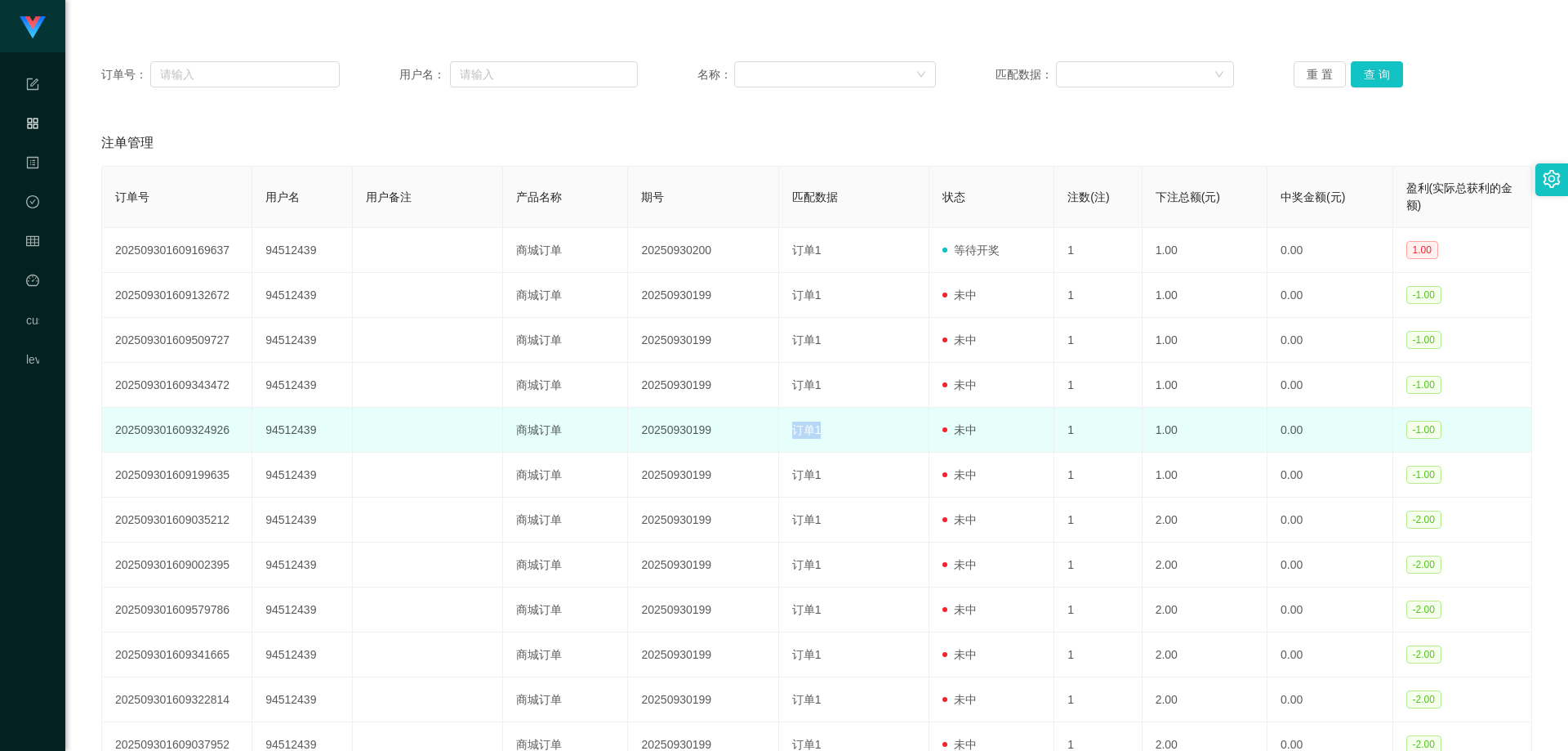
drag, startPoint x: 848, startPoint y: 443, endPoint x: 755, endPoint y: 437, distance: 93.2
click at [750, 437] on tr "202509301609324926 94512439 商城订单 20250930199 订单1 未中 1 1.00 0.00 -1.00" at bounding box center [817, 431] width 1430 height 45
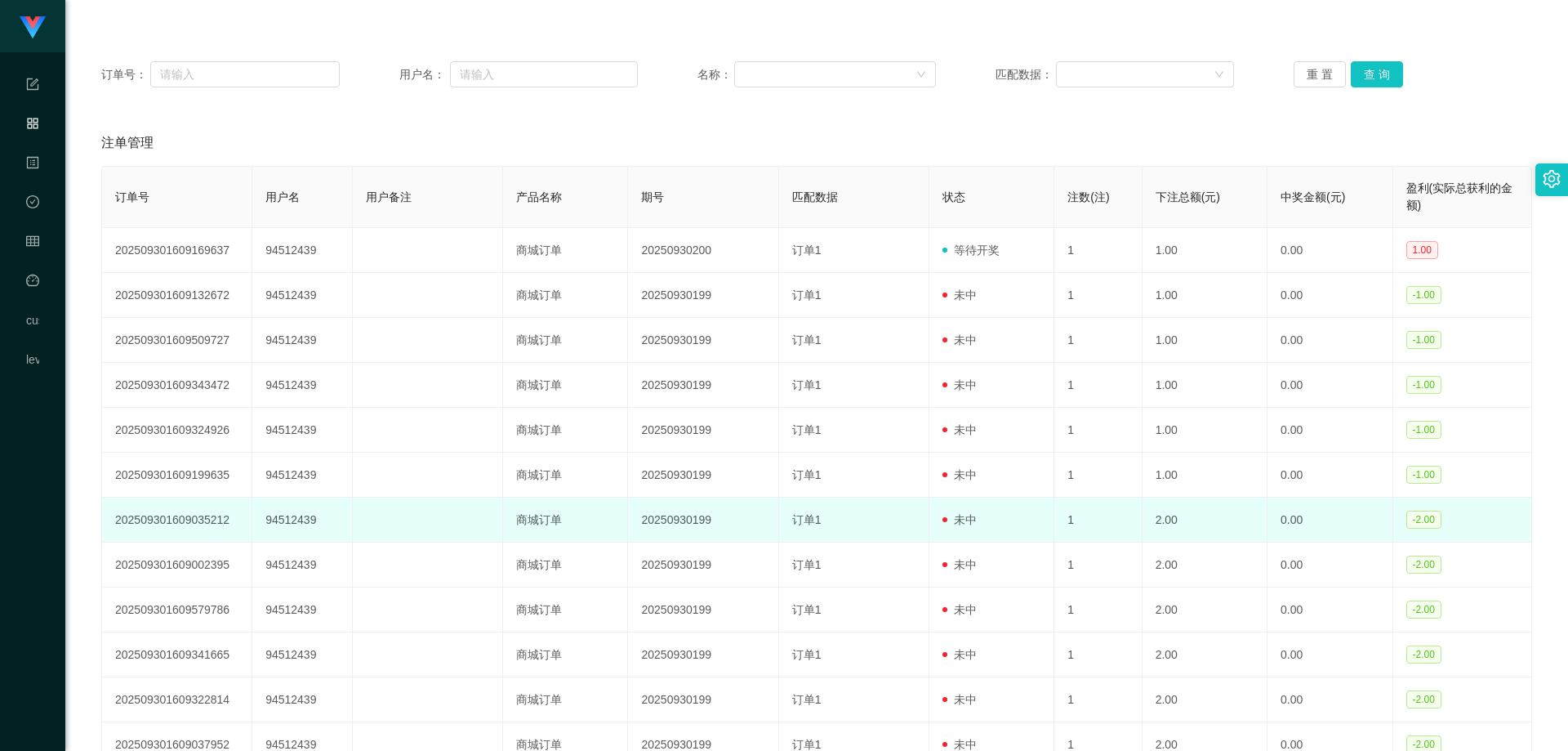
click at [860, 507] on td "订单1" at bounding box center [854, 520] width 150 height 45
click at [833, 527] on td "订单1" at bounding box center [854, 520] width 150 height 45
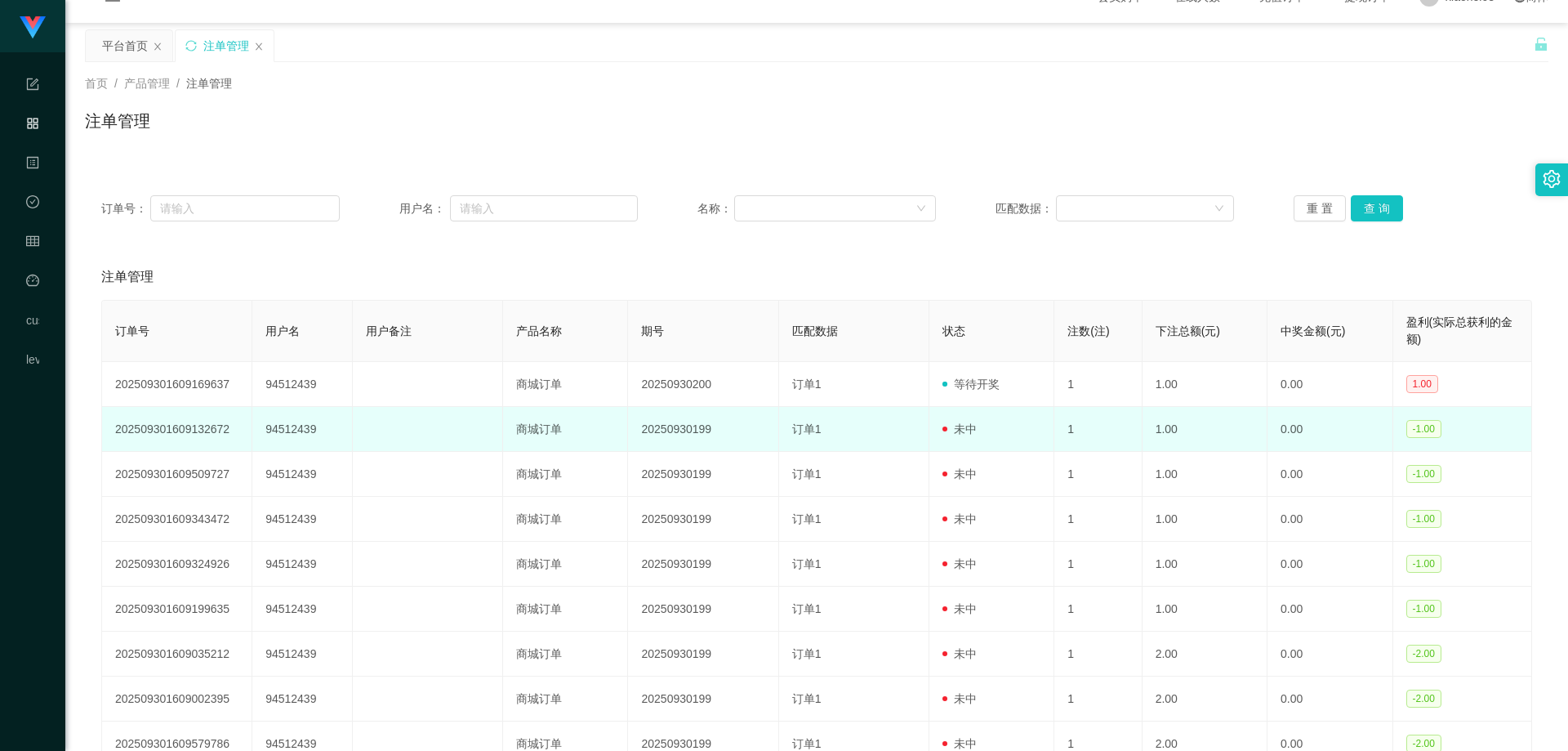
scroll to position [0, 0]
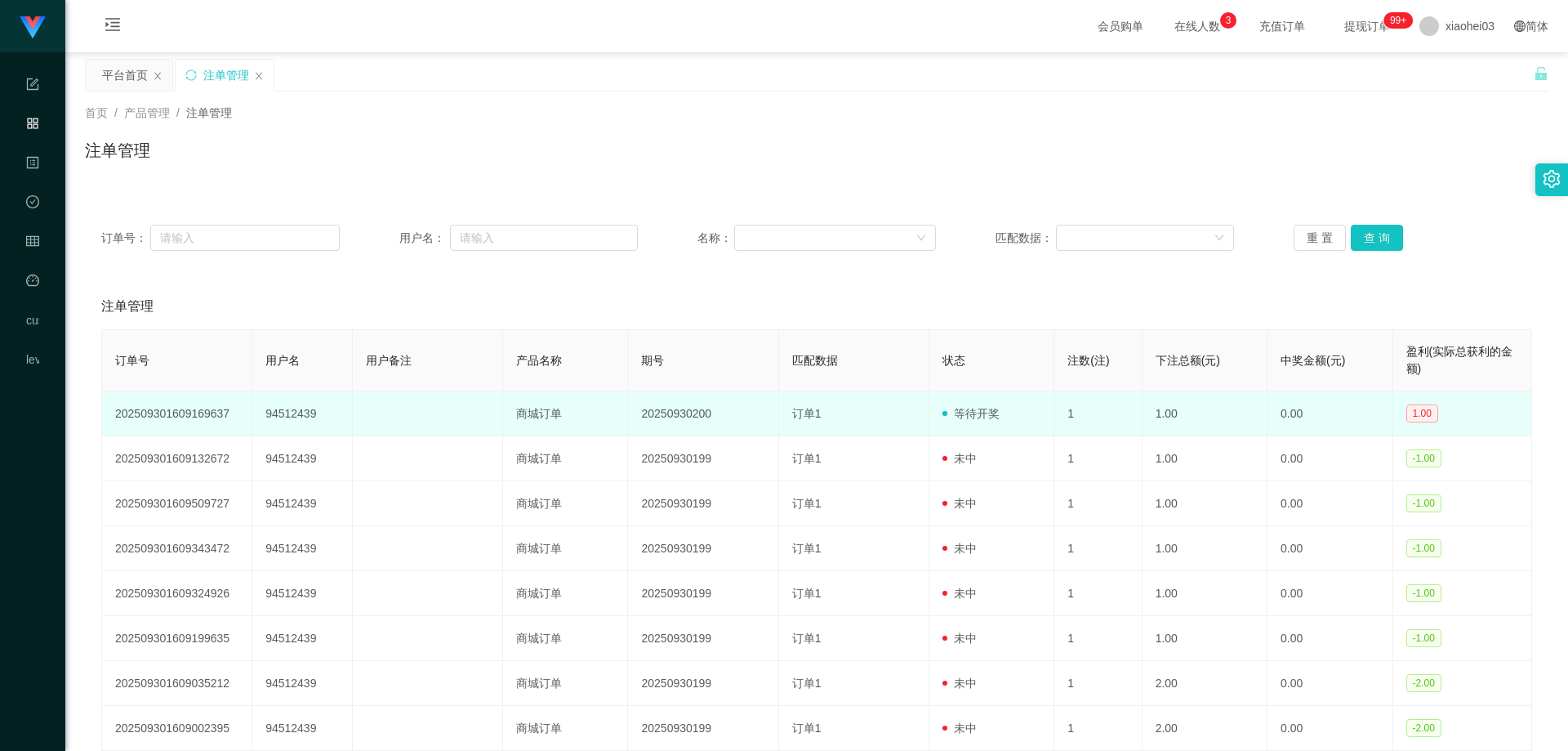
click at [285, 405] on td "94512439" at bounding box center [303, 414] width 100 height 45
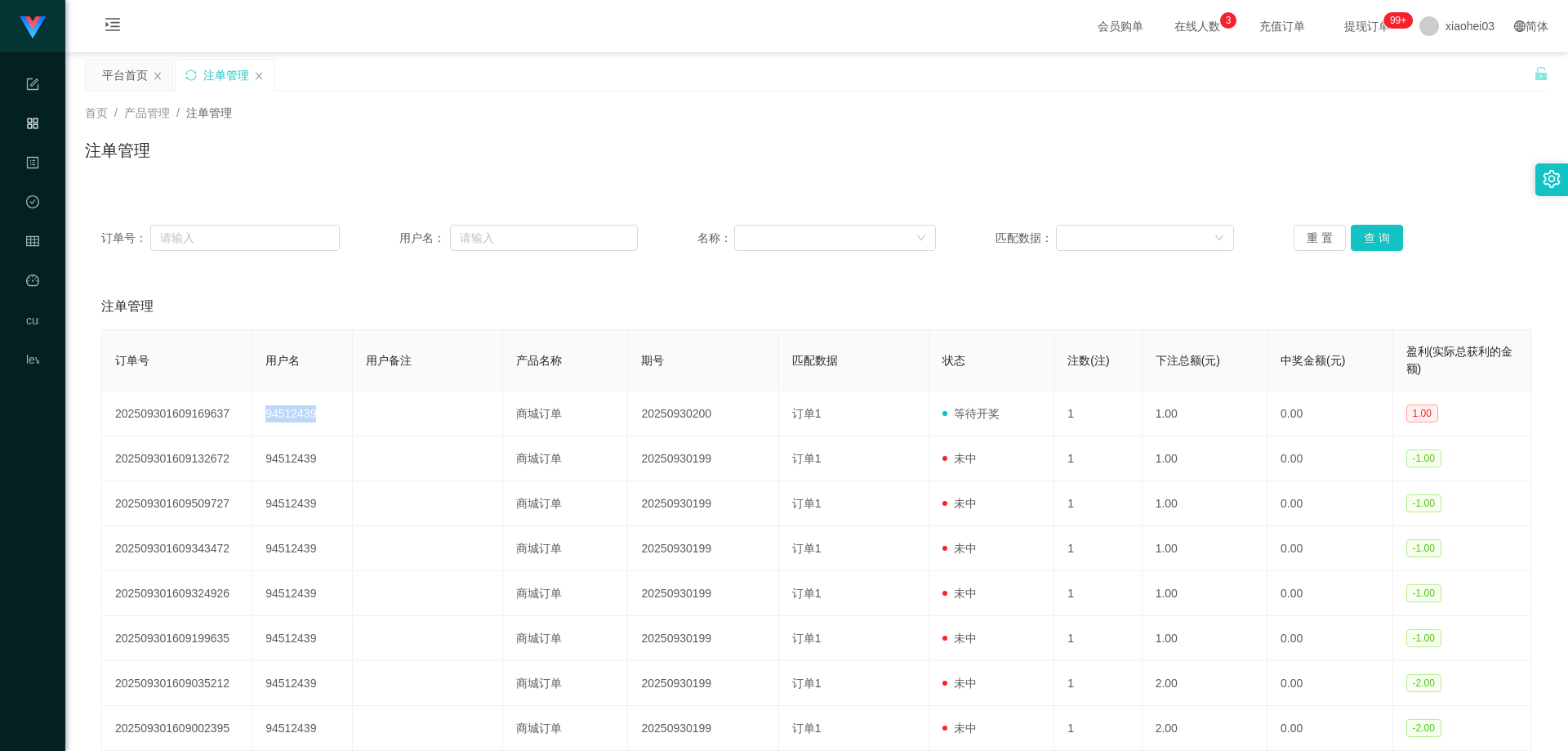
copy td "94512439"
click at [108, 13] on icon "图标: menu-unfold" at bounding box center [113, 27] width 55 height 53
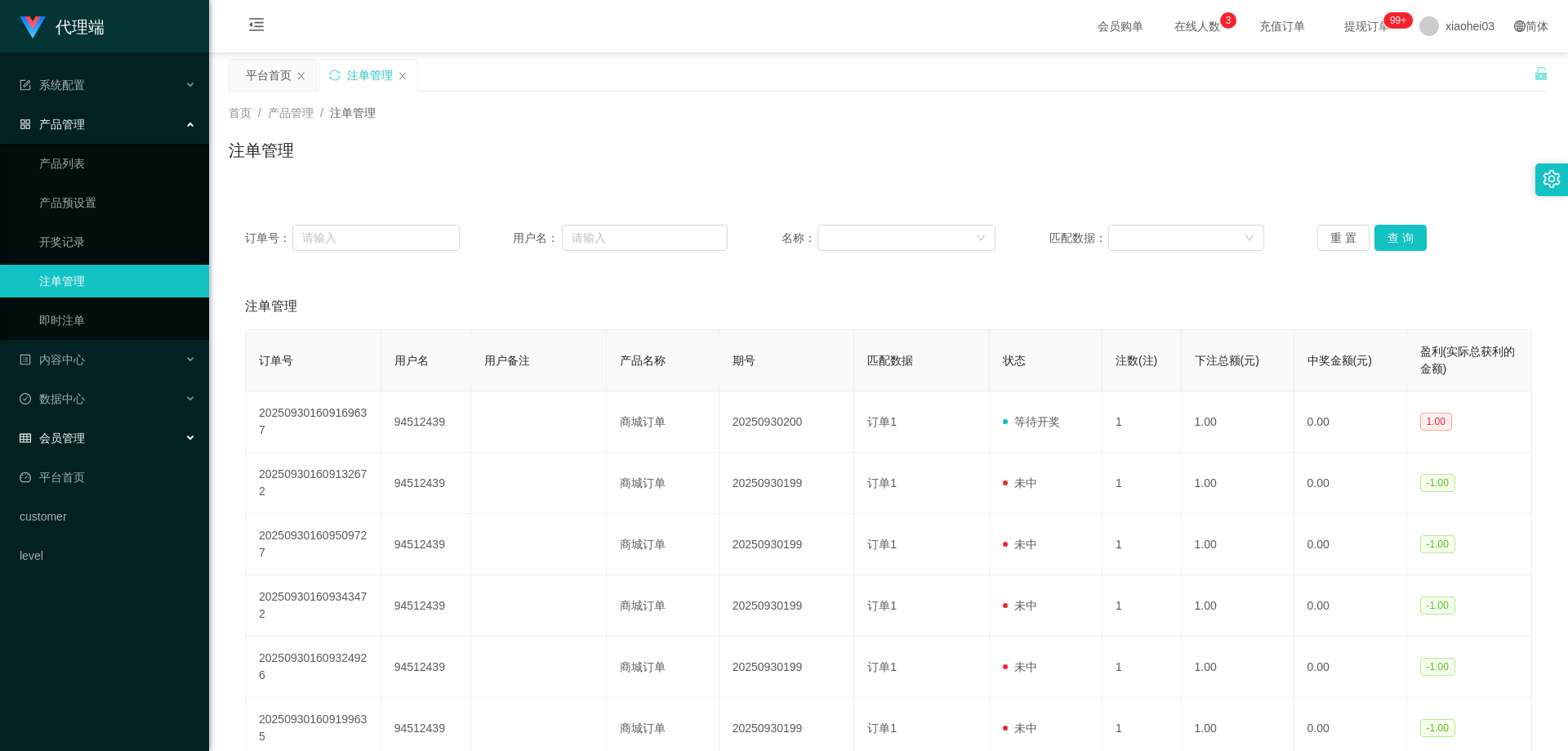
click at [90, 435] on div "会员管理" at bounding box center [104, 437] width 209 height 33
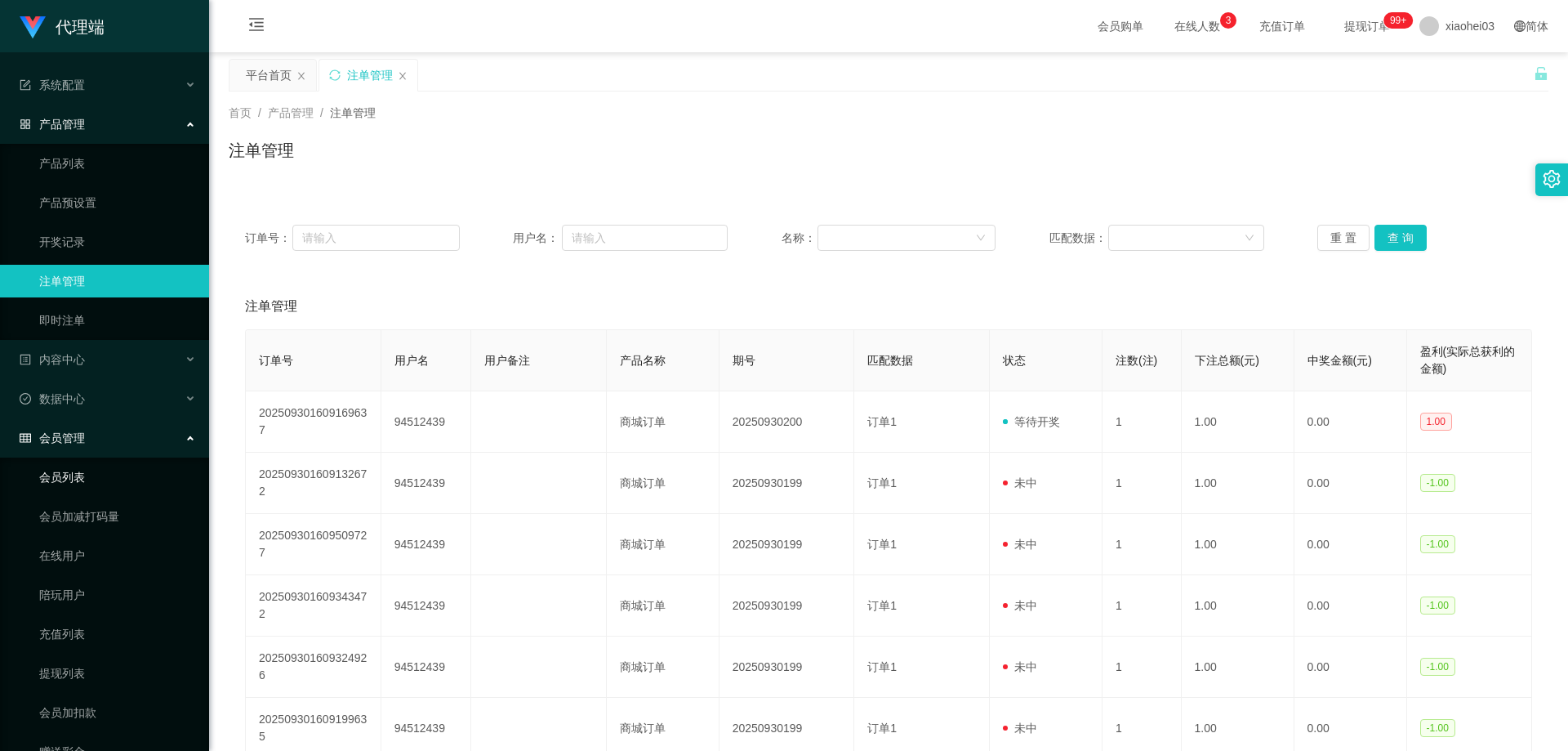
drag, startPoint x: 94, startPoint y: 479, endPoint x: 341, endPoint y: 304, distance: 302.7
click at [94, 478] on link "会员列表" at bounding box center [118, 477] width 157 height 33
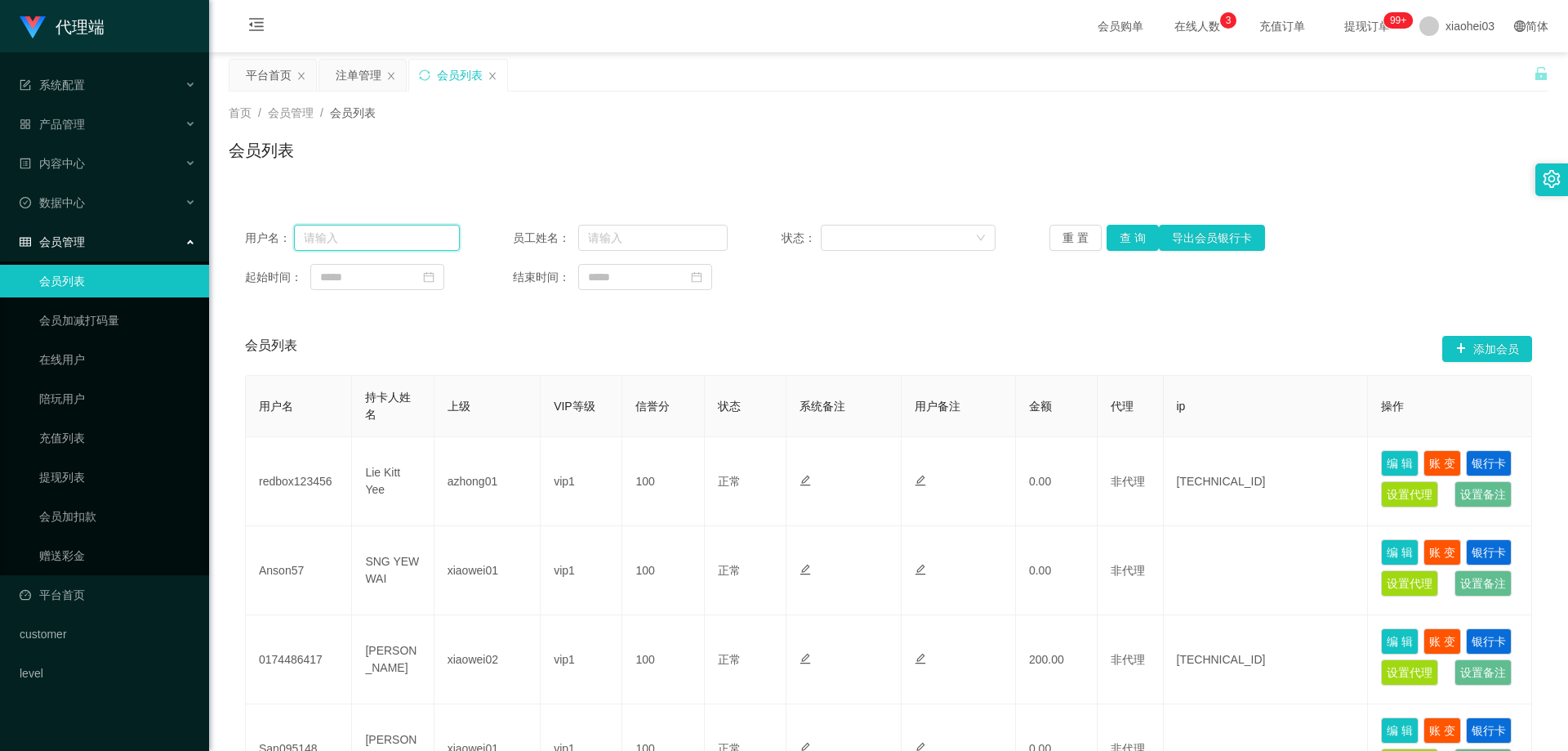
click at [362, 232] on input "text" at bounding box center [377, 238] width 165 height 26
paste input "94512439"
type input "94512439"
click at [1128, 232] on button "查 询" at bounding box center [1133, 238] width 53 height 26
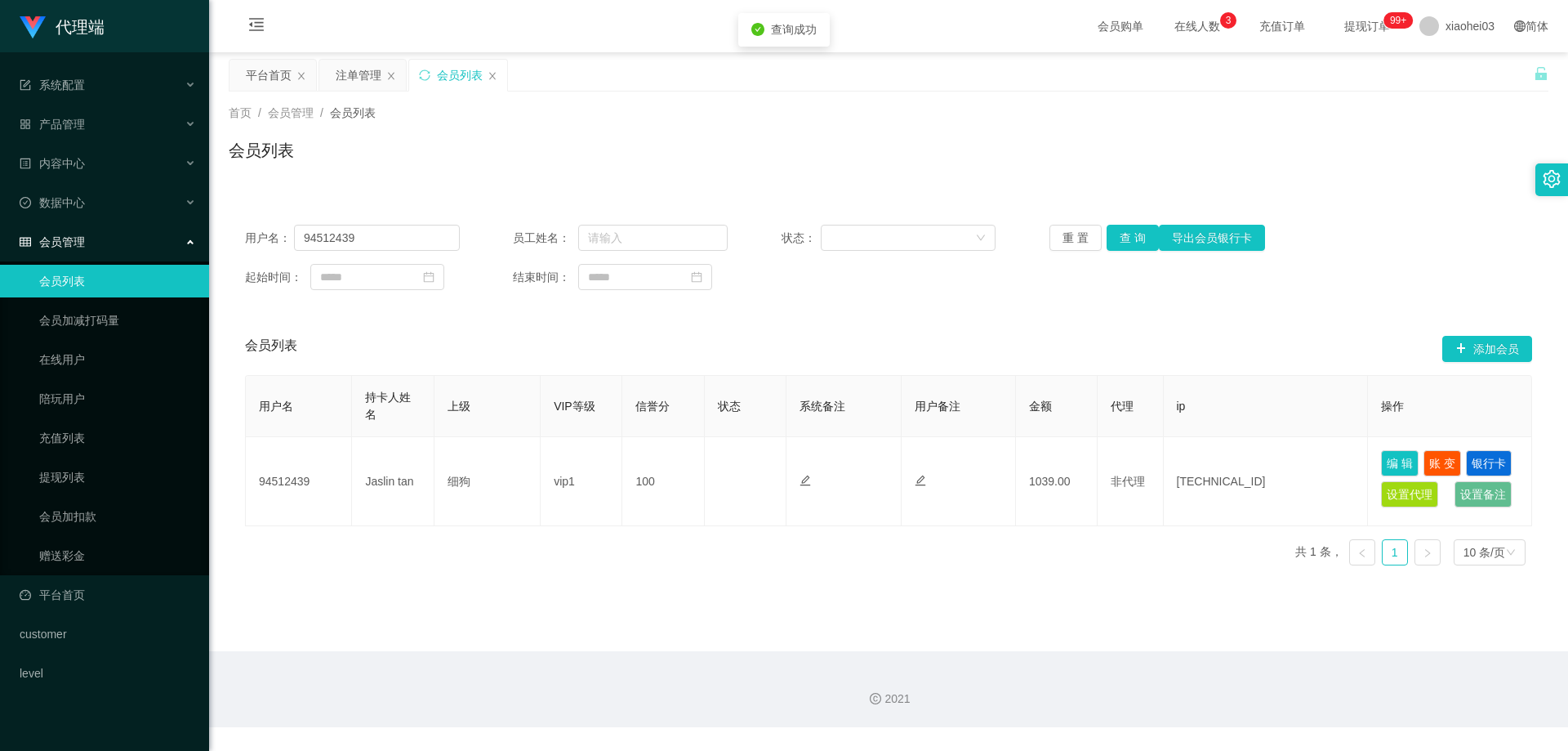
click at [1052, 349] on div "会员列表 添加会员" at bounding box center [888, 349] width 1287 height 53
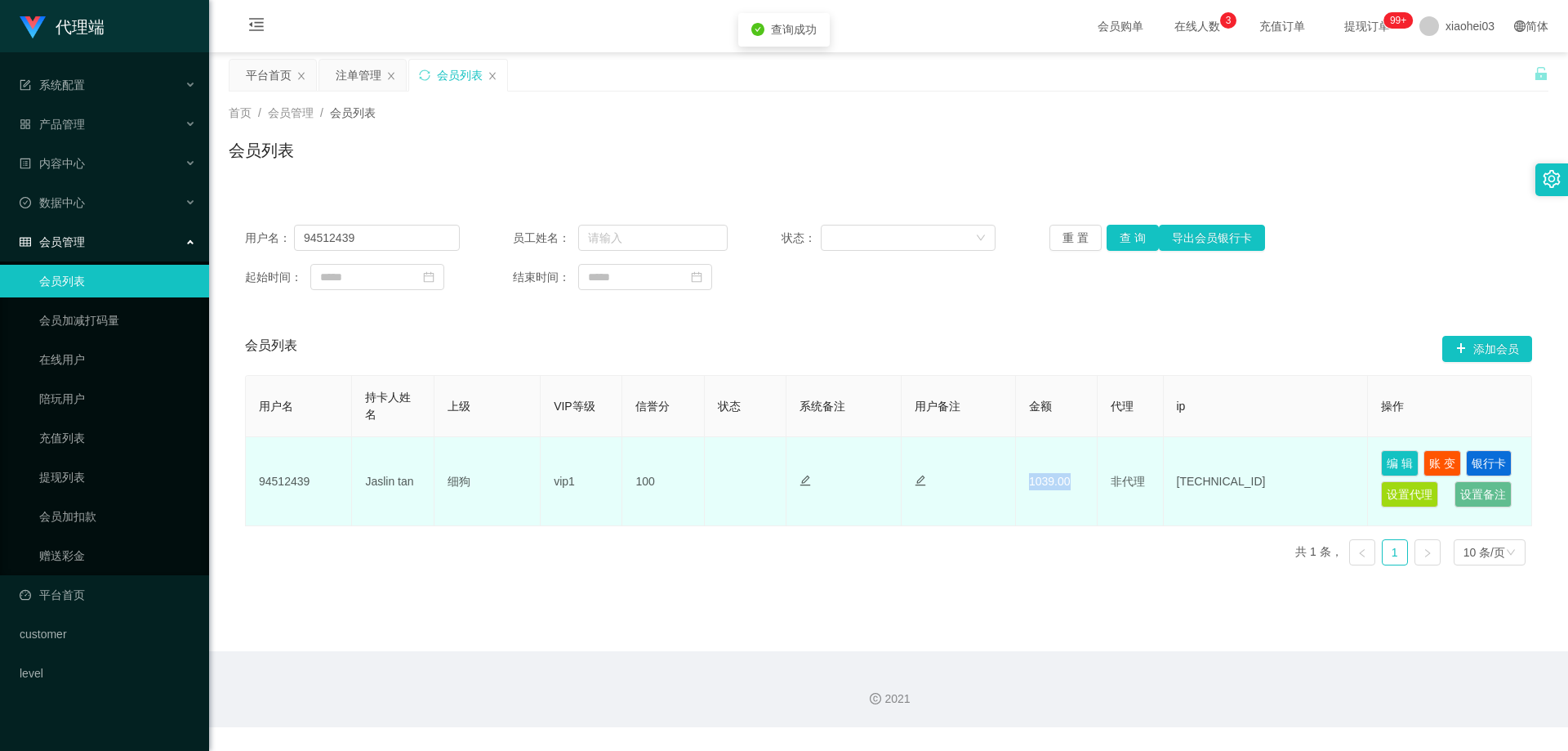
drag, startPoint x: 1075, startPoint y: 482, endPoint x: 1002, endPoint y: 482, distance: 73.0
click at [1002, 482] on tr "94512439 Jaslin tan 细狗 vip1 100 正常 禁止登录 禁止投注 1039.00 非代理 [TECHNICAL_ID] 编 辑 账 变…" at bounding box center [888, 482] width 1286 height 89
click at [1031, 519] on td "1039.00" at bounding box center [1057, 482] width 82 height 89
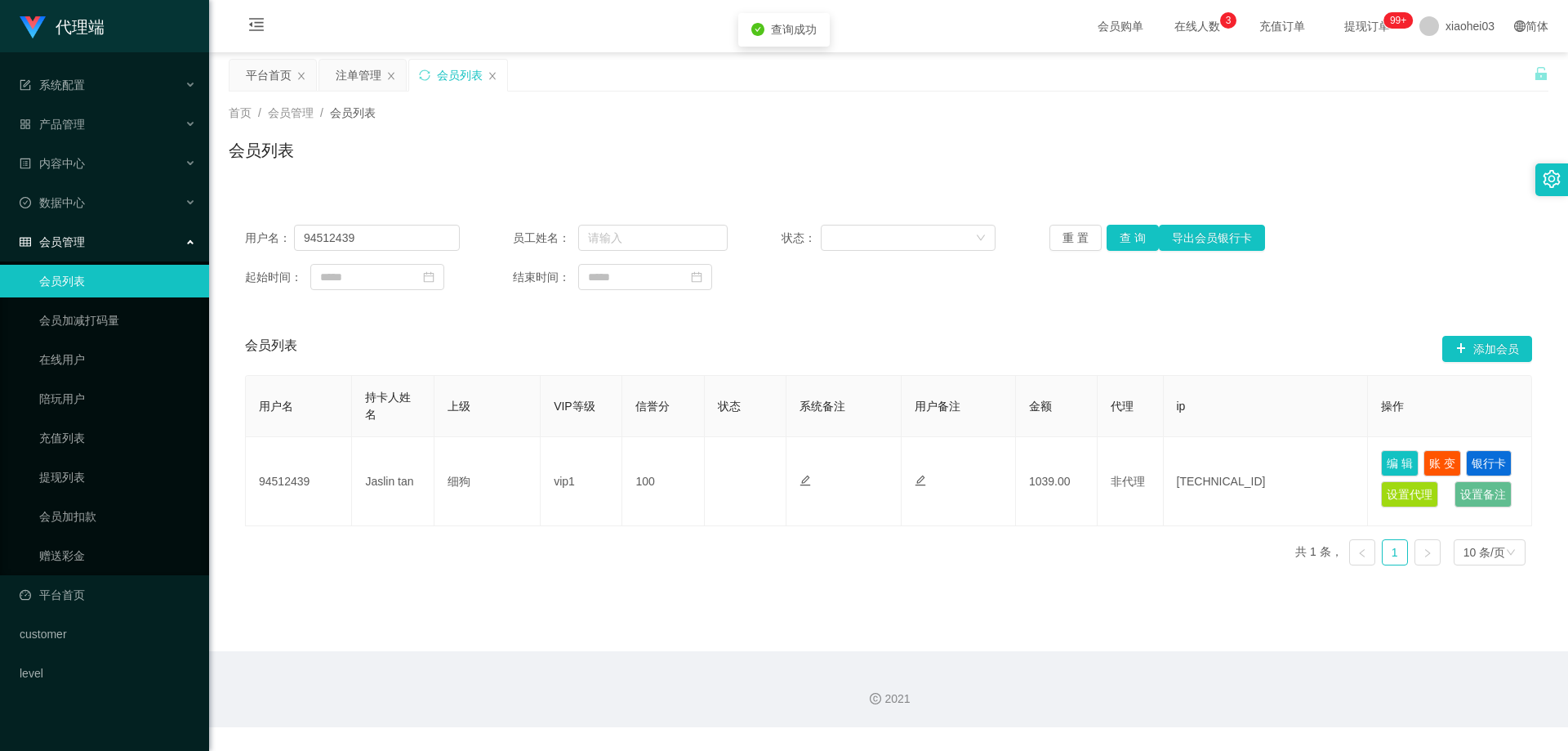
click at [995, 331] on div "会员列表 添加会员" at bounding box center [888, 349] width 1287 height 53
click at [143, 220] on li "数据中心" at bounding box center [104, 204] width 209 height 36
click at [104, 207] on div "数据中心" at bounding box center [104, 202] width 209 height 33
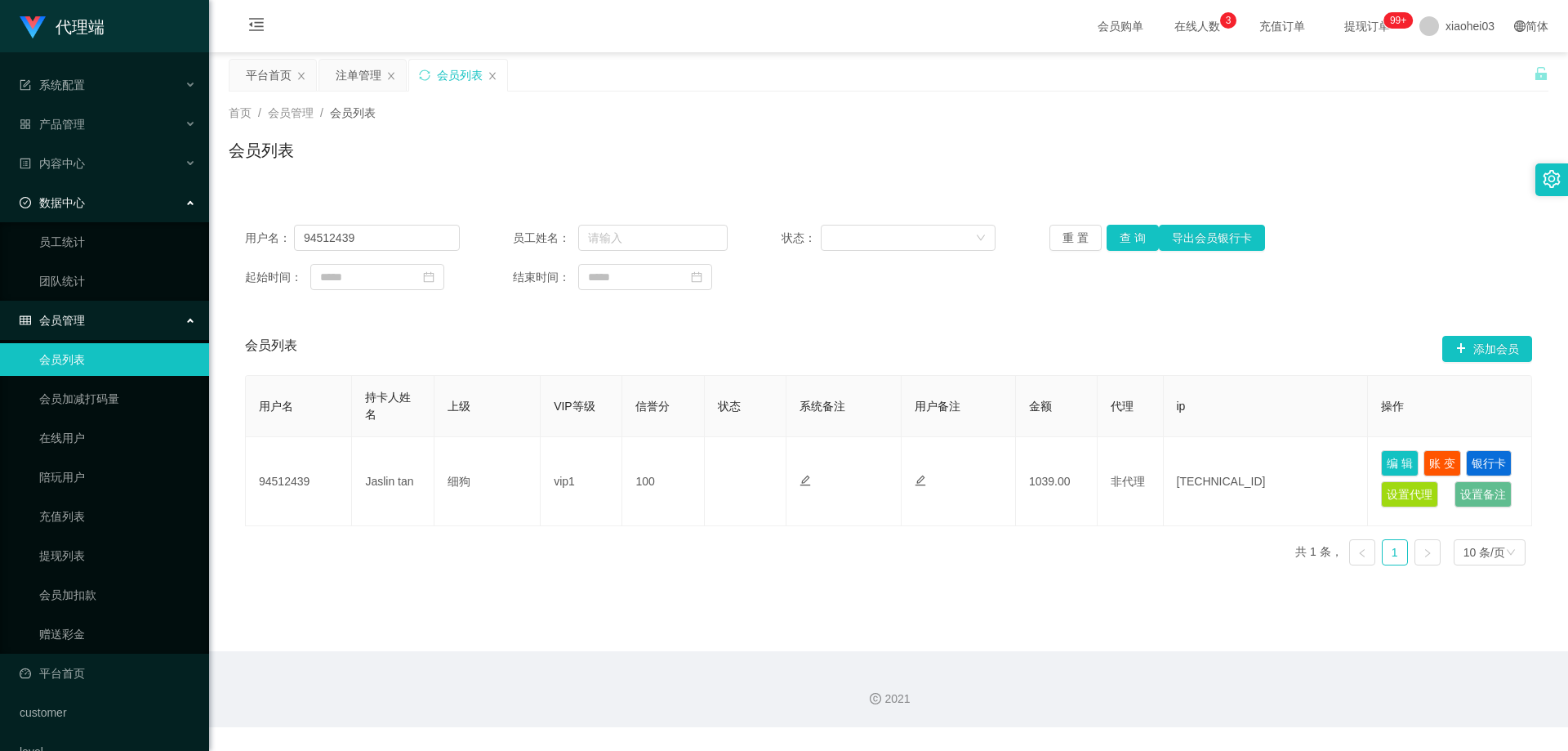
click at [125, 212] on div "数据中心" at bounding box center [104, 202] width 209 height 33
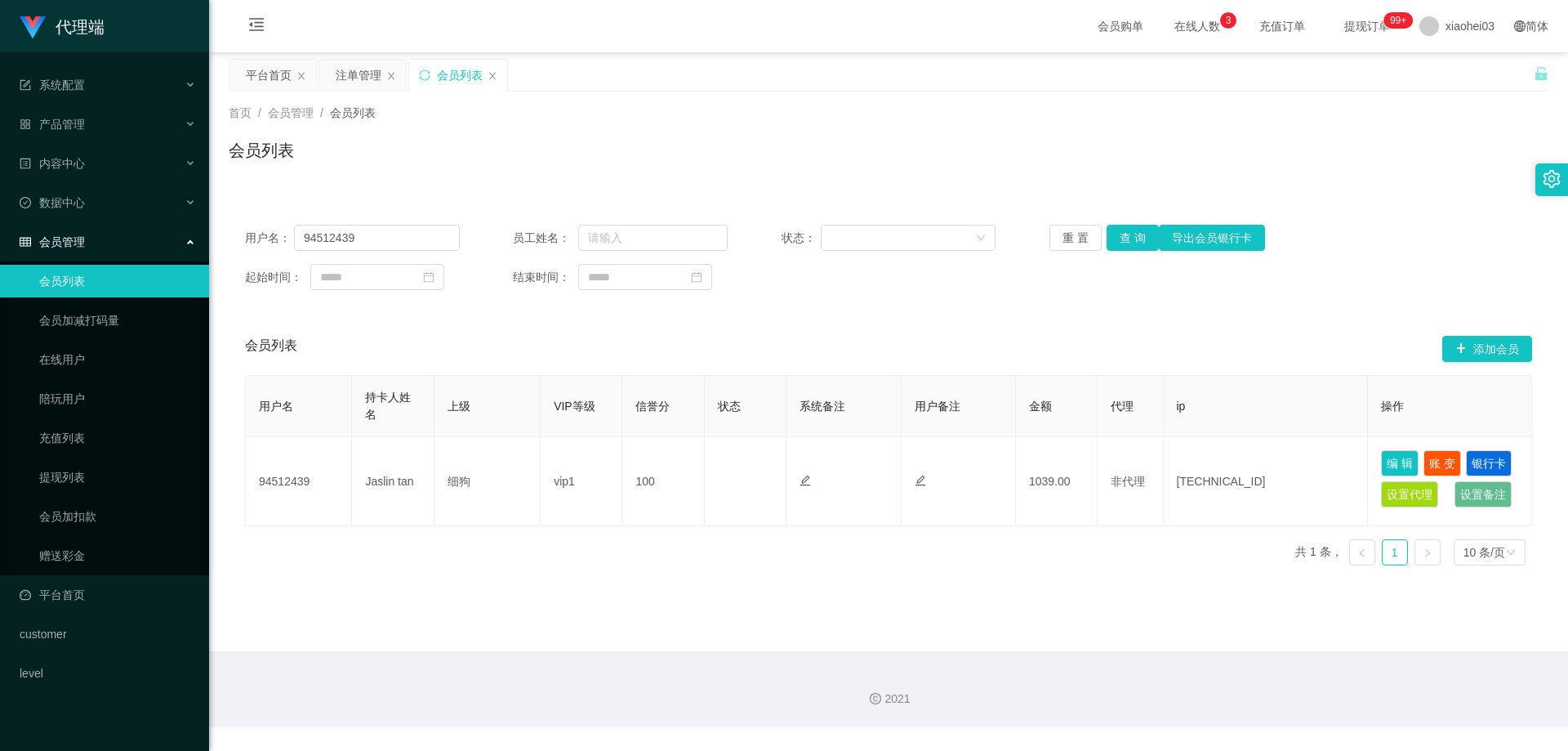
click at [123, 253] on div "会员管理" at bounding box center [104, 242] width 209 height 33
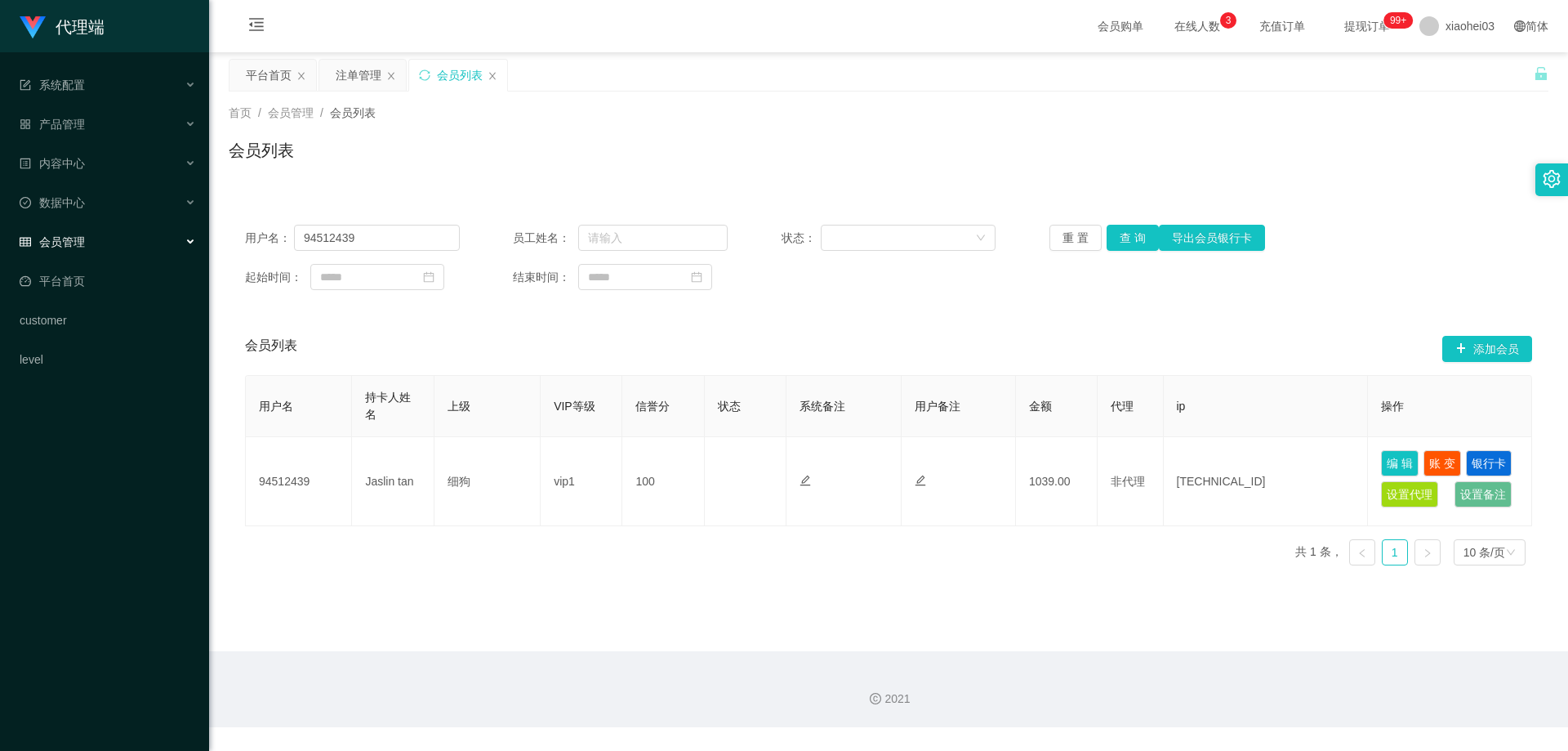
click at [141, 249] on div "会员管理" at bounding box center [104, 242] width 209 height 33
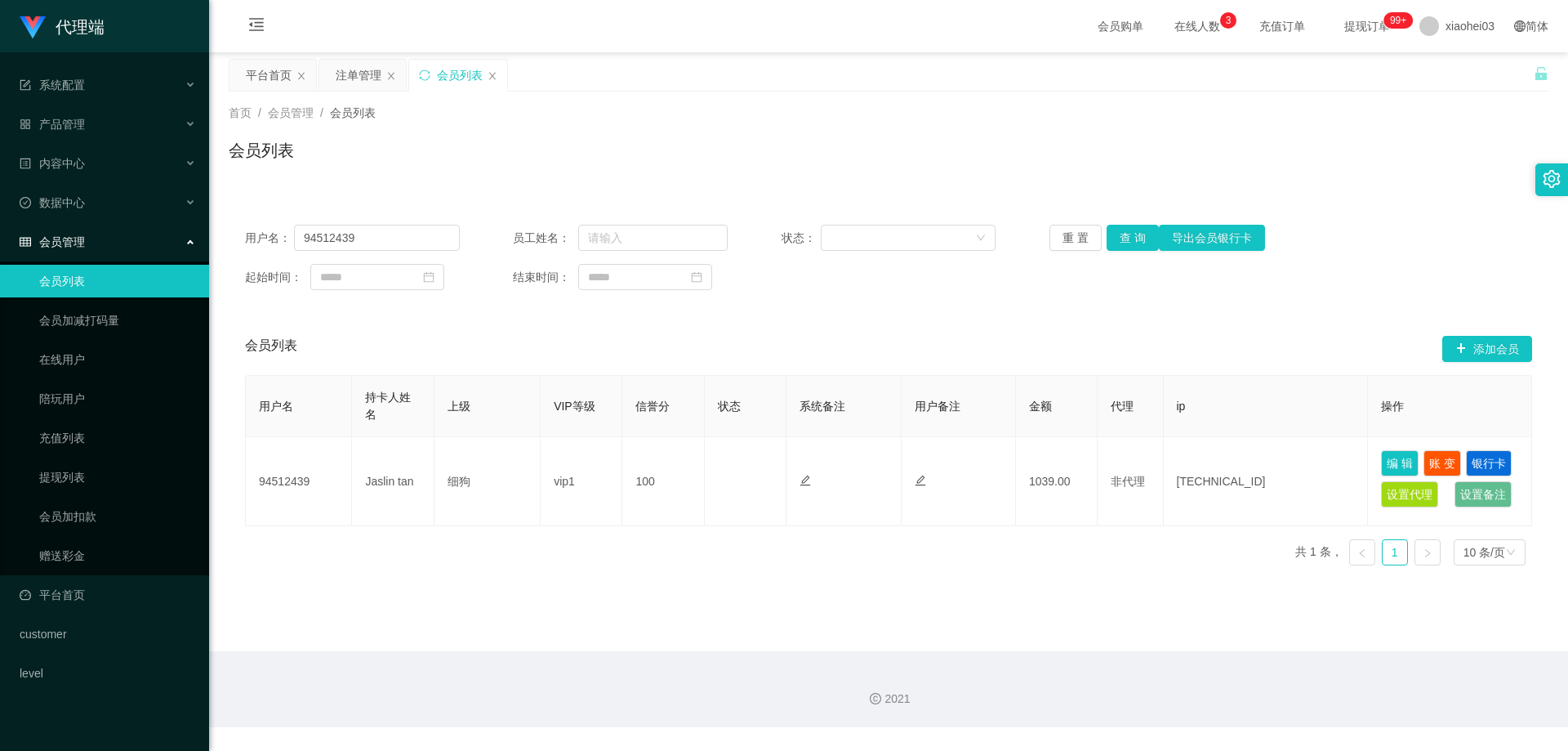
click at [132, 251] on div "会员管理" at bounding box center [104, 242] width 209 height 33
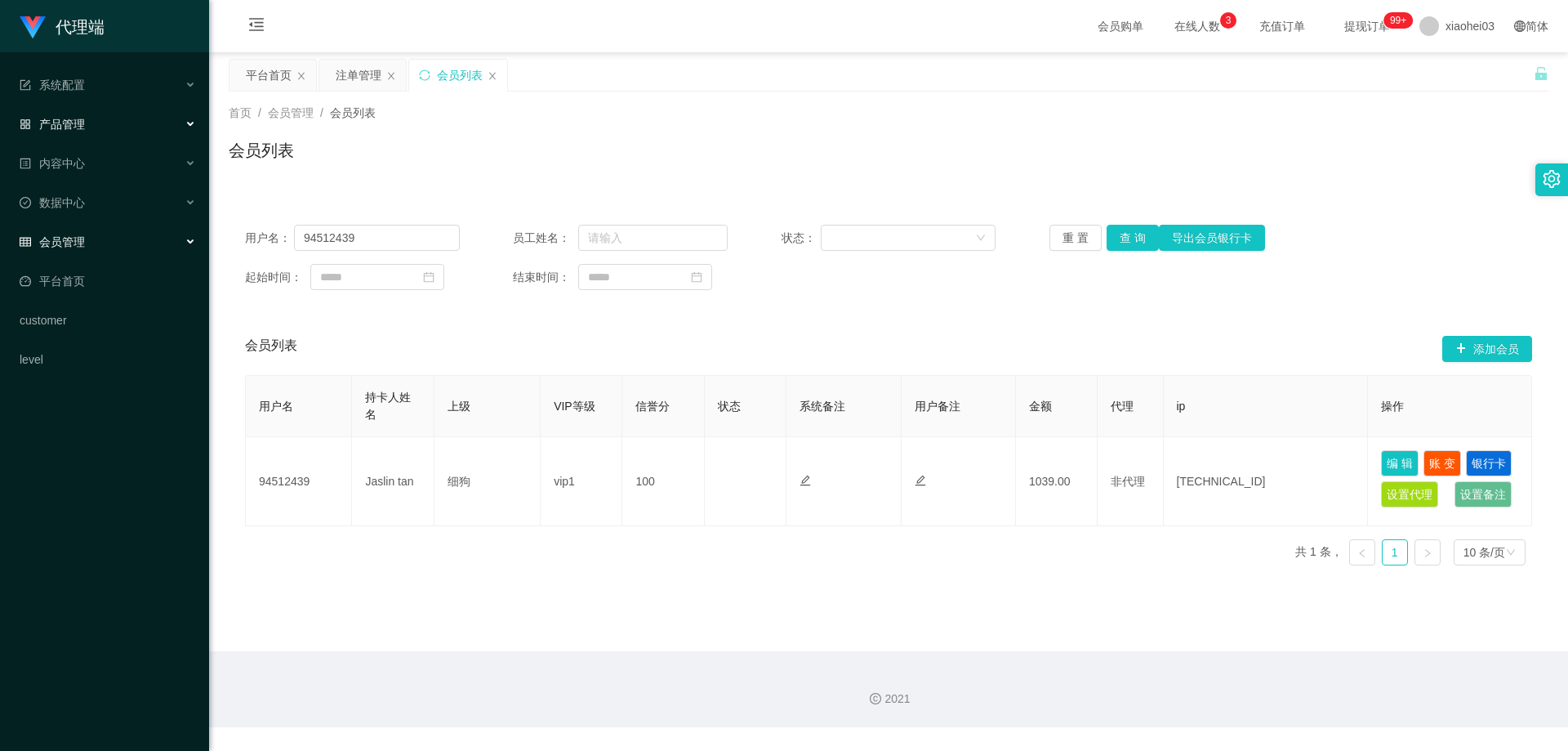
click at [135, 125] on div "产品管理" at bounding box center [104, 124] width 209 height 33
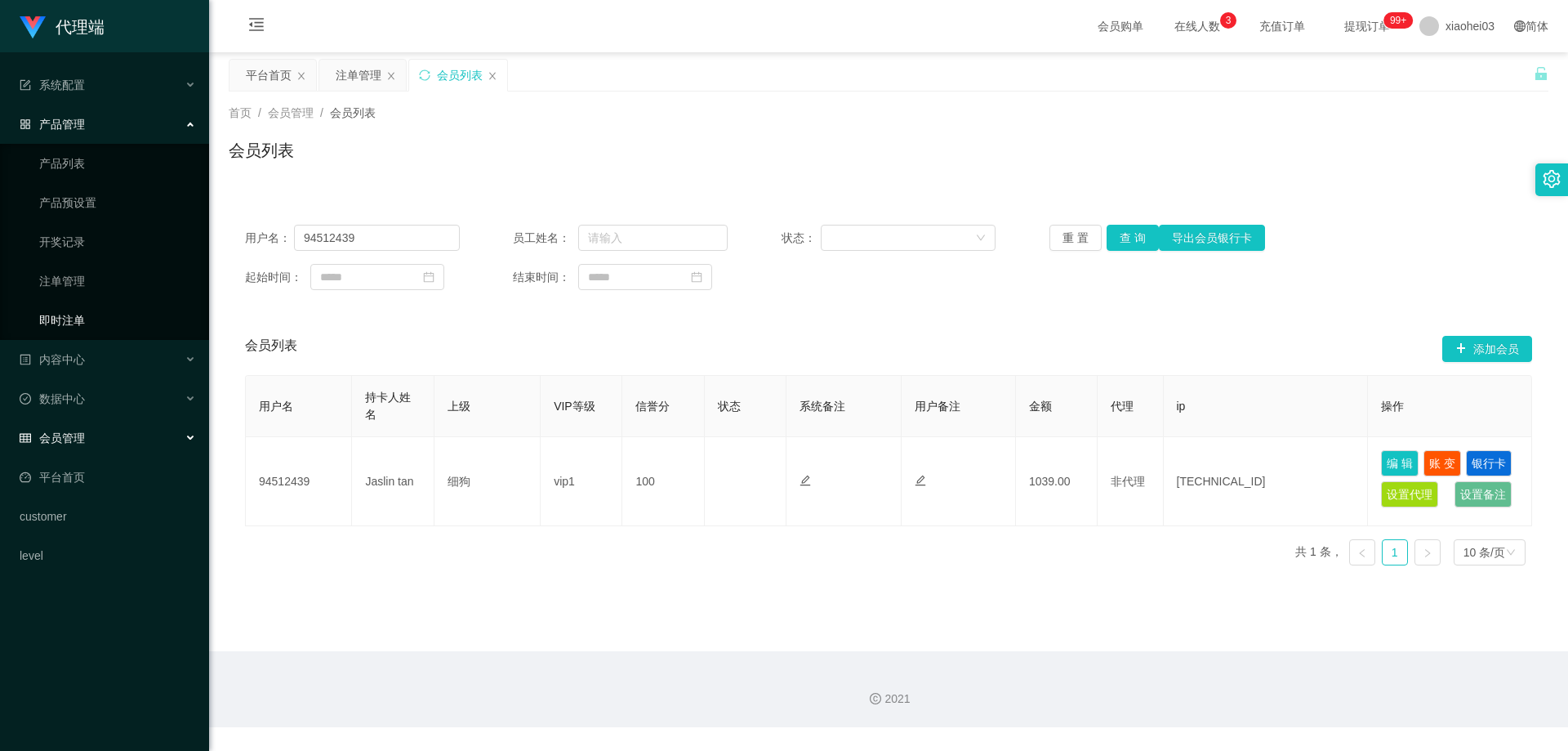
click at [65, 316] on link "即时注单" at bounding box center [118, 319] width 157 height 33
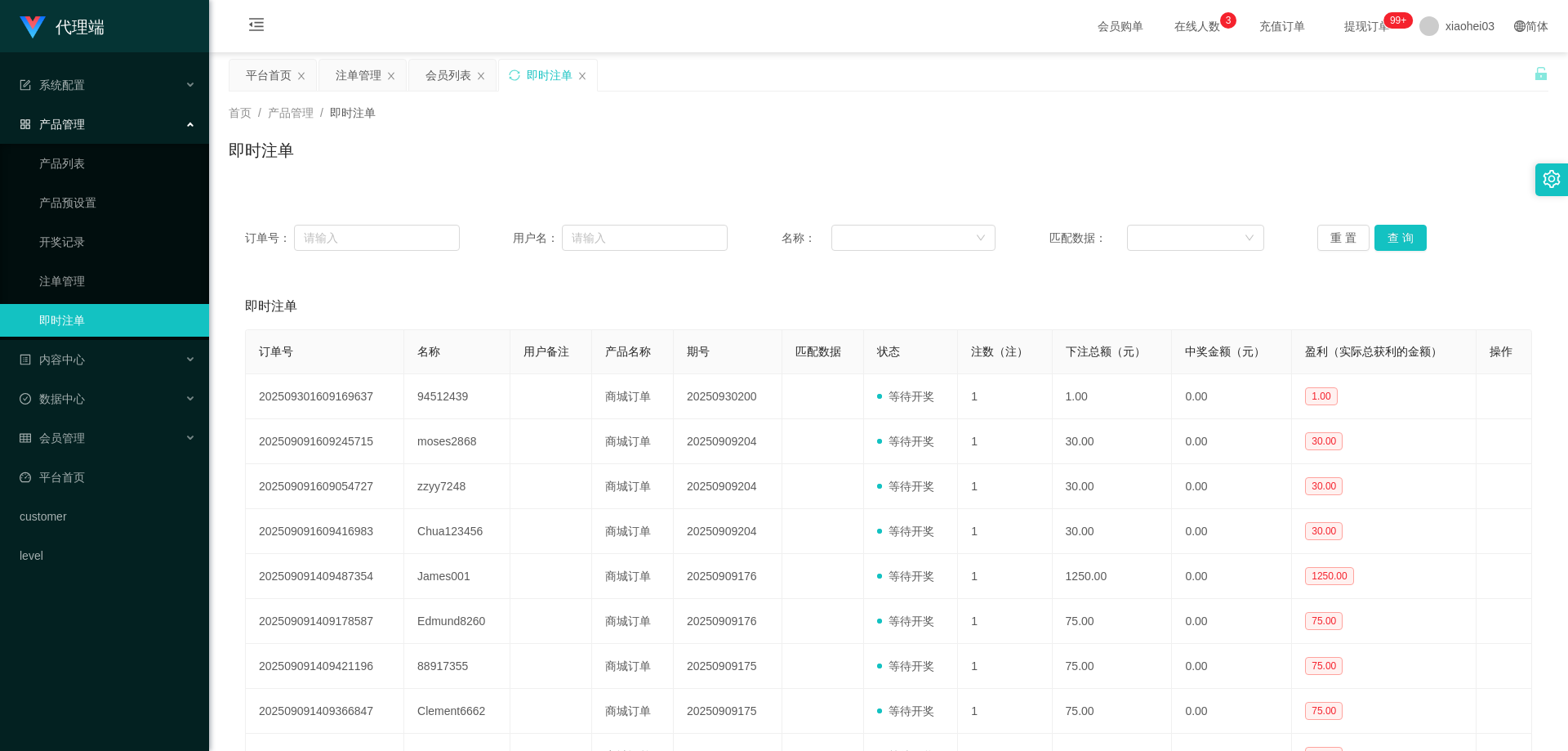
click at [516, 186] on div "首页 / 产品管理 / 即时注单 / 即时注单" at bounding box center [888, 140] width 1359 height 97
drag, startPoint x: 527, startPoint y: 291, endPoint x: 537, endPoint y: 292, distance: 10.0
click at [528, 291] on div "即时注单" at bounding box center [888, 306] width 1287 height 46
drag, startPoint x: 960, startPoint y: 289, endPoint x: 1096, endPoint y: 282, distance: 136.2
click at [969, 289] on div "即时注单" at bounding box center [888, 306] width 1287 height 46
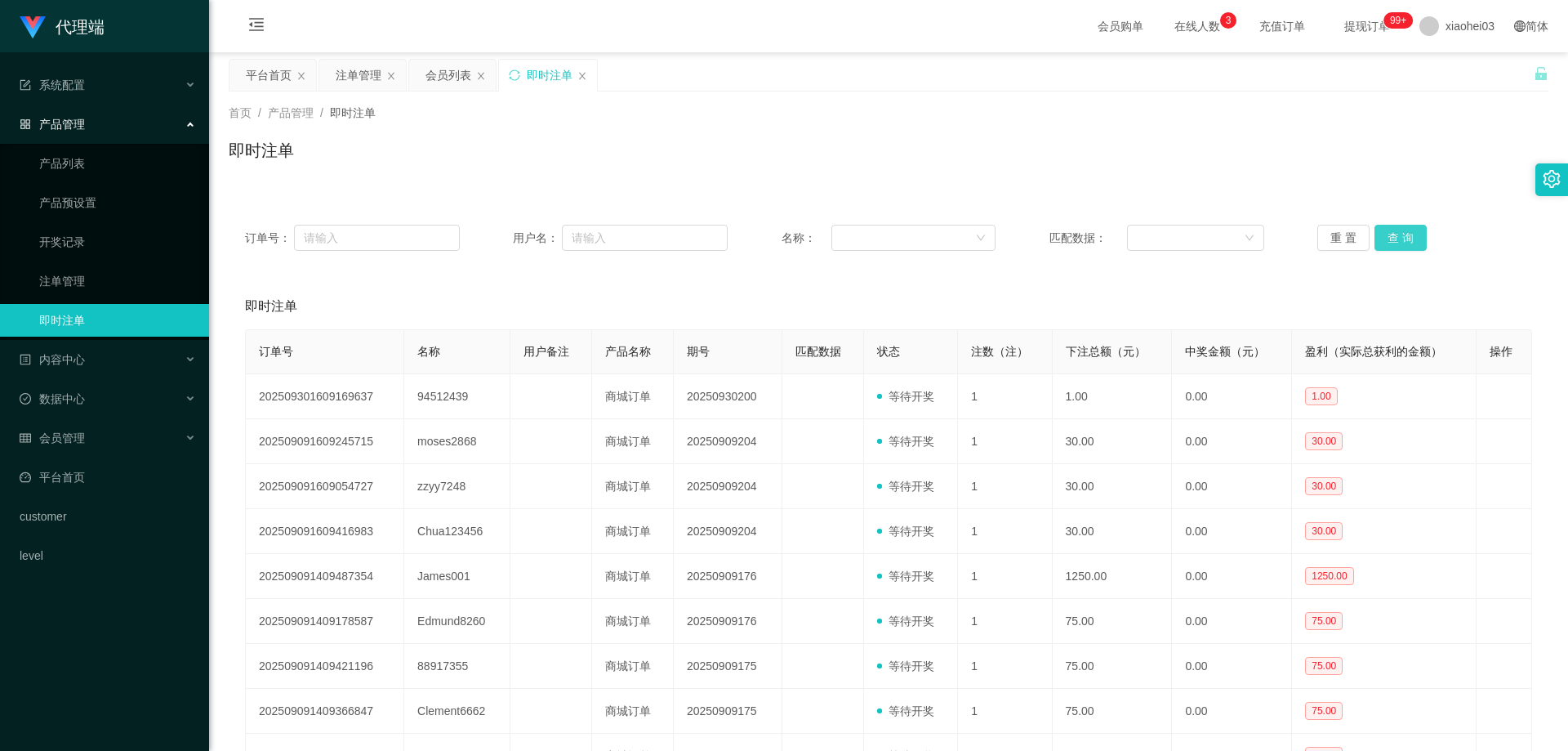
click at [1408, 240] on button "查 询" at bounding box center [1400, 238] width 53 height 26
drag, startPoint x: 1302, startPoint y: 319, endPoint x: 1280, endPoint y: 311, distance: 23.4
click at [1301, 319] on div "即时注单" at bounding box center [888, 306] width 1287 height 46
click at [1273, 306] on div "即时注单" at bounding box center [888, 306] width 1287 height 46
click at [1220, 126] on div "首页 / 产品管理 / 即时注单 / 即时注单" at bounding box center [888, 140] width 1320 height 71
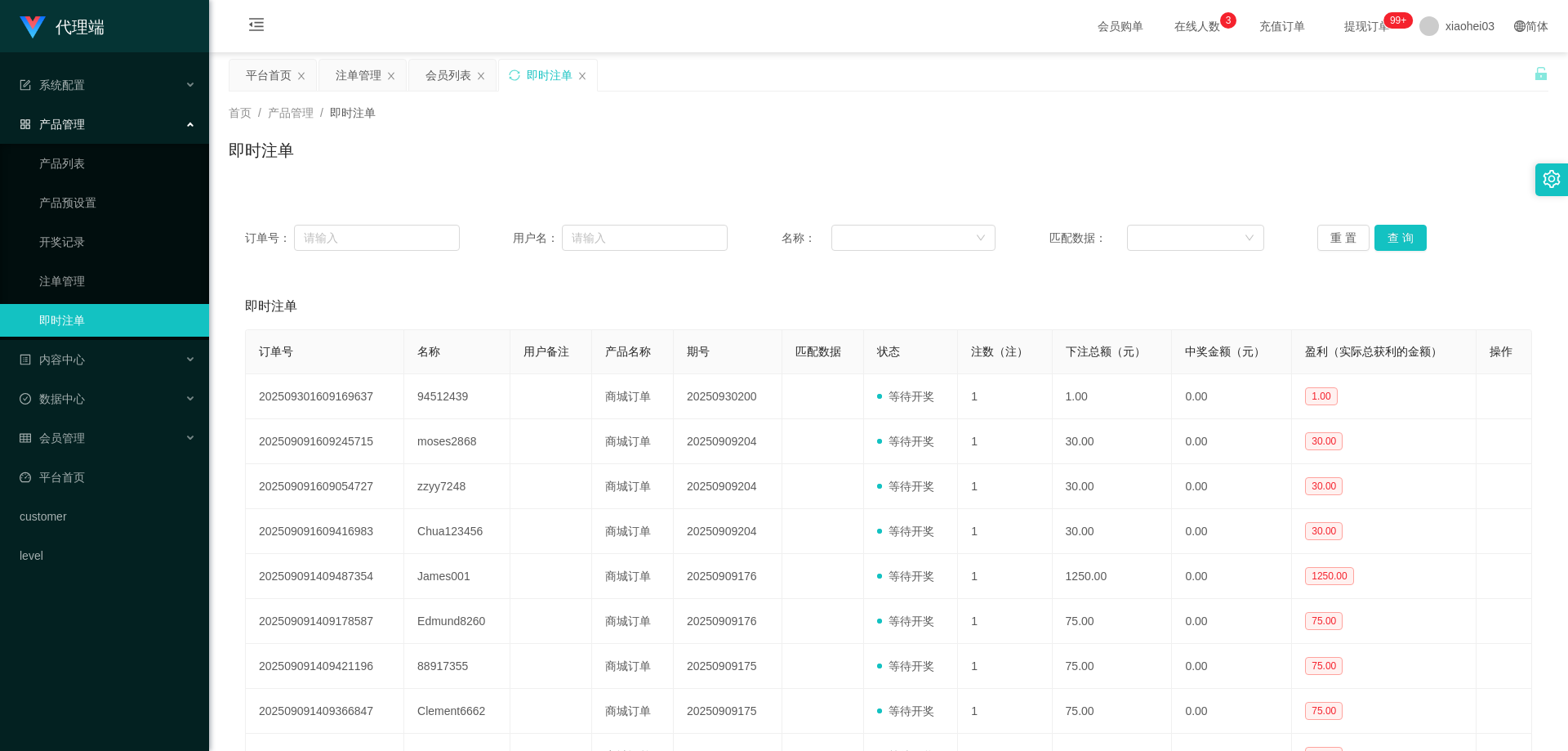
click at [1250, 260] on div "订单号： 用户名： 名称： 匹配数据： 重 置 查 询" at bounding box center [888, 238] width 1320 height 59
drag, startPoint x: 1349, startPoint y: 268, endPoint x: 1381, endPoint y: 247, distance: 38.3
click at [1351, 268] on div "订单号： 用户名： 名称： 匹配数据： 重 置 查 询 即时注单 订单号 名称 用户备注 产品名称 期号 匹配数据 状态 注数（注） 下注总额（元） 中奖金额…" at bounding box center [888, 542] width 1320 height 667
click at [1383, 242] on button "查 询" at bounding box center [1400, 238] width 53 height 26
click at [1245, 273] on div "订单号： 用户名： 名称： 匹配数据： 重 置 查 询 即时注单 订单号 名称 用户备注 产品名称 期号 匹配数据 状态 注数（注） 下注总额（元） 中奖金额…" at bounding box center [888, 542] width 1320 height 667
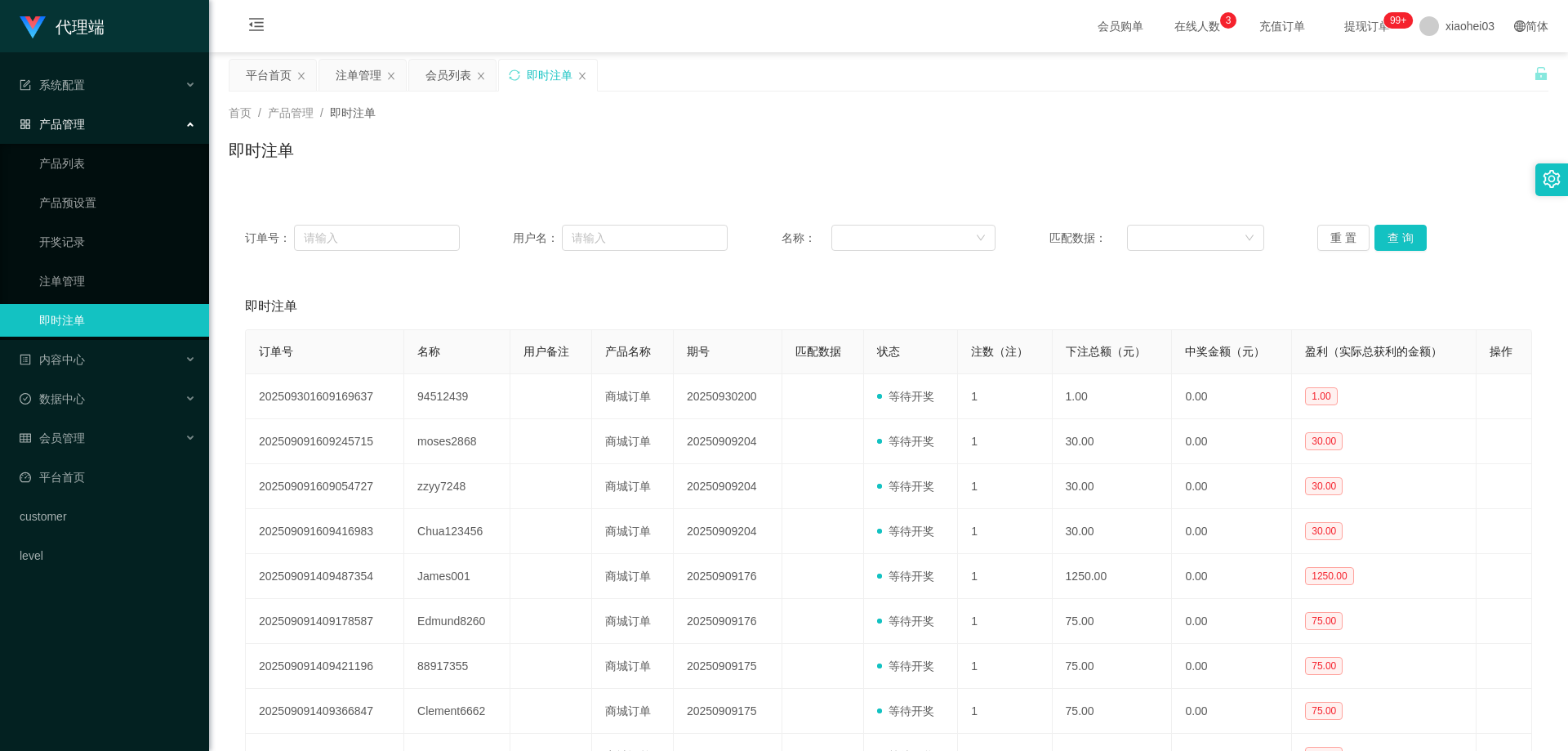
click at [1215, 133] on div "首页 / 产品管理 / 即时注单 / 即时注单" at bounding box center [888, 140] width 1320 height 71
drag, startPoint x: 1352, startPoint y: 315, endPoint x: 1405, endPoint y: 238, distance: 93.5
click at [1353, 315] on div "即时注单" at bounding box center [888, 306] width 1287 height 46
click at [1407, 232] on button "查 询" at bounding box center [1400, 238] width 53 height 26
click at [1357, 309] on div "即时注单" at bounding box center [888, 306] width 1287 height 46
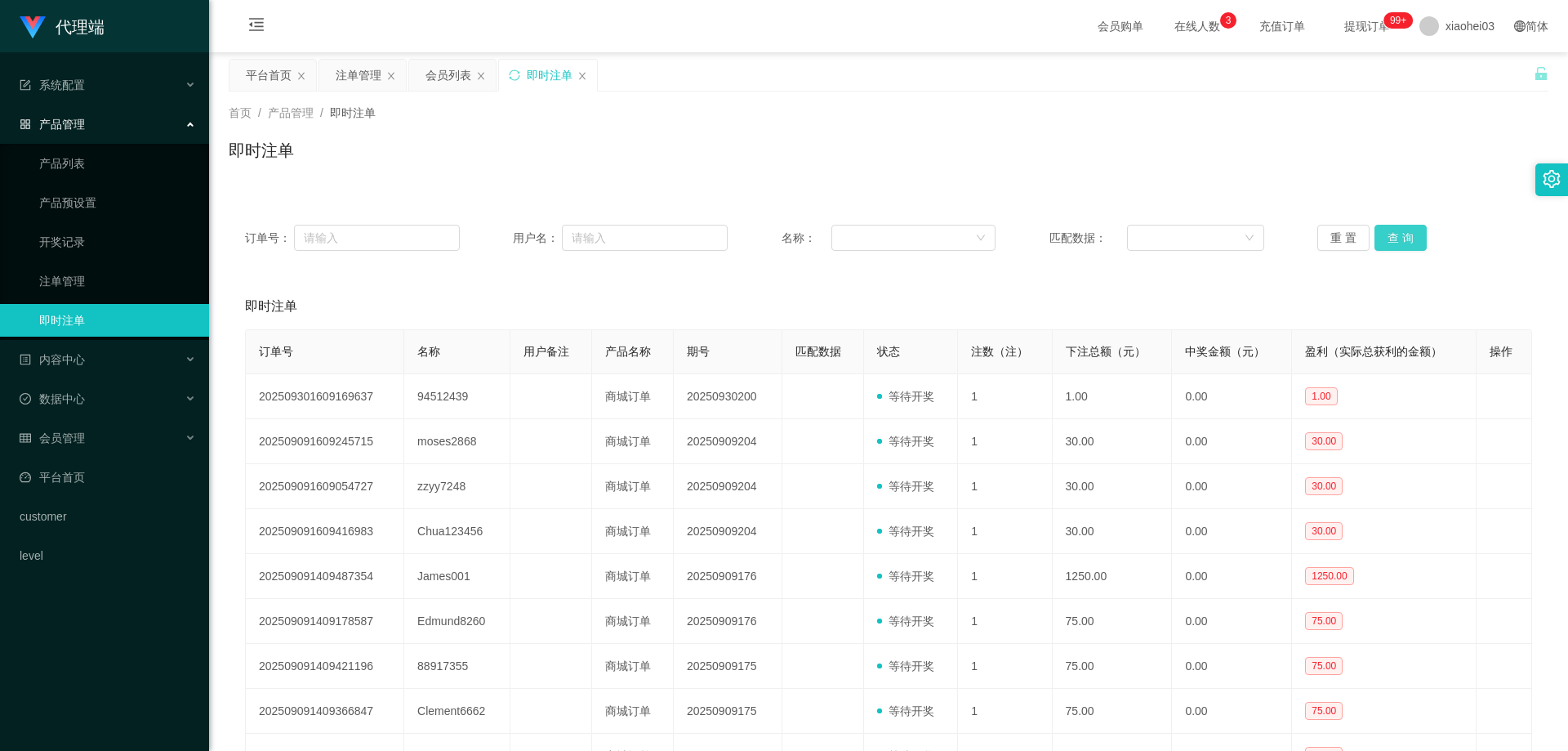
click at [1376, 239] on button "查 询" at bounding box center [1400, 238] width 53 height 26
click at [1351, 340] on th "盈利（实际总获利的金额）" at bounding box center [1384, 352] width 184 height 44
click at [1348, 294] on div "即时注单" at bounding box center [888, 306] width 1287 height 46
click at [1250, 159] on div "即时注单" at bounding box center [888, 156] width 1320 height 38
click at [792, 235] on span "名称：" at bounding box center [807, 238] width 50 height 18
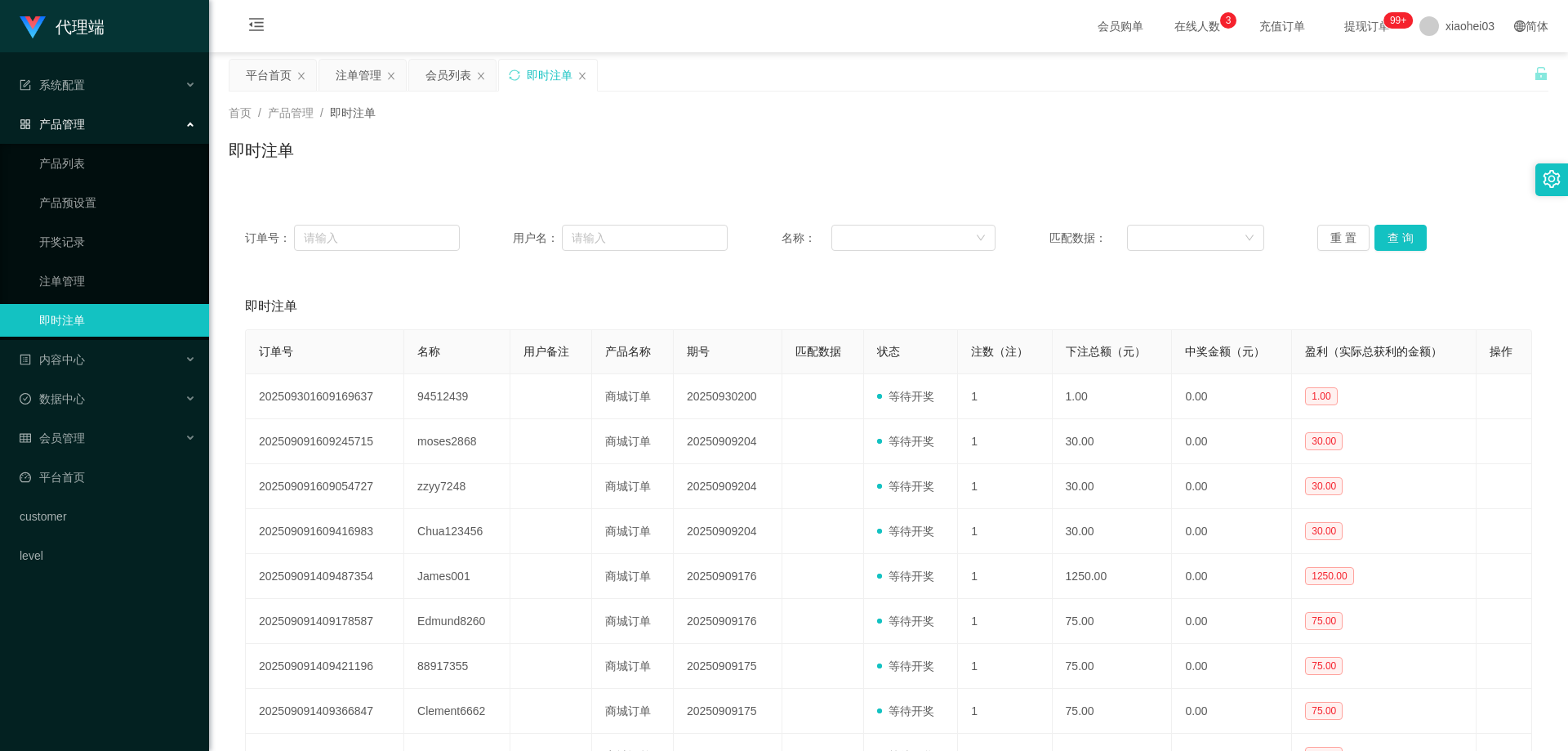
click at [653, 166] on div "即时注单" at bounding box center [888, 156] width 1320 height 38
drag, startPoint x: 933, startPoint y: 287, endPoint x: 1163, endPoint y: 284, distance: 230.0
click at [935, 289] on div "即时注单" at bounding box center [888, 306] width 1287 height 46
click at [1416, 227] on button "查 询" at bounding box center [1400, 238] width 53 height 26
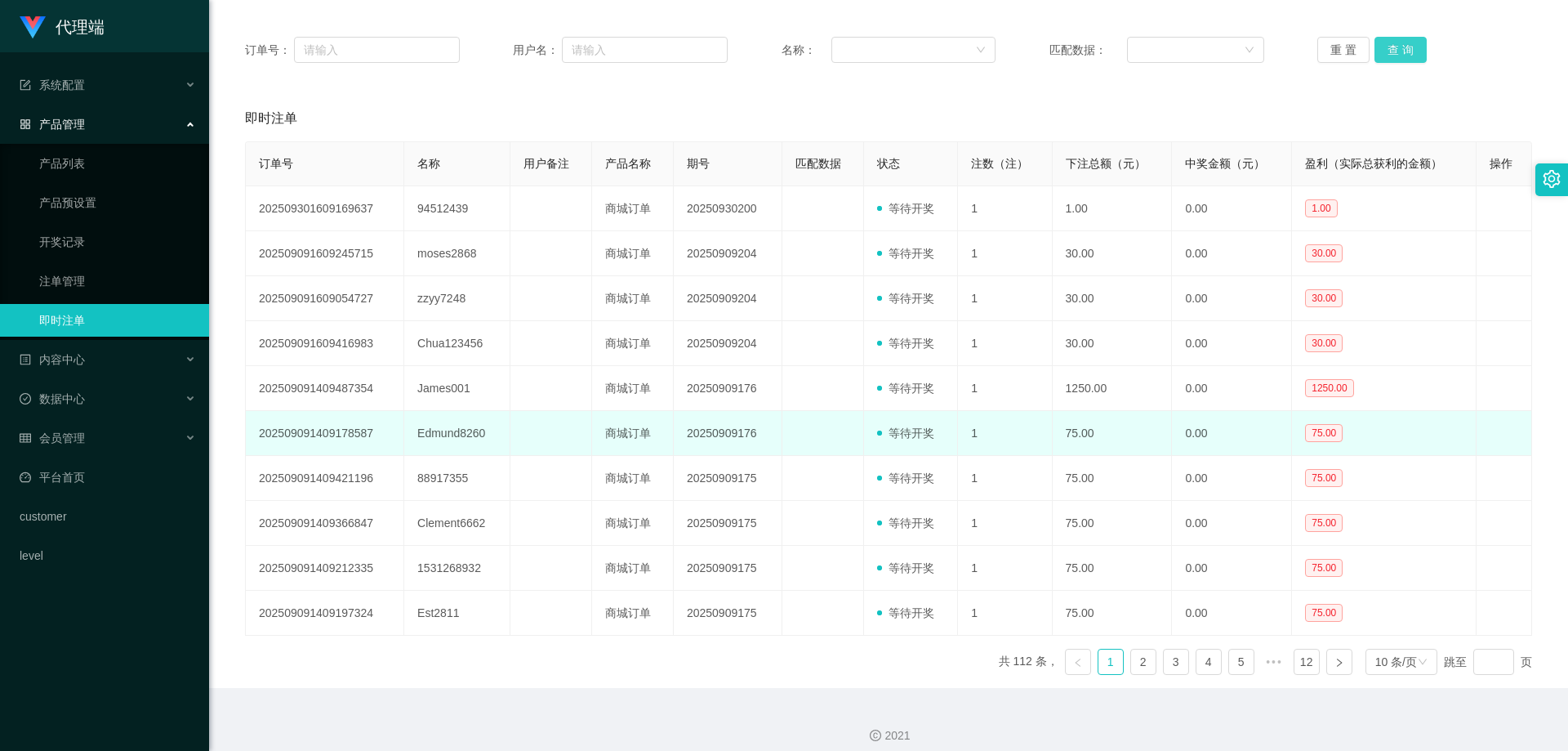
scroll to position [201, 0]
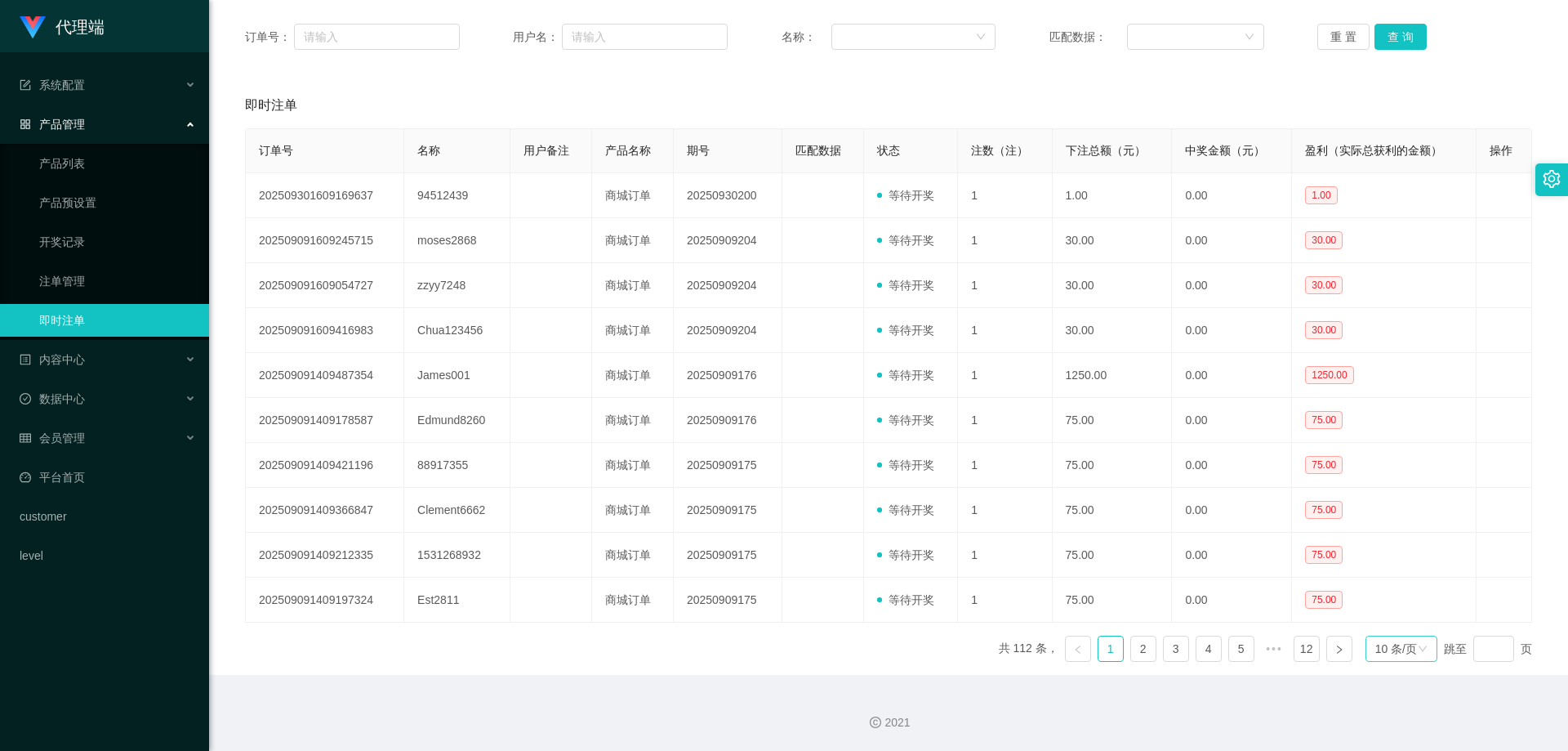
click at [1403, 651] on div "10 条/页" at bounding box center [1396, 648] width 42 height 24
click at [1395, 629] on li "100 条/页" at bounding box center [1392, 619] width 73 height 26
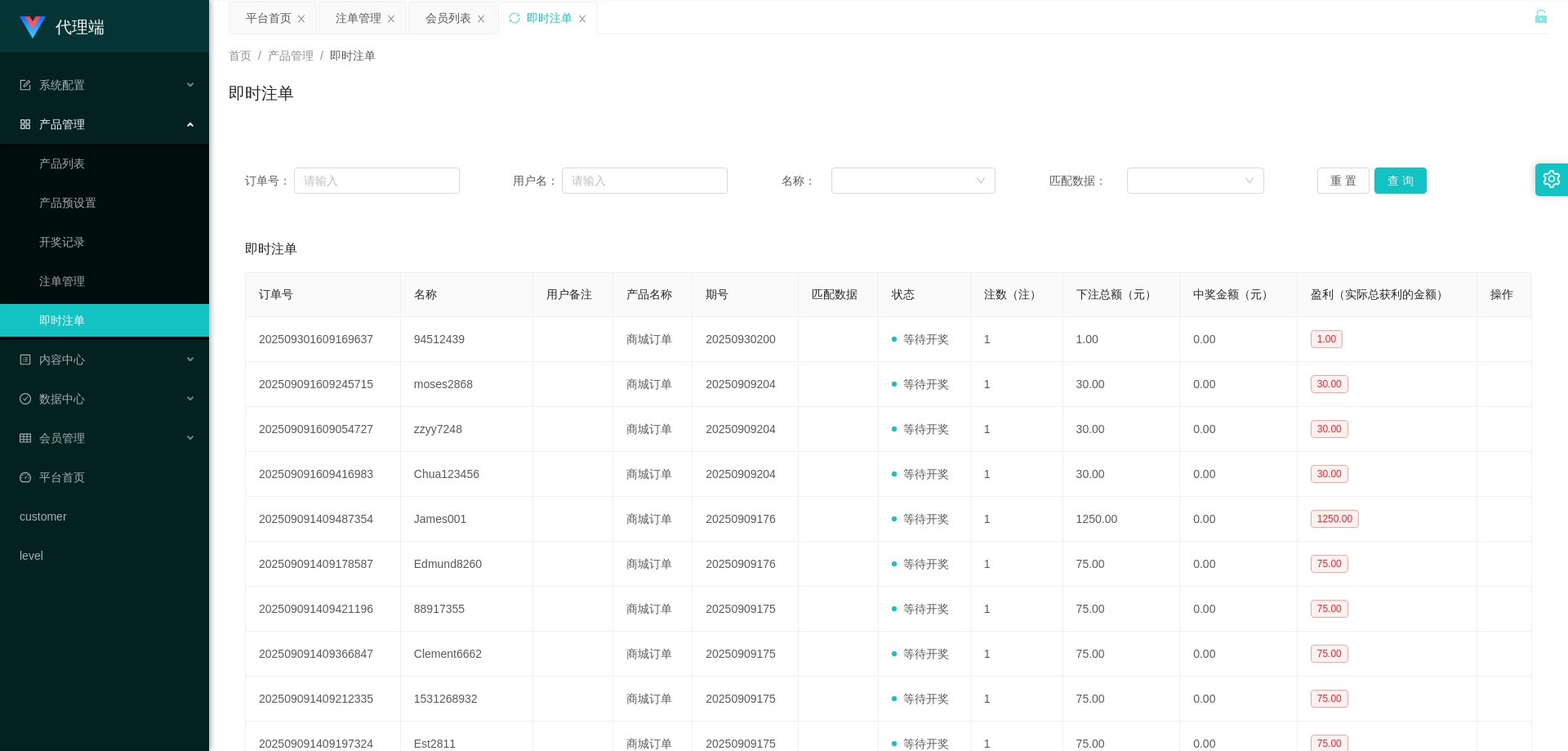
scroll to position [0, 0]
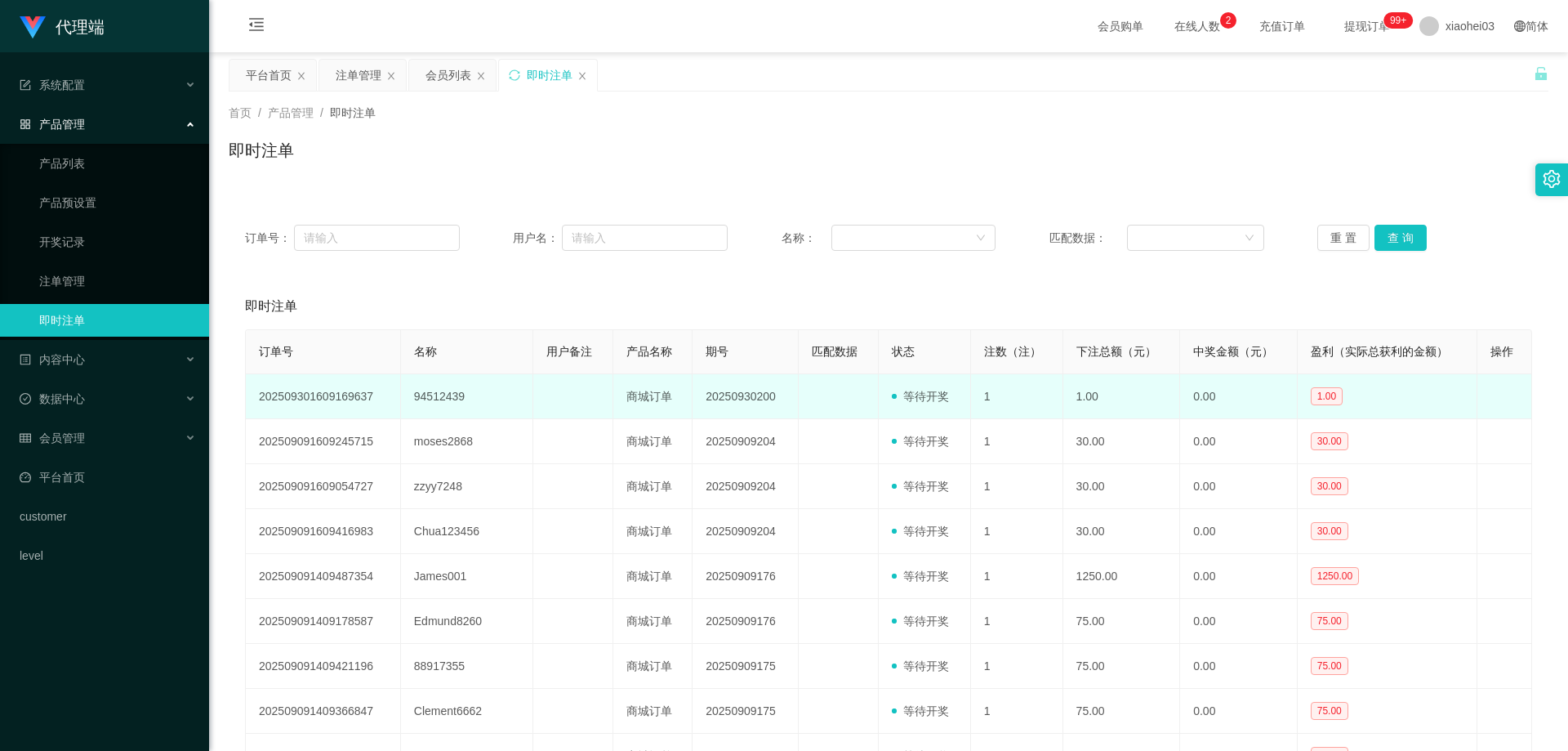
click at [944, 376] on td "等待开奖" at bounding box center [924, 397] width 92 height 45
click at [923, 401] on span "等待开奖" at bounding box center [920, 396] width 57 height 13
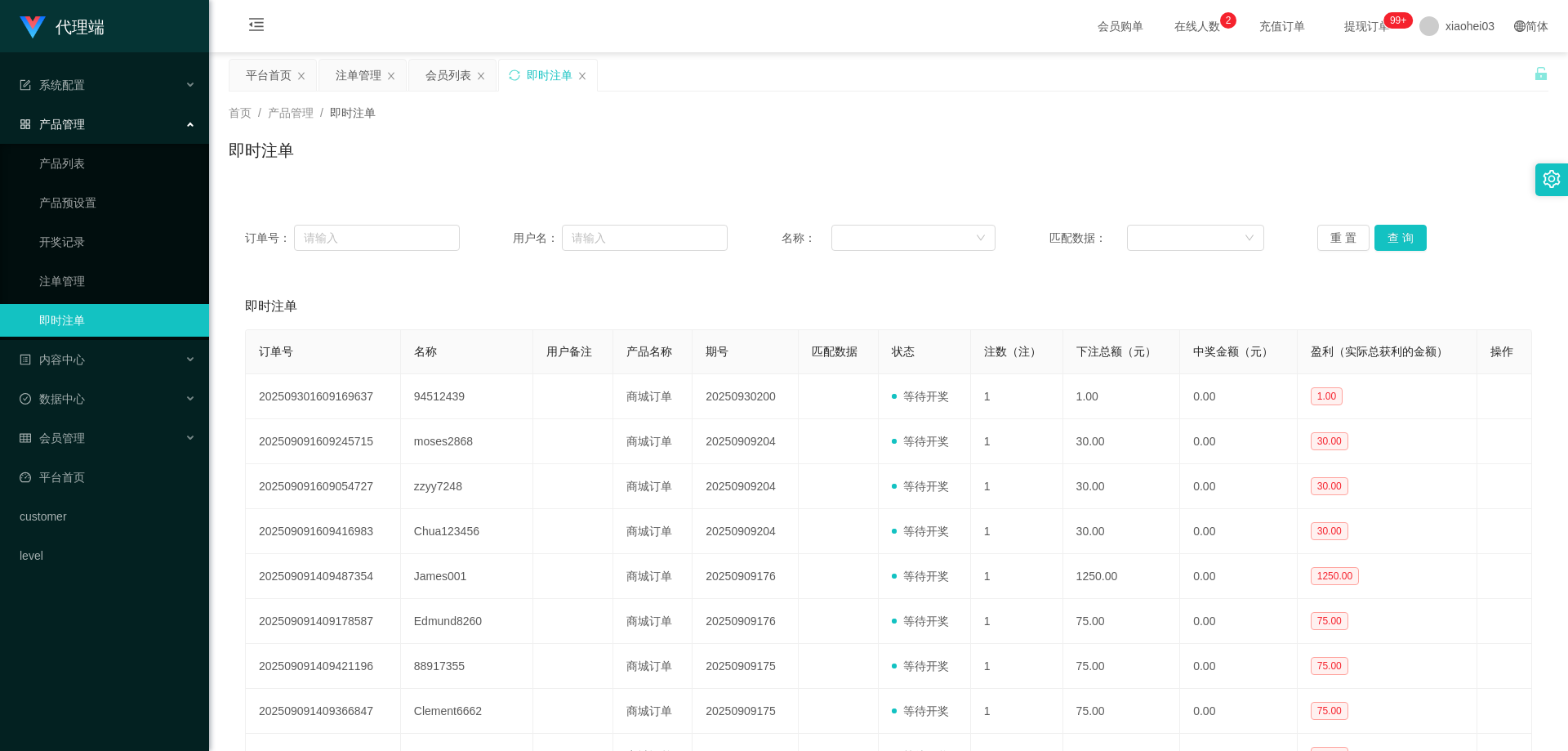
click at [893, 309] on div "即时注单" at bounding box center [888, 306] width 1287 height 46
click at [522, 174] on div "即时注单" at bounding box center [888, 156] width 1320 height 38
click at [432, 72] on div "会员列表" at bounding box center [448, 74] width 46 height 31
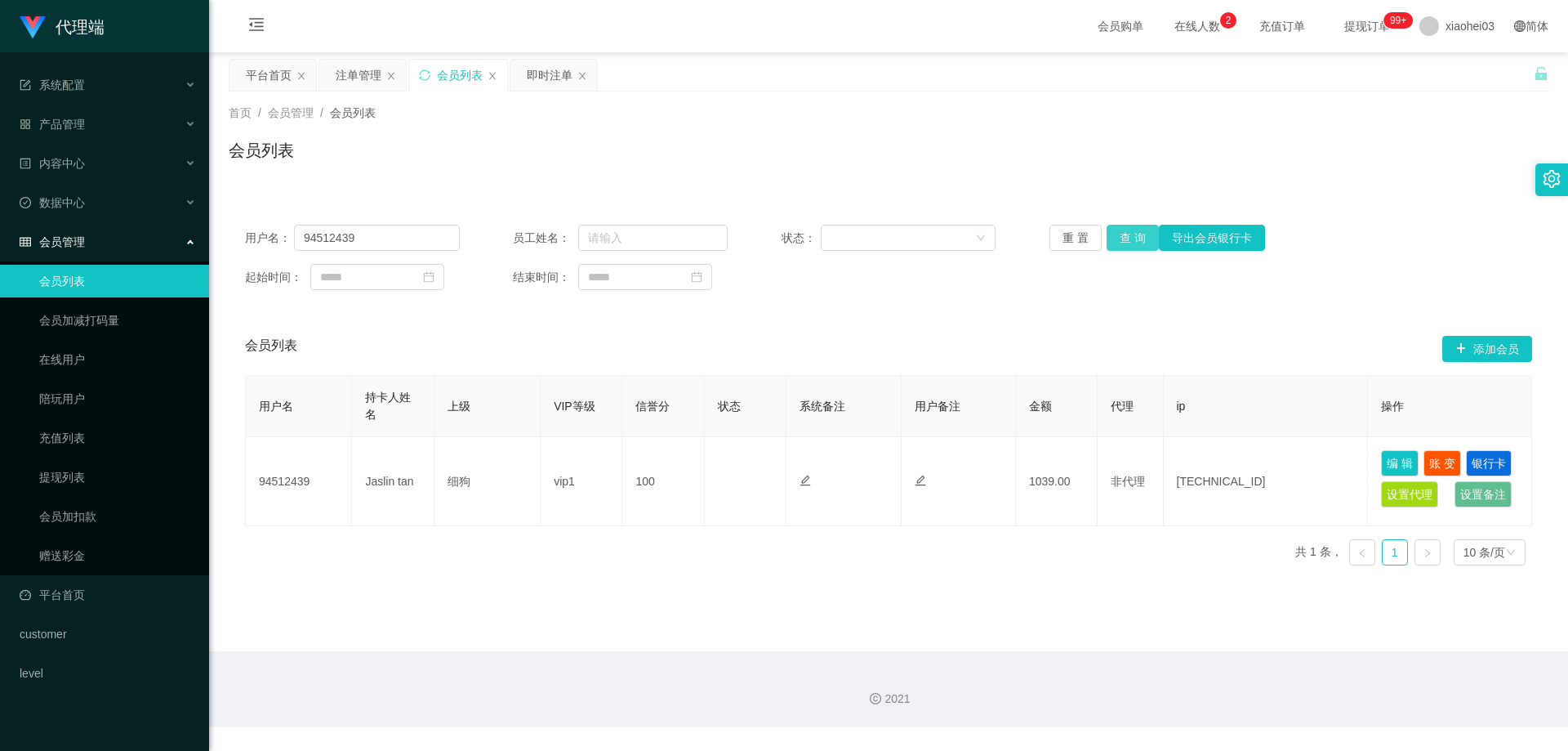
click at [1138, 234] on button "查 询" at bounding box center [1133, 238] width 53 height 26
drag, startPoint x: 1168, startPoint y: 155, endPoint x: 1270, endPoint y: 130, distance: 105.0
click at [1168, 155] on div "会员列表" at bounding box center [888, 156] width 1320 height 38
click at [1301, 129] on div "首页 / 会员管理 / 会员列表 / 会员列表" at bounding box center [888, 140] width 1320 height 71
click at [359, 74] on div "注单管理" at bounding box center [359, 74] width 46 height 31
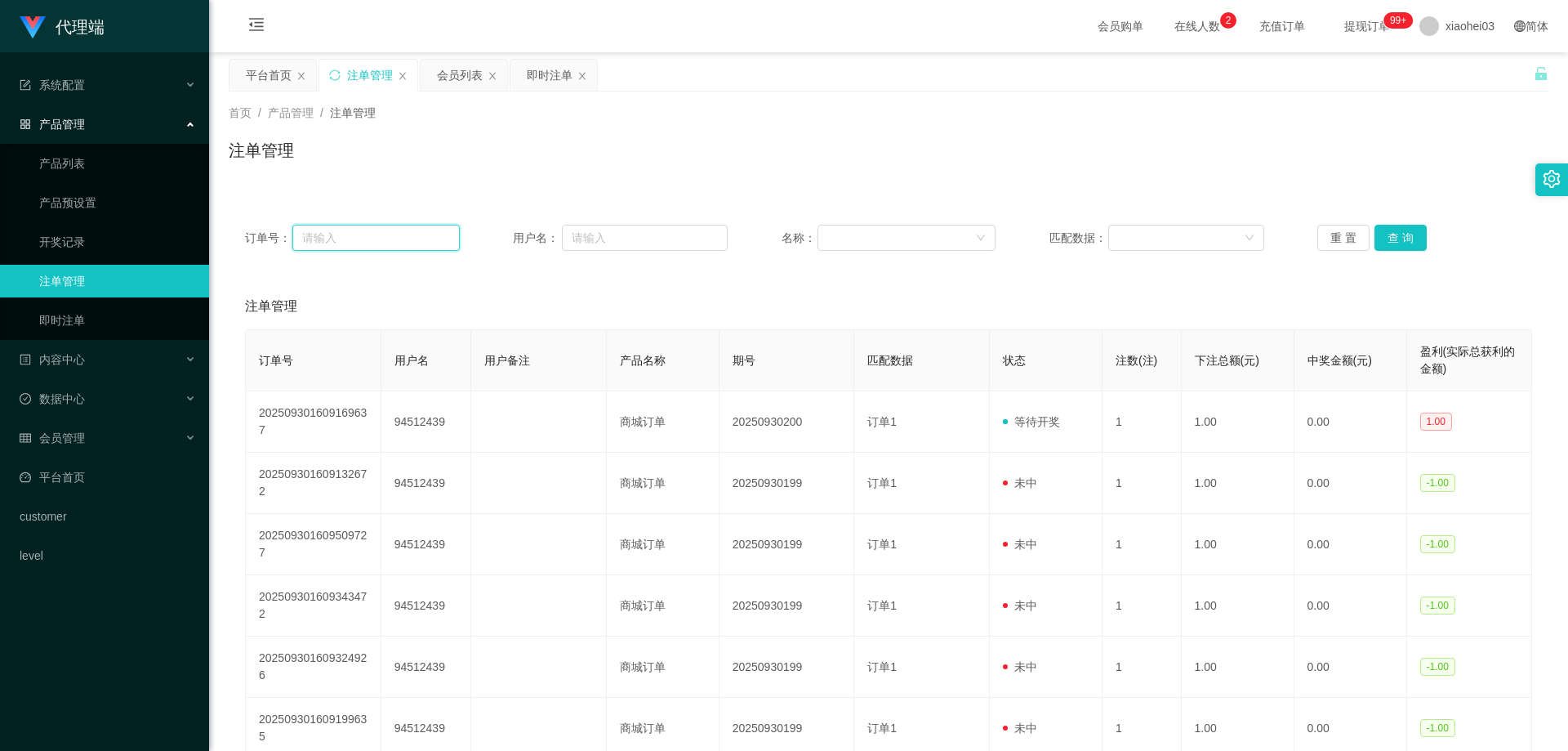
click at [401, 238] on input "text" at bounding box center [375, 238] width 166 height 26
click at [612, 242] on input "text" at bounding box center [644, 238] width 165 height 26
paste input "94512439"
type input "94512439"
click at [1423, 238] on div "重 置 查 询" at bounding box center [1424, 238] width 215 height 26
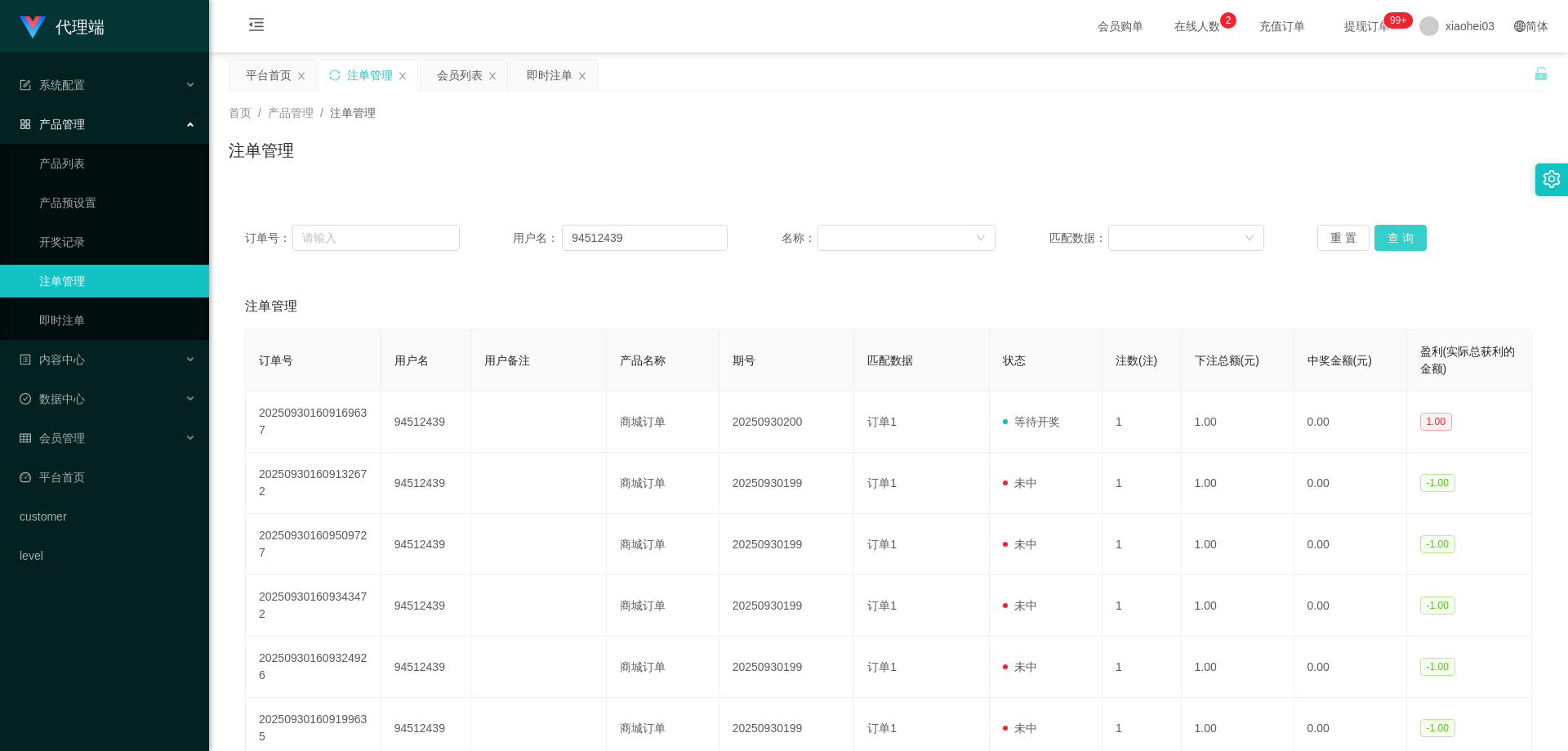
click at [1402, 232] on button "查 询" at bounding box center [1400, 238] width 53 height 26
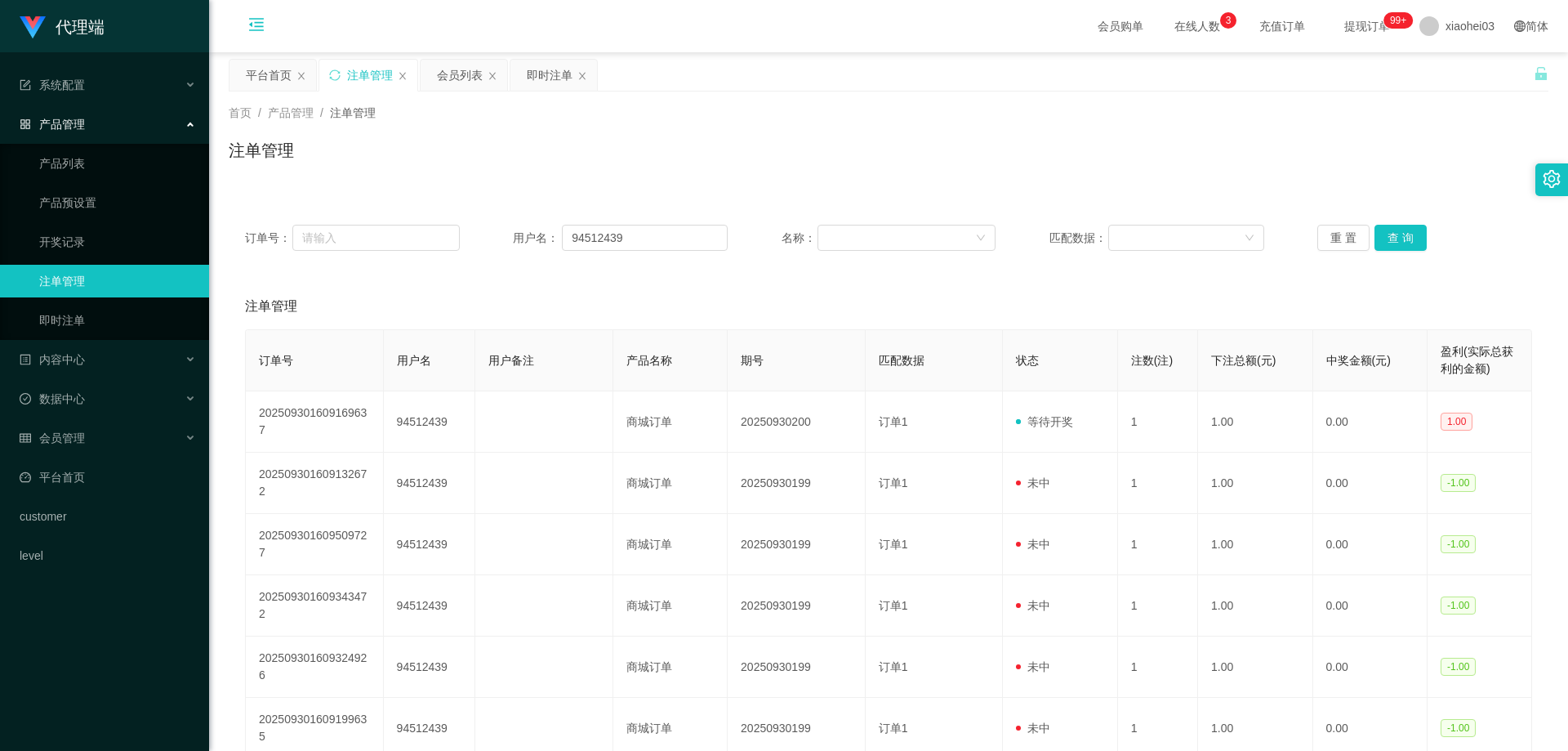
click at [244, 22] on icon "图标: menu-fold" at bounding box center [257, 27] width 55 height 53
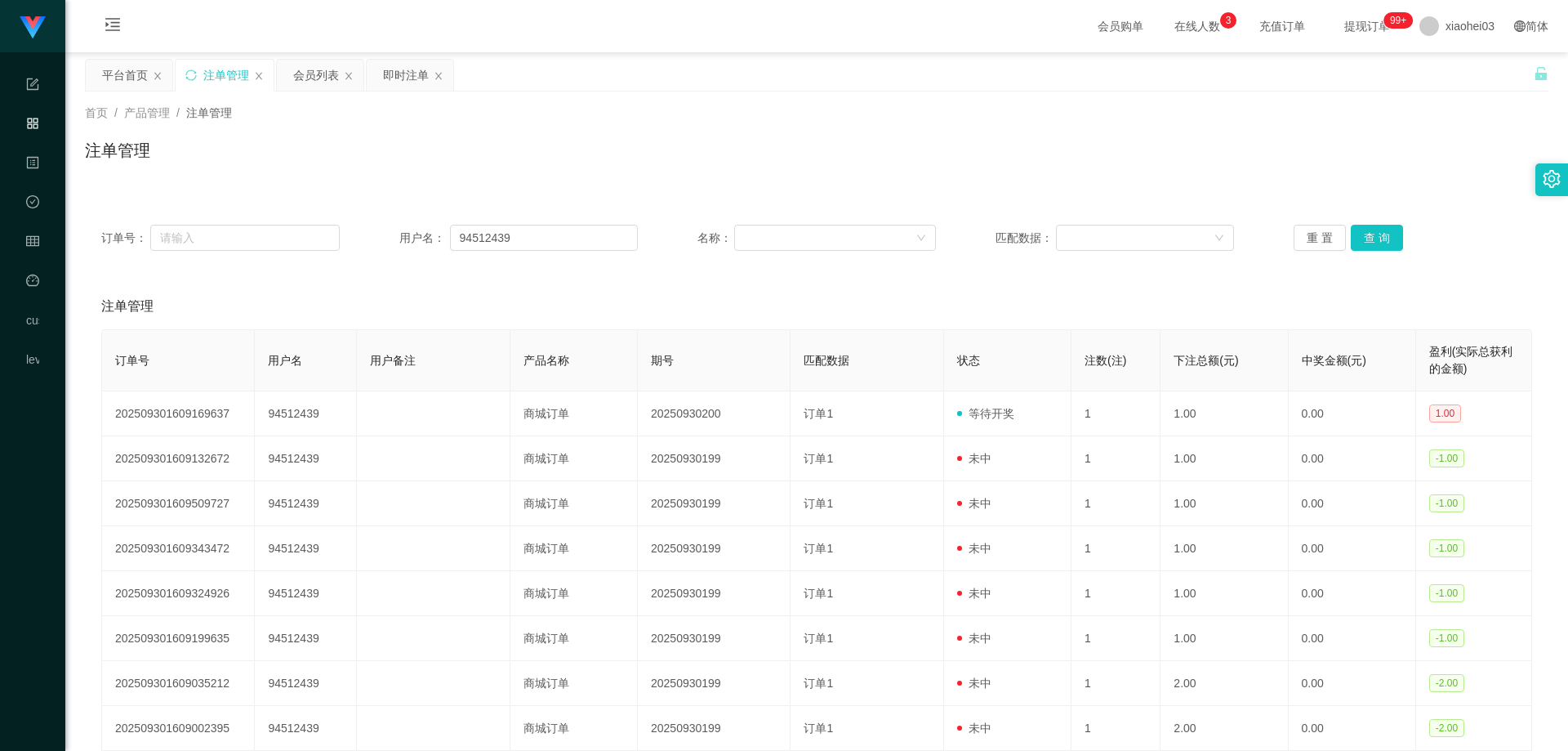
click at [807, 170] on div "注单管理" at bounding box center [817, 156] width 1464 height 38
click at [750, 314] on div "注单管理" at bounding box center [817, 306] width 1431 height 46
click at [714, 109] on div "首页 / 产品管理 / 注单管理 /" at bounding box center [817, 113] width 1464 height 18
click at [512, 150] on div "注单管理" at bounding box center [817, 156] width 1464 height 38
click at [112, 12] on icon "图标: menu-unfold" at bounding box center [113, 27] width 55 height 53
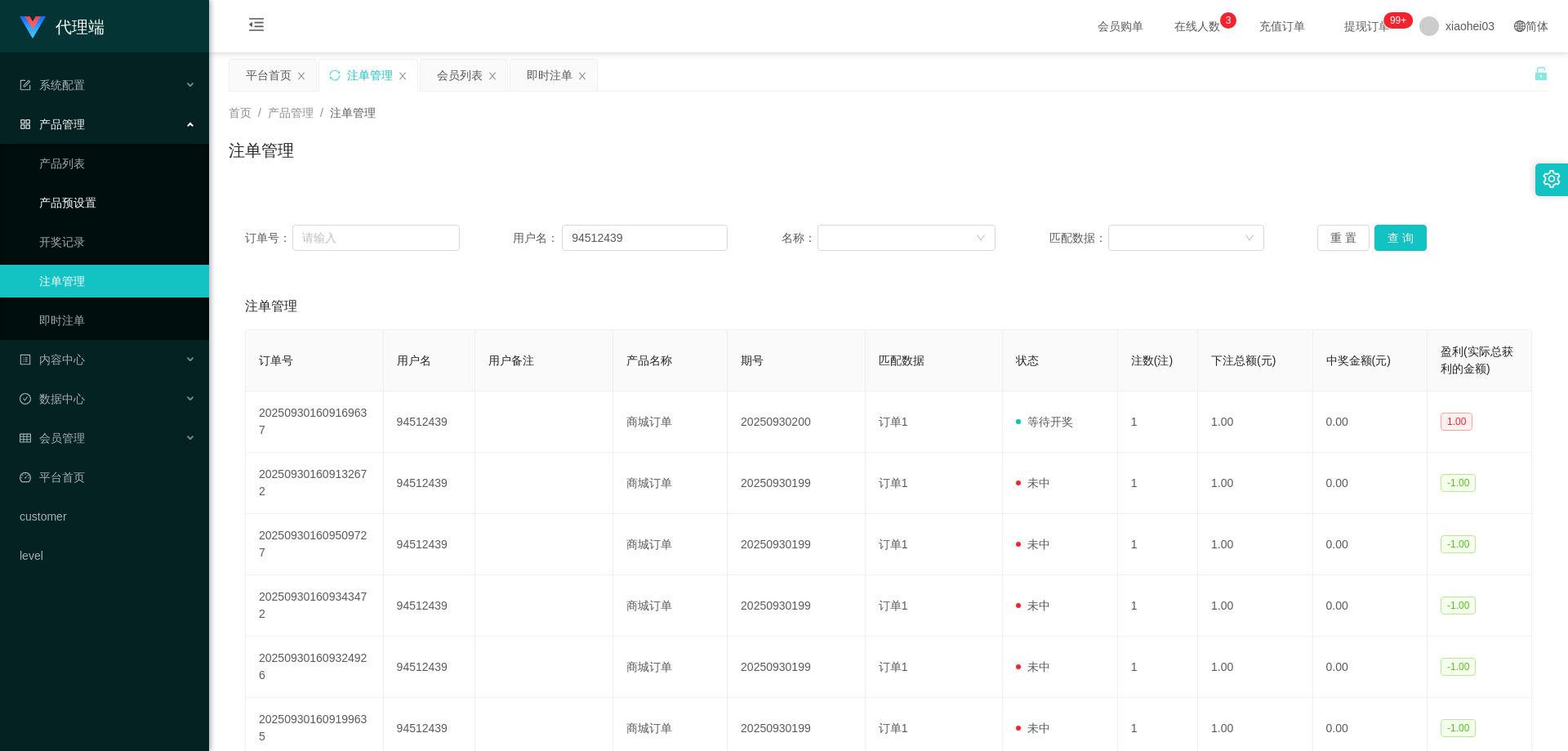
drag, startPoint x: 106, startPoint y: 201, endPoint x: 115, endPoint y: 202, distance: 9.1
click at [107, 201] on link "产品预设置" at bounding box center [118, 202] width 157 height 33
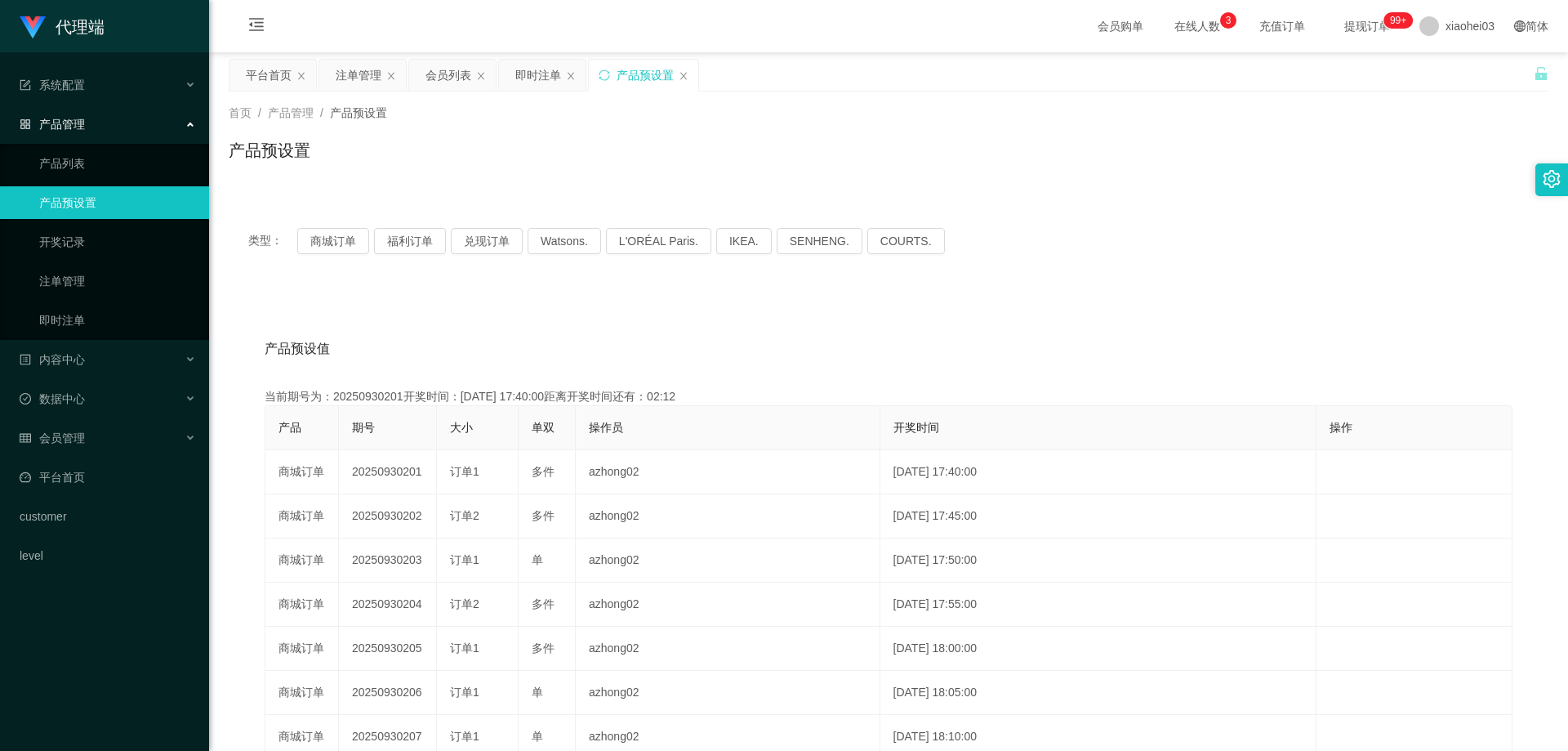
click at [649, 104] on div "首页 / 产品管理 / 产品预设置 / 产品预设置" at bounding box center [888, 140] width 1359 height 97
click at [633, 120] on div "首页 / 产品管理 / 产品预设置 /" at bounding box center [888, 113] width 1320 height 18
click at [344, 244] on button "商城订单" at bounding box center [333, 241] width 72 height 26
click at [501, 302] on div "产品预设值 添加期号 当前期号为：20250930201开奖时间：[DATE] 17:40:00距离开奖时间还有：02:10 产品 期号 大小 单双 操作员 …" at bounding box center [888, 626] width 1320 height 673
click at [502, 302] on div "产品预设值 添加期号 当前期号为：20250930201开奖时间：[DATE] 17:40:00距离开奖时间还有： 产品 期号 大小 单双 操作员 开奖时间 …" at bounding box center [888, 626] width 1320 height 673
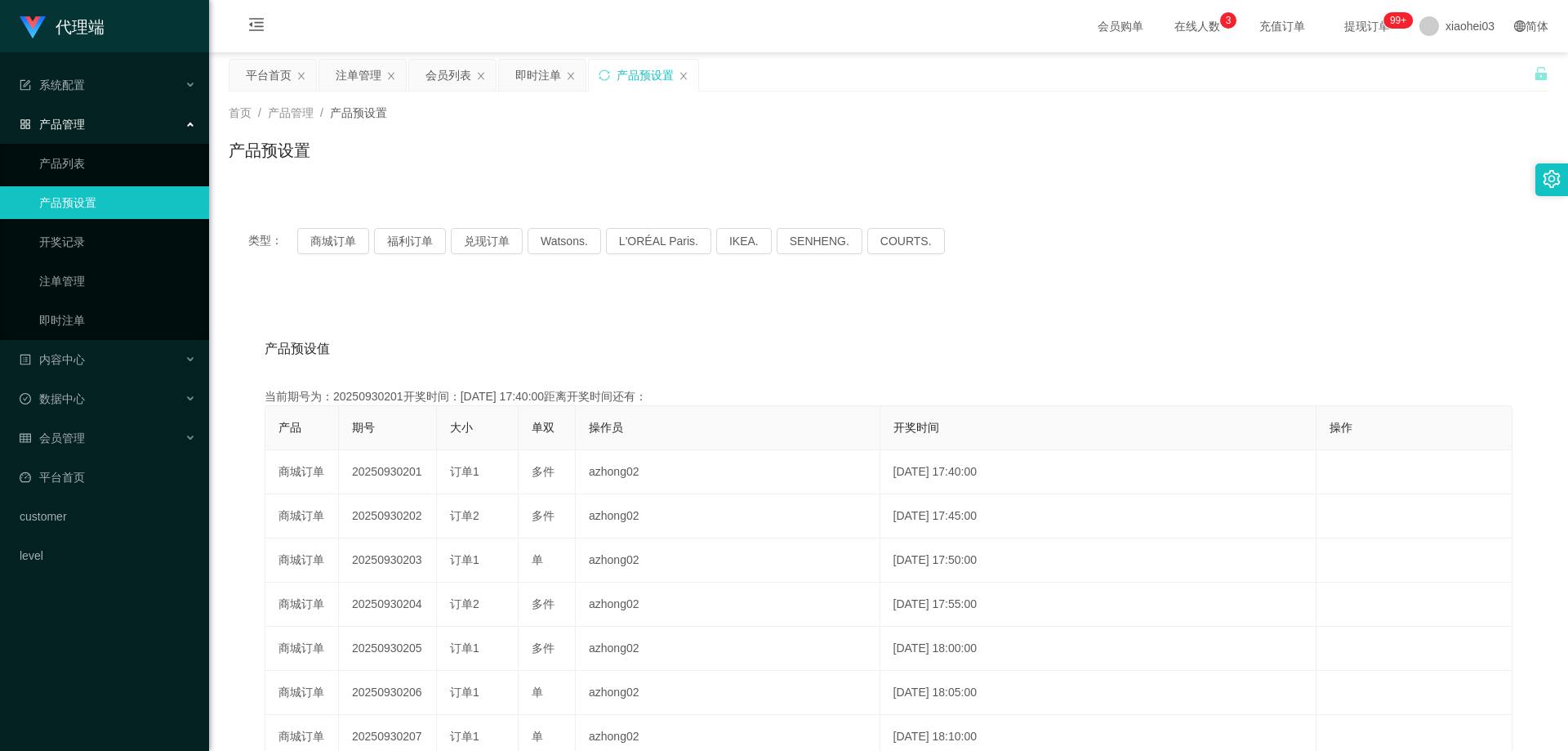
click at [507, 300] on div "产品预设值 添加期号 当前期号为：20250930201开奖时间：[DATE] 17:40:00距离开奖时间还有： 产品 期号 大小 单双 操作员 开奖时间 …" at bounding box center [888, 626] width 1320 height 673
click at [507, 299] on div "产品预设值 添加期号 当前期号为：20250930201开奖时间：[DATE] 17:40:00距离开奖时间还有：02:08 产品 期号 大小 单双 操作员 …" at bounding box center [888, 626] width 1320 height 673
click at [606, 320] on div "产品预设值 添加期号 当前期号为：20250930201开奖时间：[DATE] 17:40:00距离开奖时间还有：02:08 产品 期号 大小 单双 操作员 …" at bounding box center [888, 626] width 1320 height 673
click at [637, 182] on div "首页 / 产品管理 / 产品预设置 / 产品预设置" at bounding box center [888, 140] width 1359 height 97
click at [645, 312] on div "产品预设值 添加期号 当前期号为：20250930201开奖时间：[DATE] 17:40:00距离开奖时间还有：02:07 产品 期号 大小 单双 操作员 …" at bounding box center [888, 626] width 1320 height 673
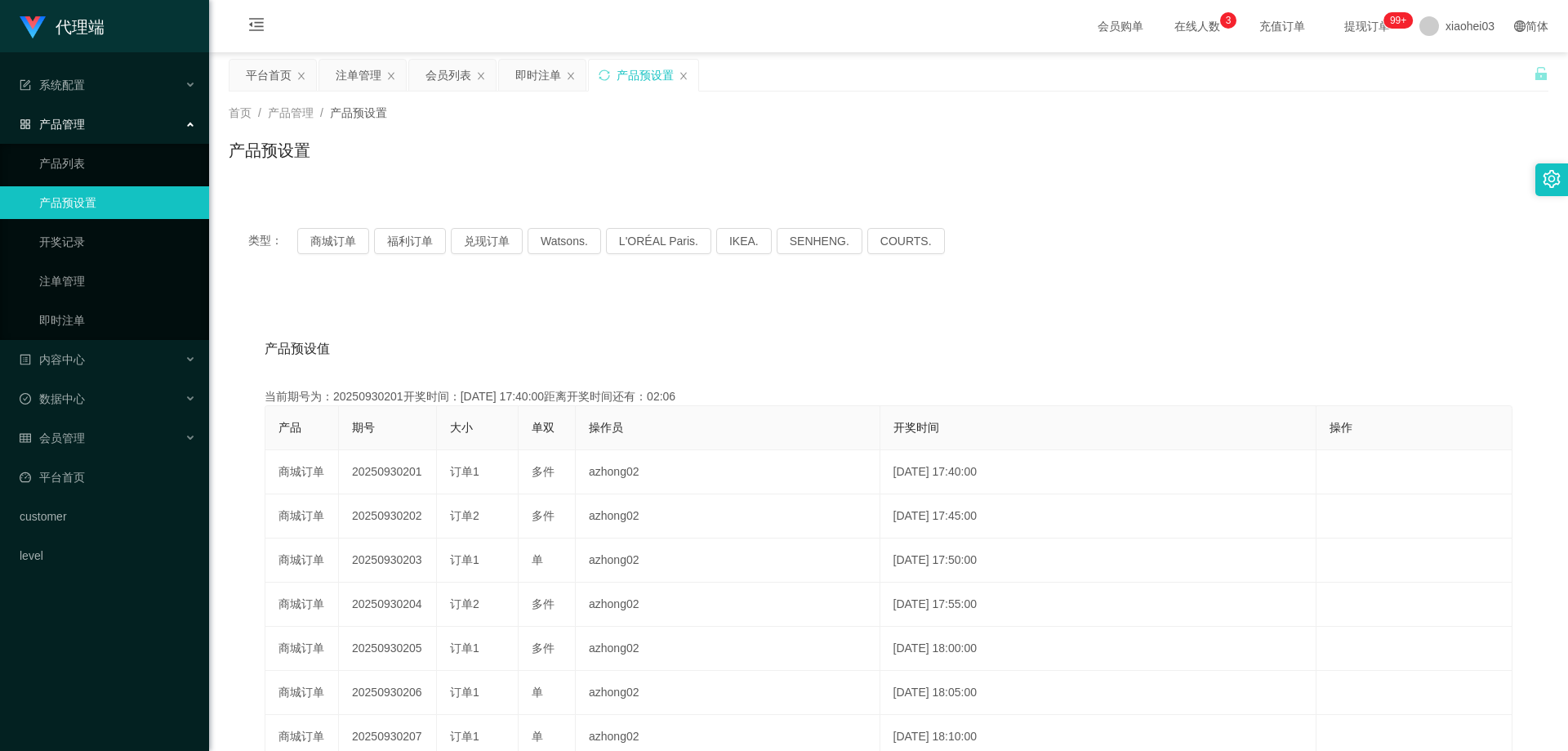
click at [626, 135] on div "首页 / 产品管理 / 产品预设置 / 产品预设置" at bounding box center [888, 140] width 1320 height 71
drag, startPoint x: 614, startPoint y: 299, endPoint x: 619, endPoint y: 268, distance: 31.4
click at [616, 299] on div "产品预设值 添加期号 当前期号为：20250930201开奖时间：[DATE] 17:40:00距离开奖时间还有：02:06 产品 期号 大小 单双 操作员 …" at bounding box center [888, 626] width 1320 height 673
click at [632, 119] on div "首页 / 产品管理 / 产品预设置 /" at bounding box center [888, 113] width 1320 height 18
click at [635, 282] on div "类型： 商城订单 福利订单 兑现订单 Watsons. L'ORÉAL Paris. IKEA. [GEOGRAPHIC_DATA]. COURTS. 产品预…" at bounding box center [888, 585] width 1320 height 755
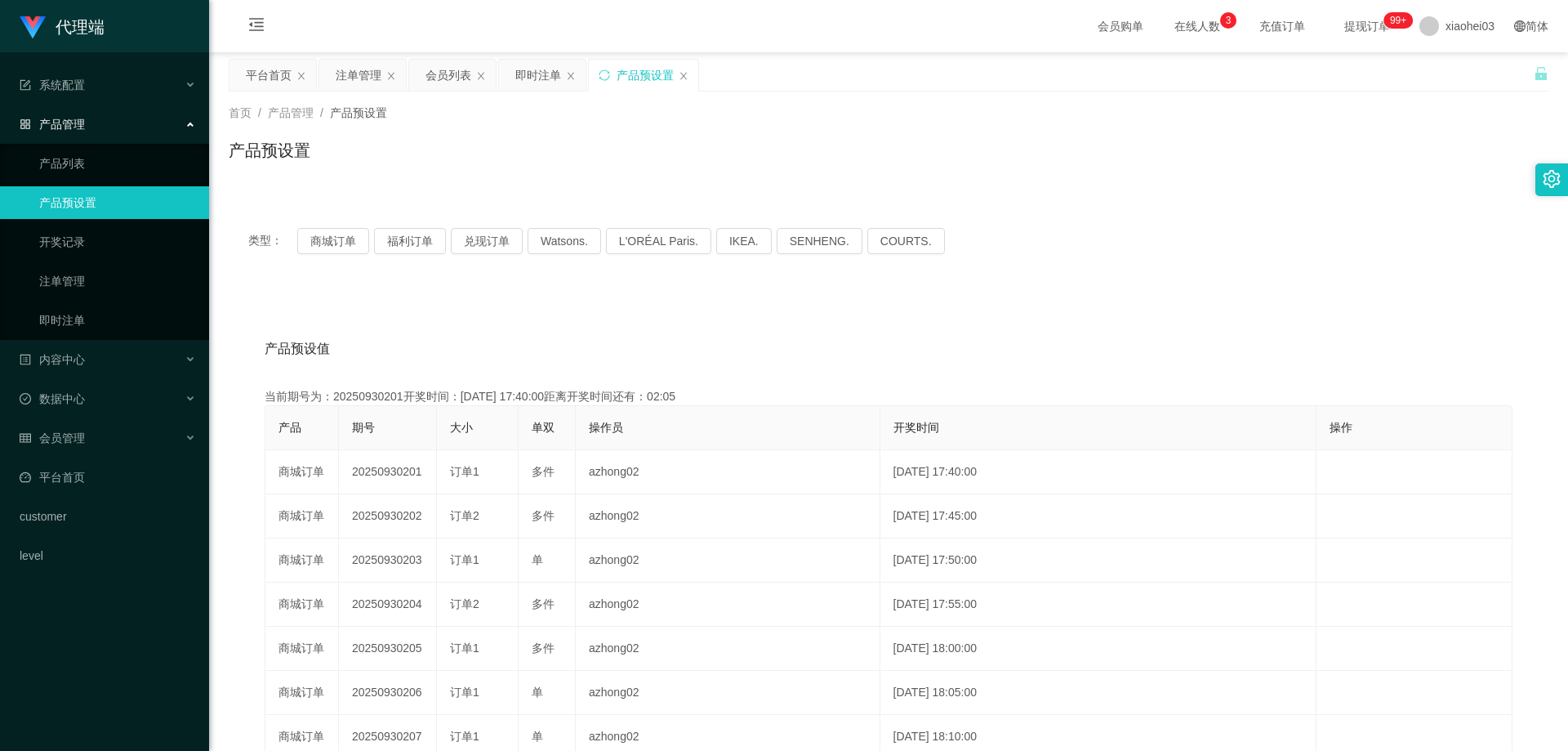
drag, startPoint x: 651, startPoint y: 100, endPoint x: 659, endPoint y: 291, distance: 191.2
click at [652, 100] on div "首页 / 产品管理 / 产品预设置 / 产品预设置" at bounding box center [888, 140] width 1359 height 97
click at [659, 291] on div "产品预设值 添加期号 当前期号为：20250930201开奖时间：[DATE] 17:40:00距离开奖时间还有：02:05 产品 期号 大小 单双 操作员 …" at bounding box center [888, 626] width 1320 height 673
click at [550, 76] on div "即时注单" at bounding box center [538, 74] width 46 height 31
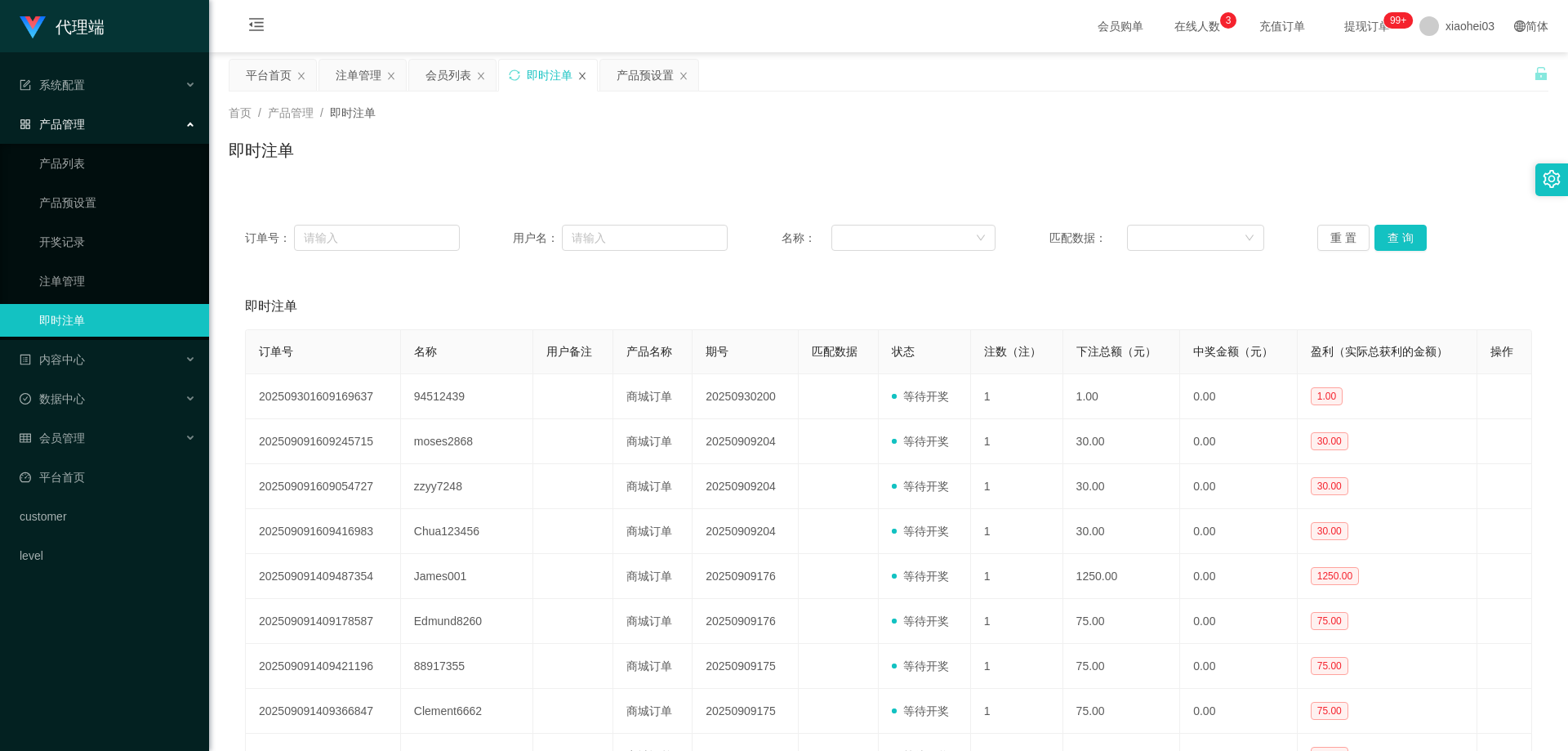
click at [582, 76] on icon "图标: close" at bounding box center [583, 75] width 7 height 8
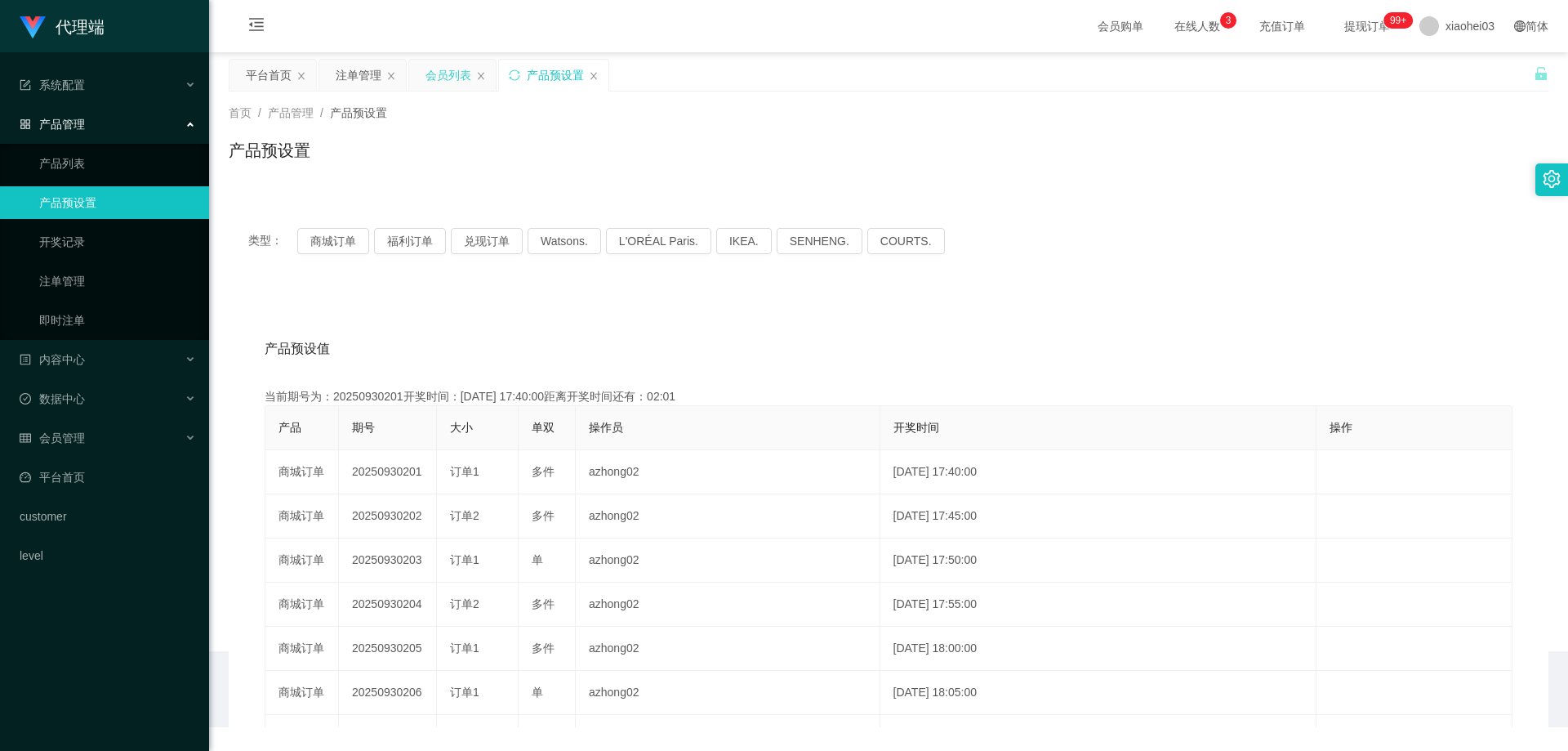
click at [456, 79] on div "会员列表" at bounding box center [448, 74] width 46 height 31
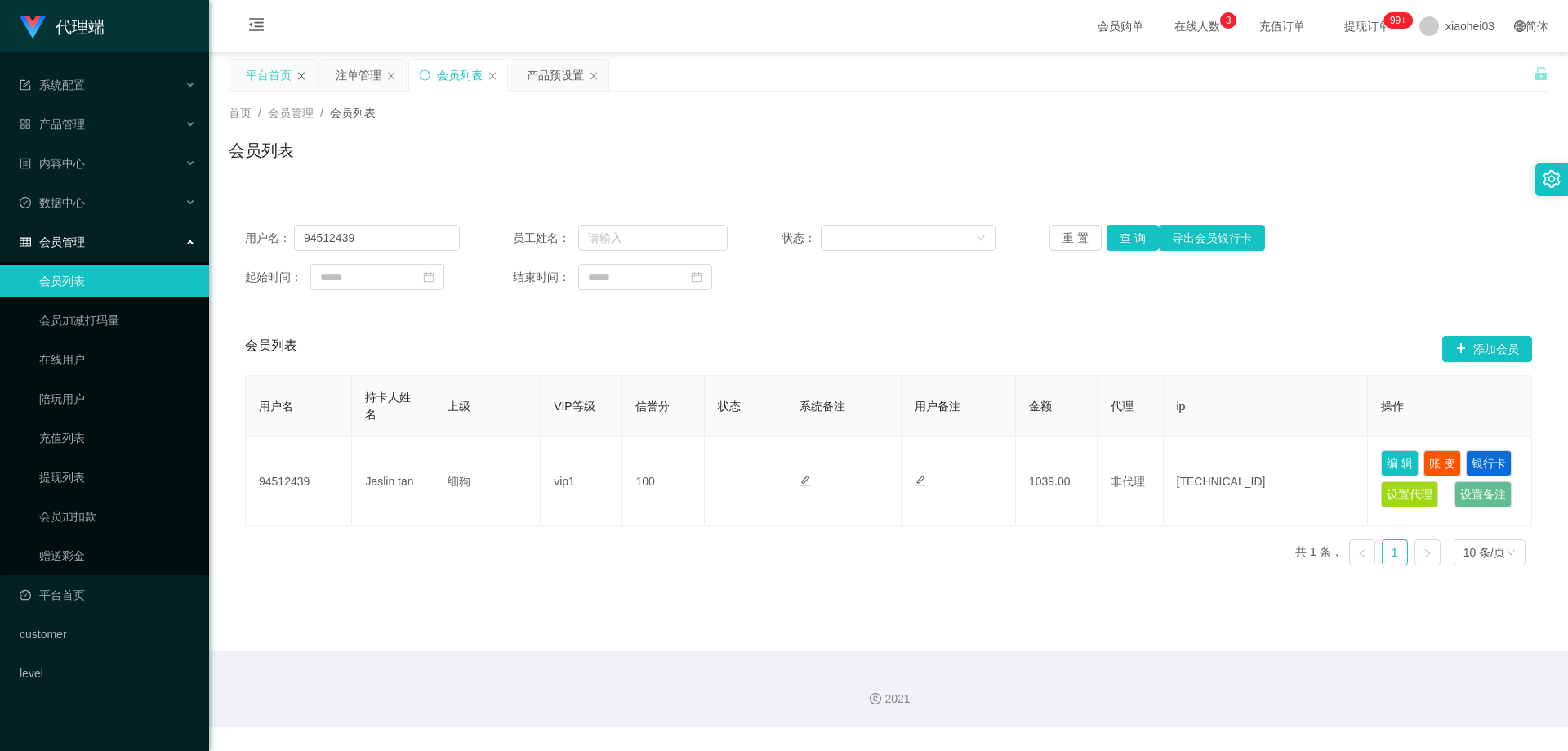
click at [300, 77] on icon "图标: close" at bounding box center [302, 76] width 10 height 10
click at [269, 77] on div "注单管理" at bounding box center [268, 74] width 46 height 31
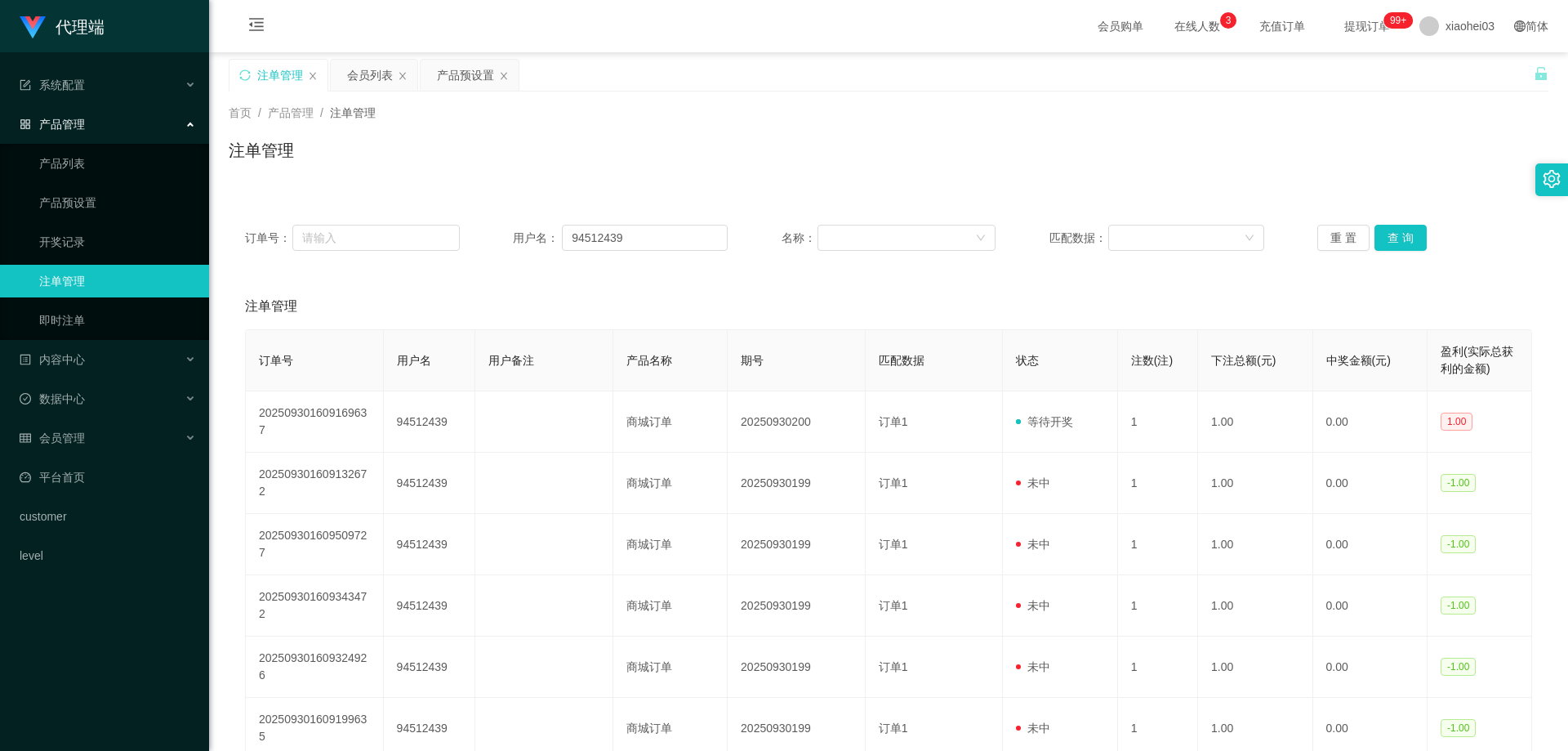
click at [657, 165] on div "注单管理" at bounding box center [888, 156] width 1320 height 38
click at [778, 305] on div "注单管理" at bounding box center [888, 306] width 1287 height 46
drag, startPoint x: 780, startPoint y: 295, endPoint x: 811, endPoint y: 286, distance: 32.3
click at [780, 295] on div "注单管理" at bounding box center [888, 306] width 1287 height 46
click at [1386, 239] on button "查 询" at bounding box center [1400, 238] width 53 height 26
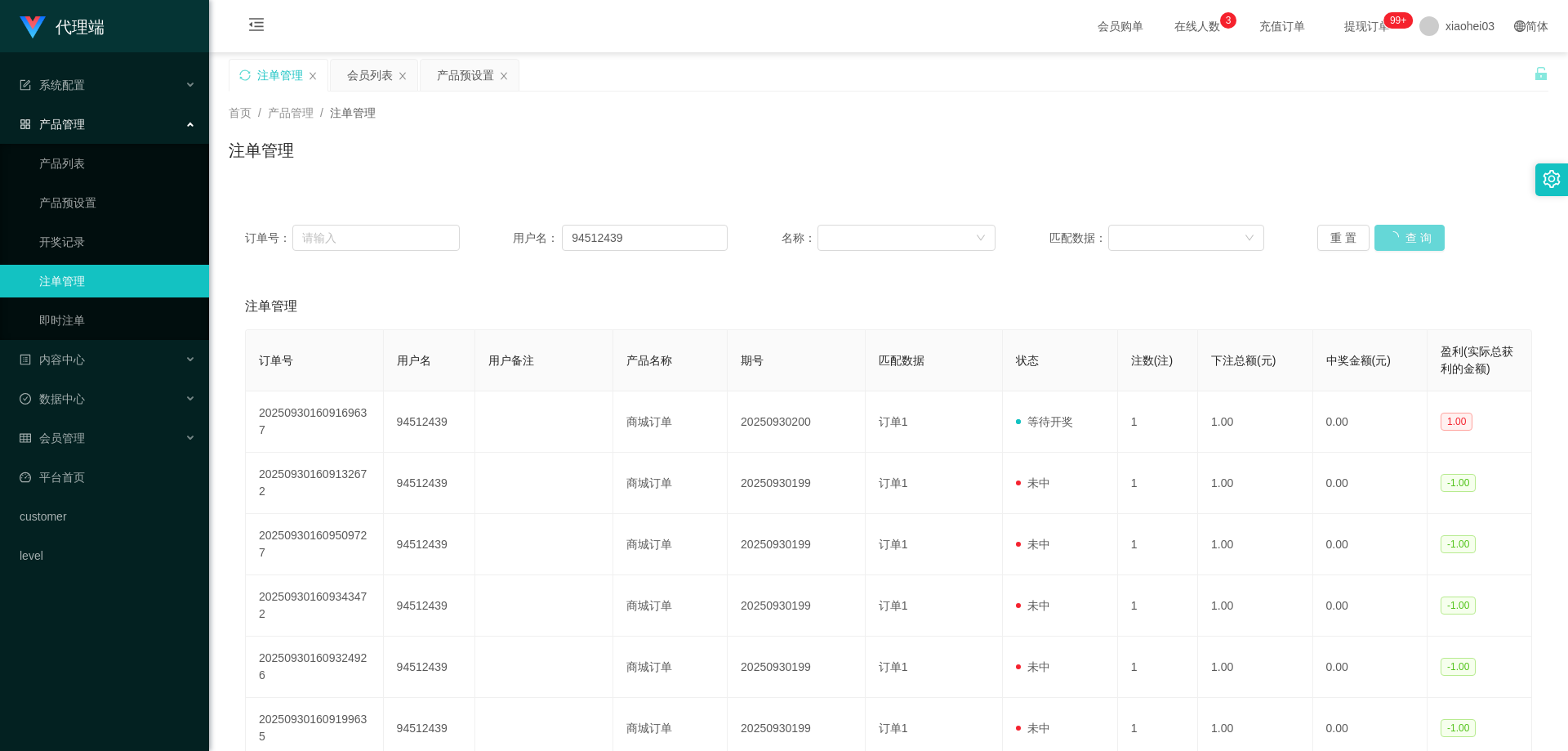
click at [1190, 284] on div "注单管理" at bounding box center [888, 306] width 1287 height 46
click at [1192, 165] on div "注单管理" at bounding box center [888, 156] width 1320 height 38
click at [1267, 172] on div "注单管理" at bounding box center [888, 156] width 1320 height 38
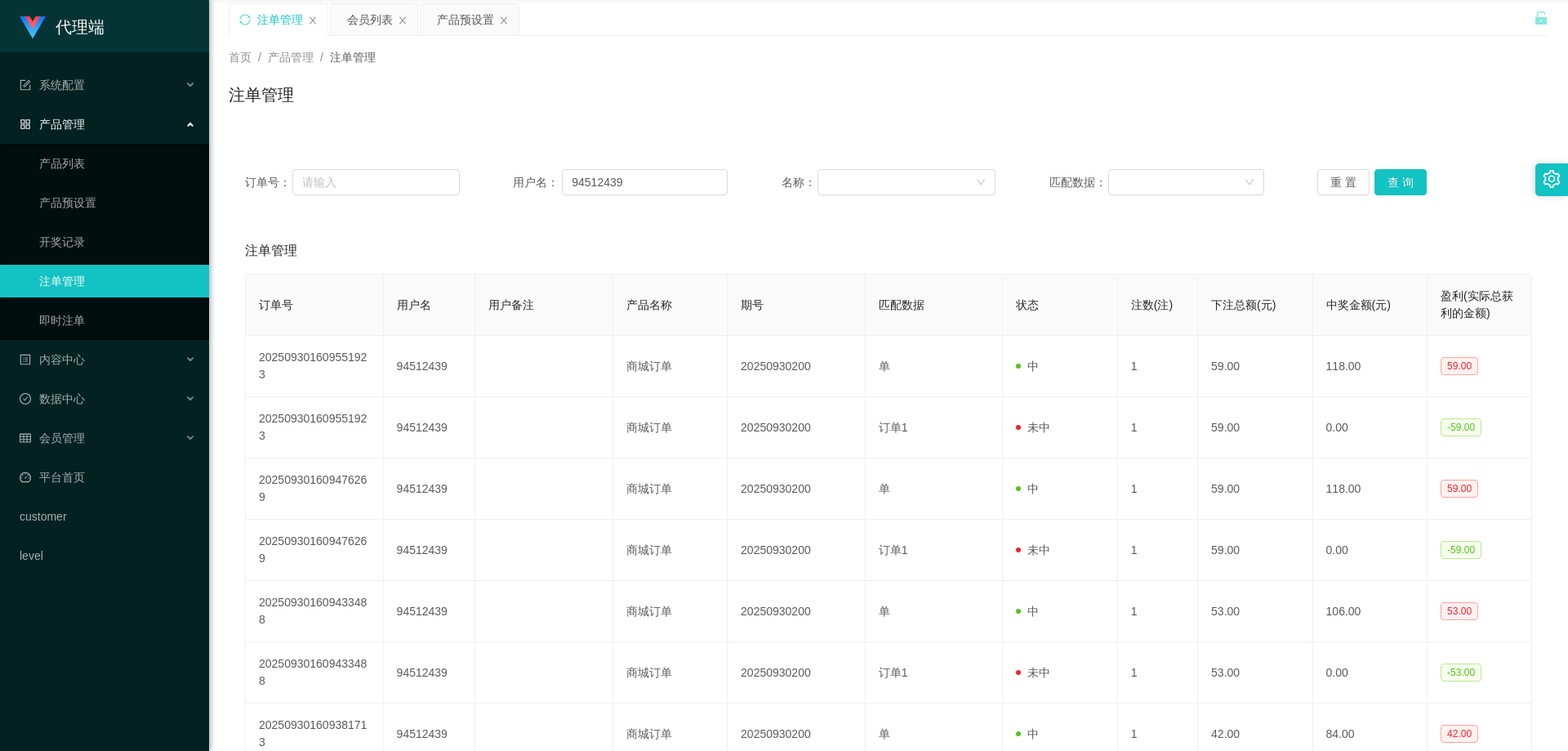
scroll to position [82, 0]
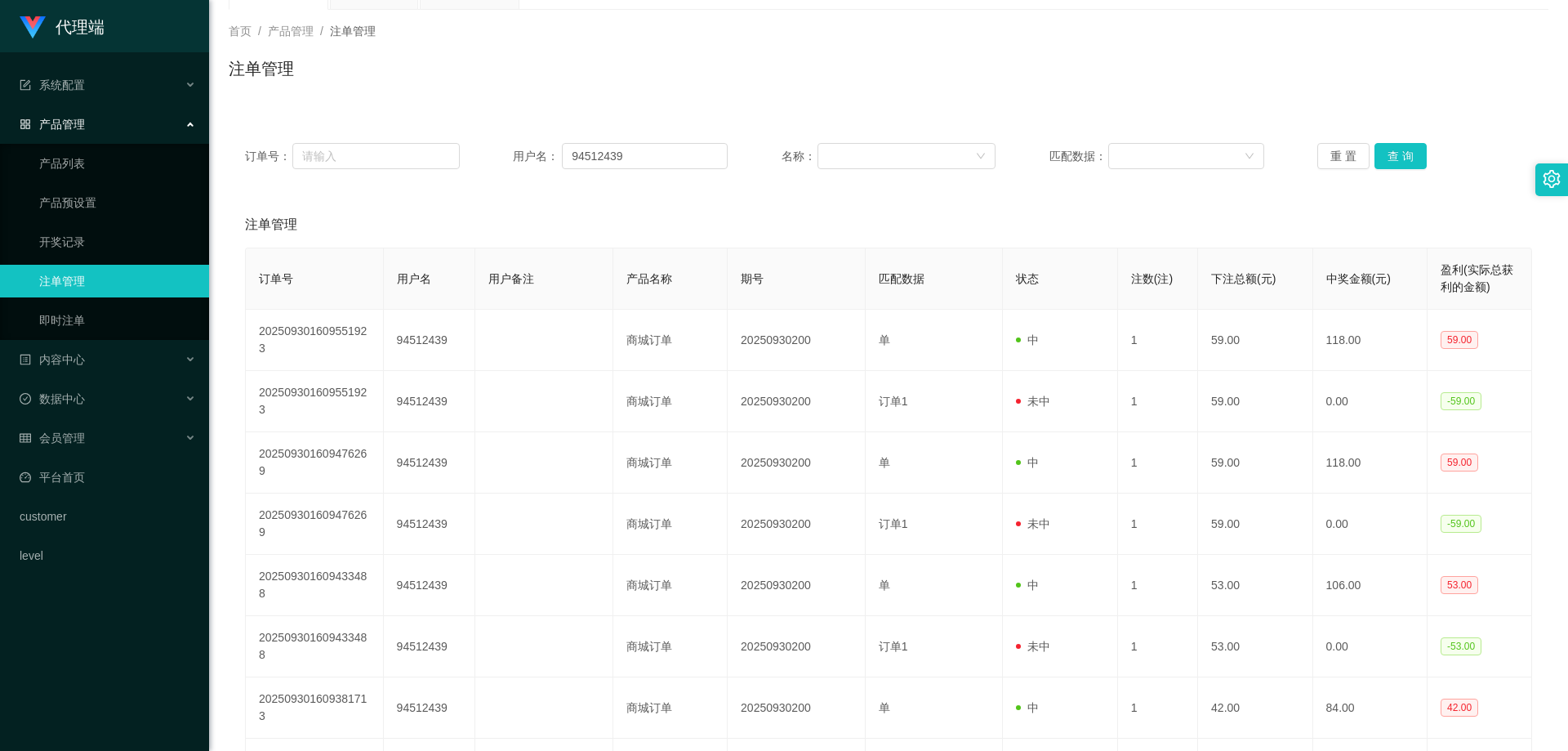
click at [1186, 176] on div "订单号： 用户名： 94512439 名称： 匹配数据： 重 置 查 询" at bounding box center [888, 156] width 1320 height 59
click at [693, 169] on div "订单号： 用户名： 94512439 名称： 匹配数据： 重 置 查 询" at bounding box center [888, 156] width 1320 height 59
click at [691, 161] on input "94512439" at bounding box center [644, 156] width 165 height 26
click at [497, 88] on div "注单管理" at bounding box center [888, 74] width 1320 height 38
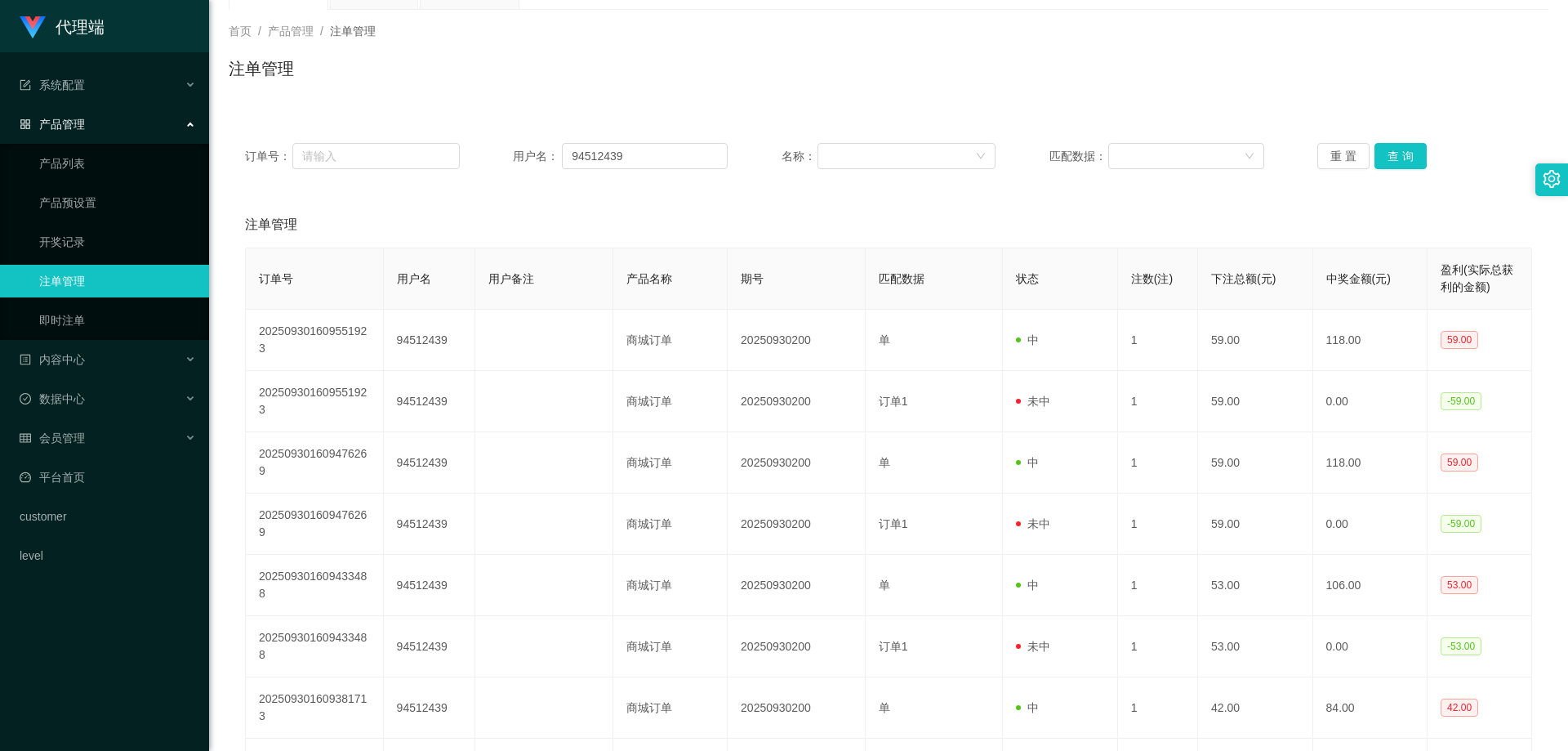
scroll to position [0, 0]
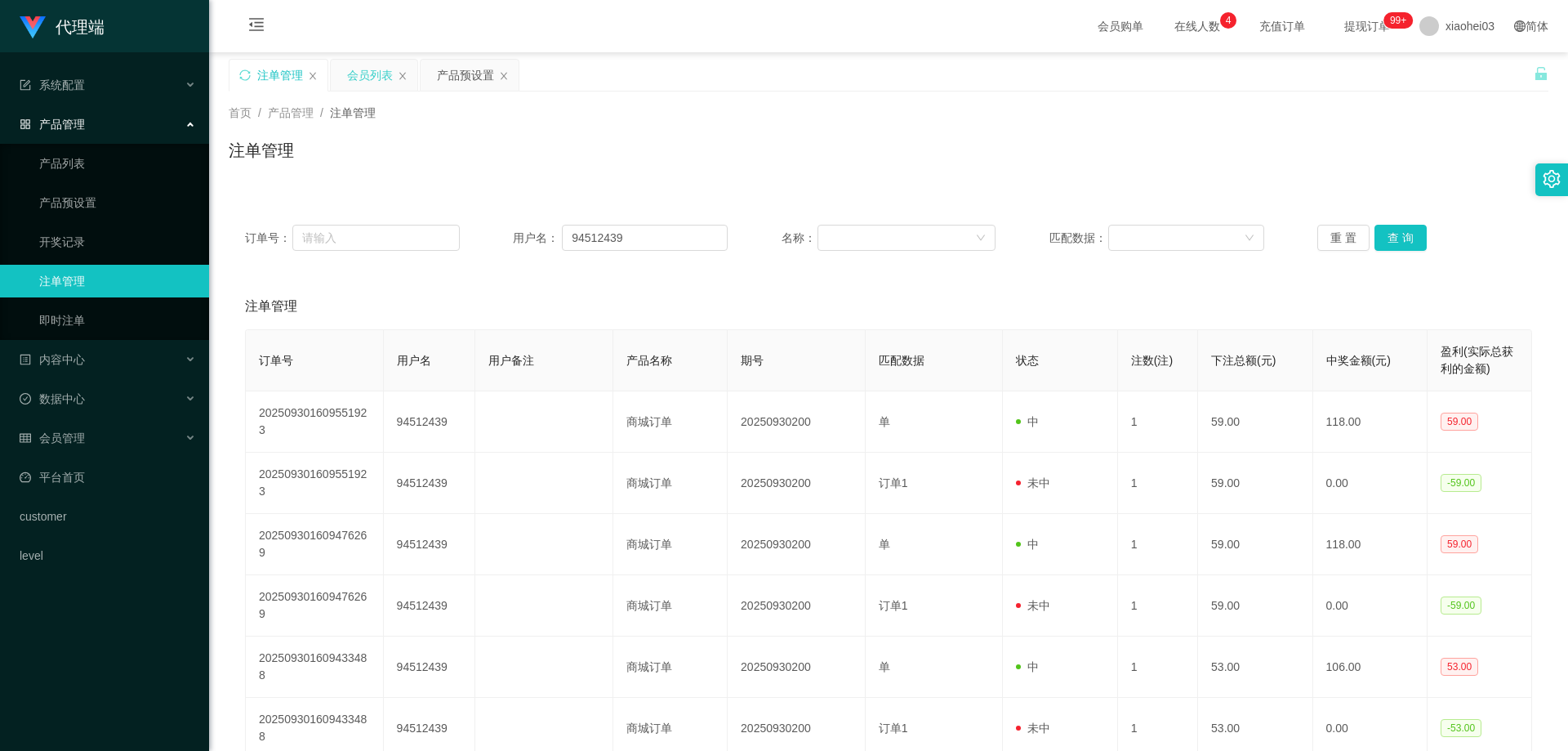
click at [398, 63] on div "会员列表" at bounding box center [374, 74] width 87 height 31
click at [379, 74] on div "会员列表" at bounding box center [369, 74] width 46 height 31
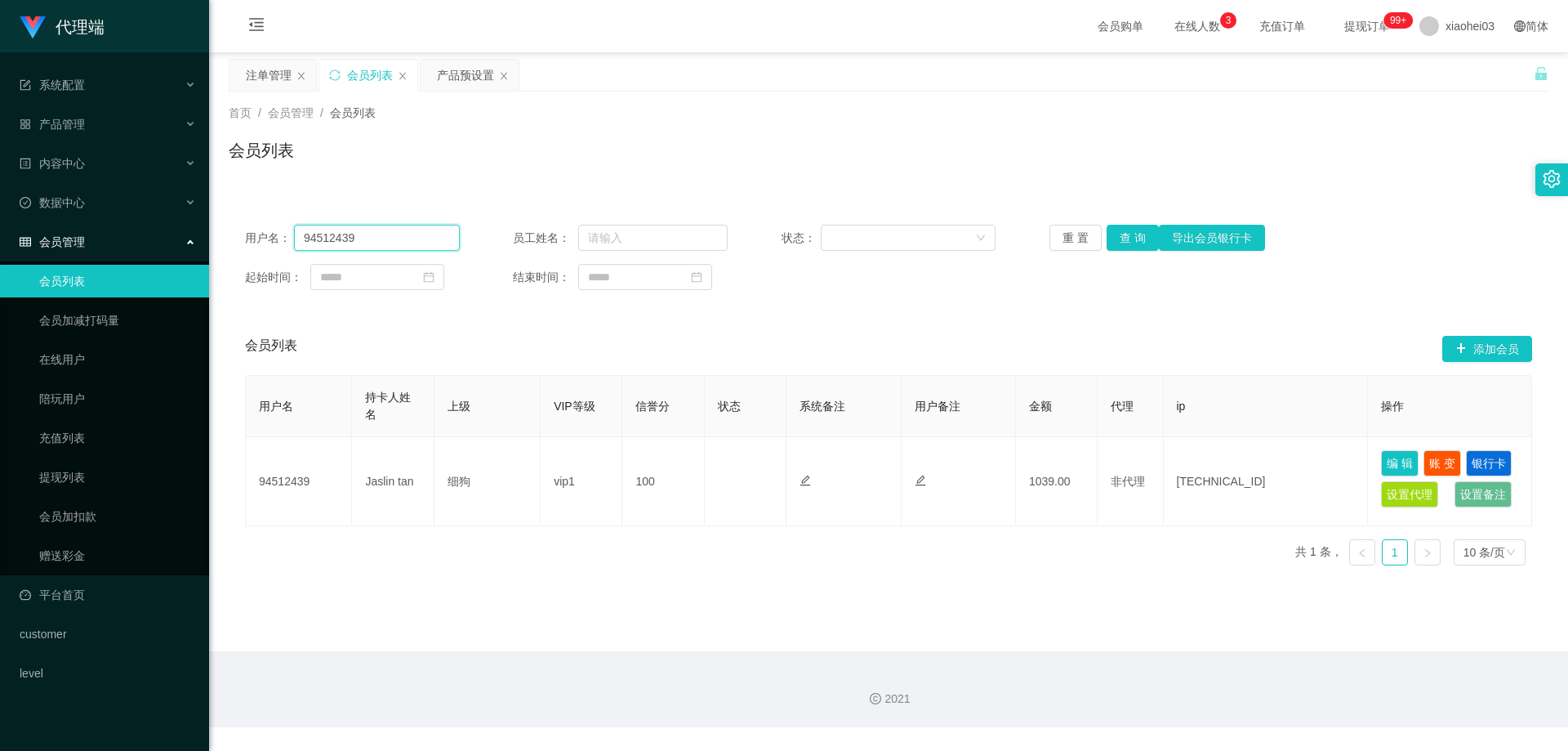
click at [395, 248] on input "94512439" at bounding box center [377, 238] width 165 height 26
drag, startPoint x: 1122, startPoint y: 237, endPoint x: 1112, endPoint y: 270, distance: 34.5
click at [1123, 236] on button "查 询" at bounding box center [1133, 238] width 53 height 26
click at [1086, 319] on div "用户名： 94512439 员工姓名： 状态： 重 置 查 询 导出会员银行卡 起始时间： 结束时间： 会员列表 添加会员 用户名 持卡人姓名 上级 VIP等…" at bounding box center [888, 393] width 1320 height 370
drag, startPoint x: 993, startPoint y: 314, endPoint x: 952, endPoint y: 319, distance: 41.3
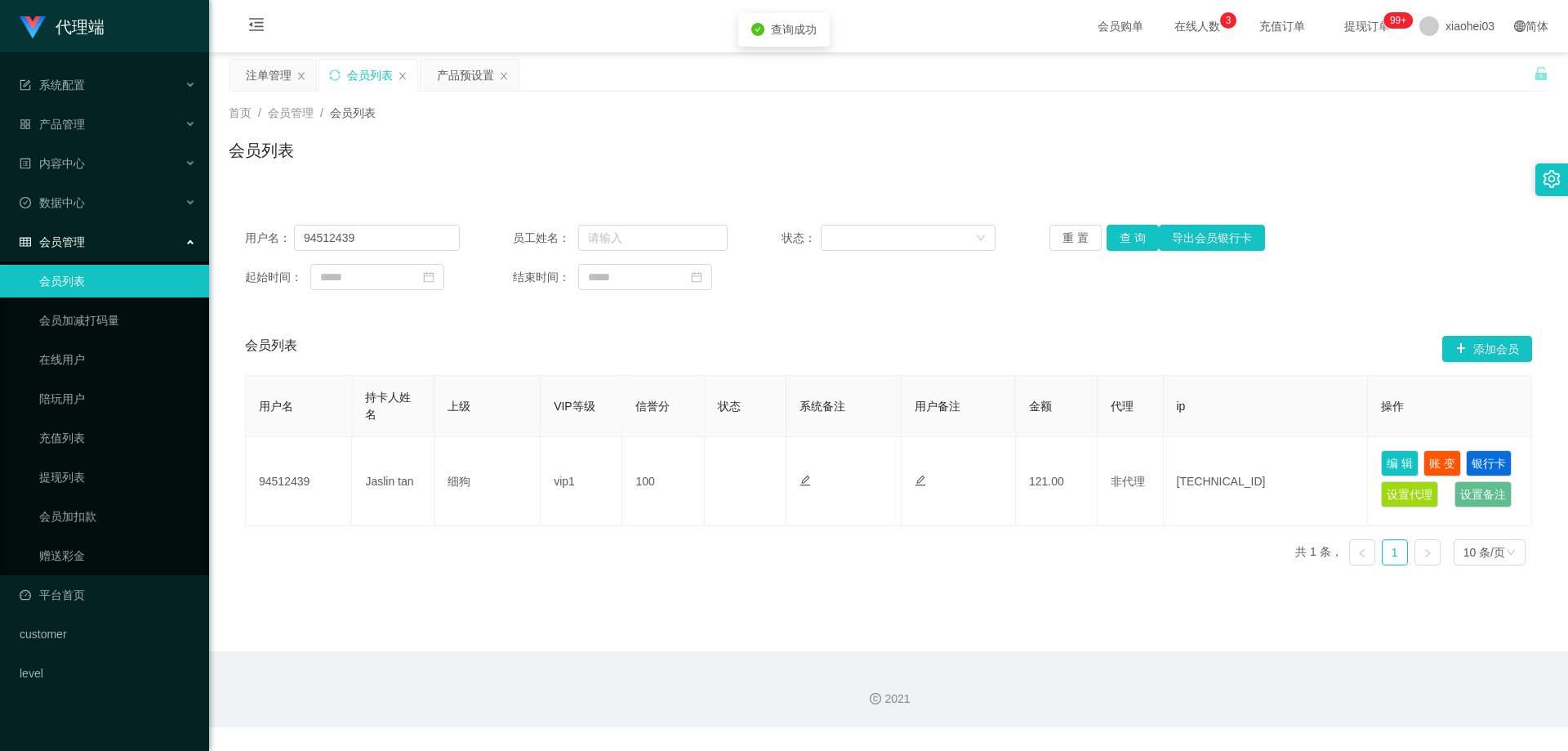
click at [992, 314] on div "用户名： 94512439 员工姓名： 状态： 重 置 查 询 导出会员银行卡 起始时间： 结束时间： 会员列表 添加会员 用户名 持卡人姓名 上级 VIP等…" at bounding box center [888, 393] width 1320 height 370
click at [604, 162] on div "会员列表" at bounding box center [888, 156] width 1320 height 38
click at [255, 79] on div "注单管理" at bounding box center [268, 74] width 46 height 31
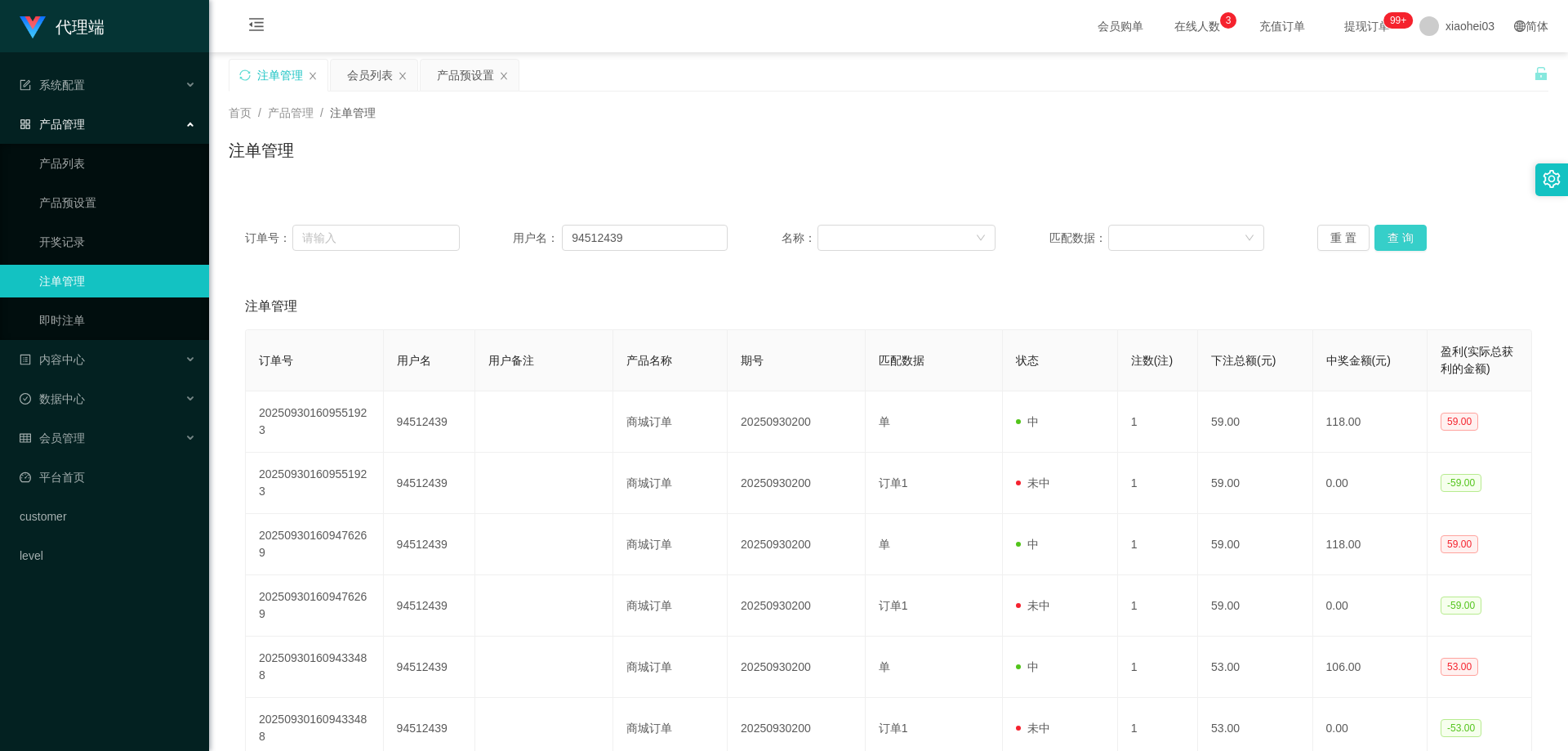
drag, startPoint x: 1382, startPoint y: 237, endPoint x: 1360, endPoint y: 254, distance: 27.8
click at [1384, 237] on button "查 询" at bounding box center [1400, 238] width 53 height 26
click at [1306, 284] on div "注单管理" at bounding box center [888, 306] width 1287 height 46
click at [1163, 166] on div "注单管理" at bounding box center [888, 156] width 1320 height 38
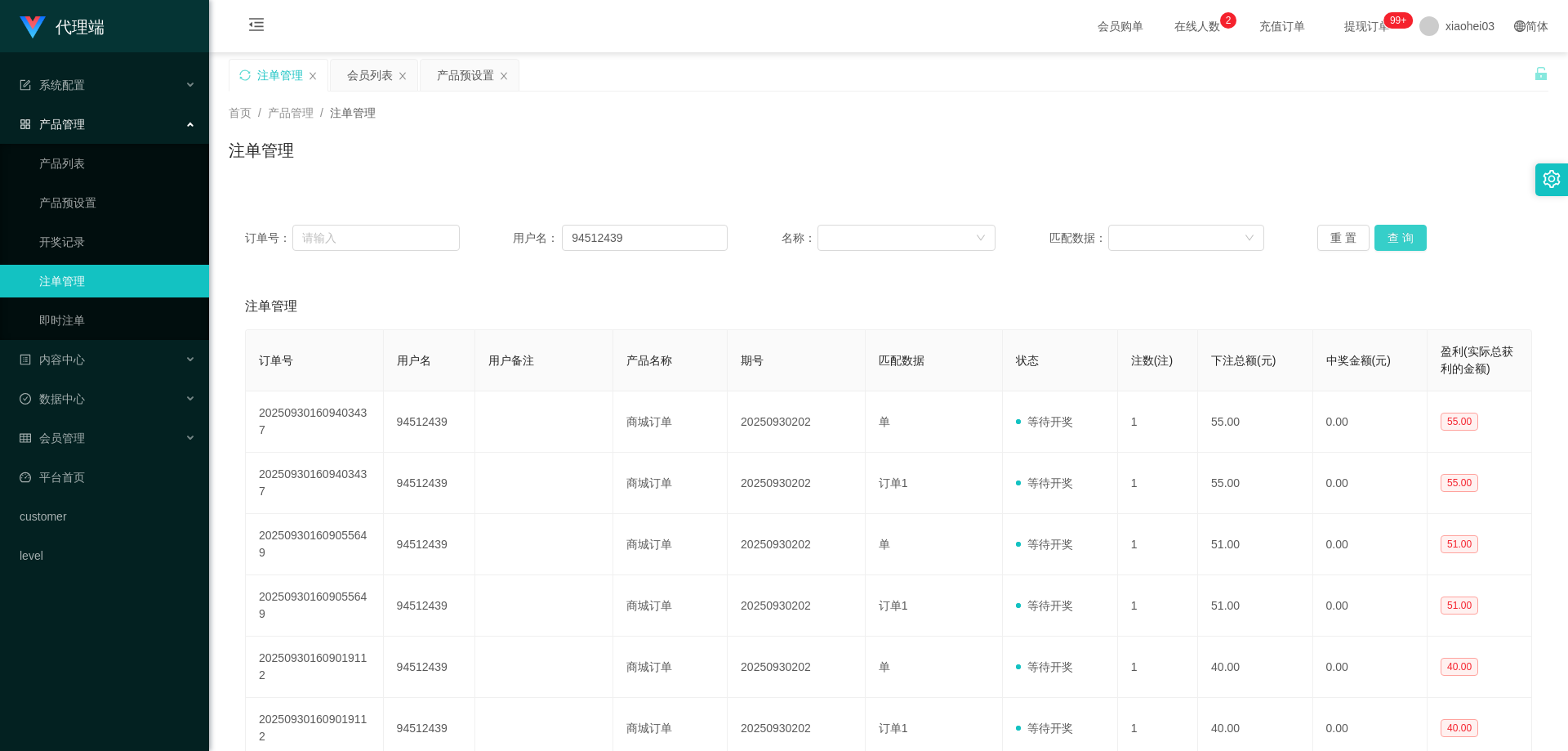
drag, startPoint x: 1405, startPoint y: 230, endPoint x: 1395, endPoint y: 218, distance: 15.6
click at [1404, 230] on button "查 询" at bounding box center [1400, 238] width 53 height 26
click at [1337, 146] on div "注单管理" at bounding box center [888, 156] width 1320 height 38
click at [1287, 171] on div "注单管理" at bounding box center [888, 156] width 1320 height 38
